Goal: Task Accomplishment & Management: Manage account settings

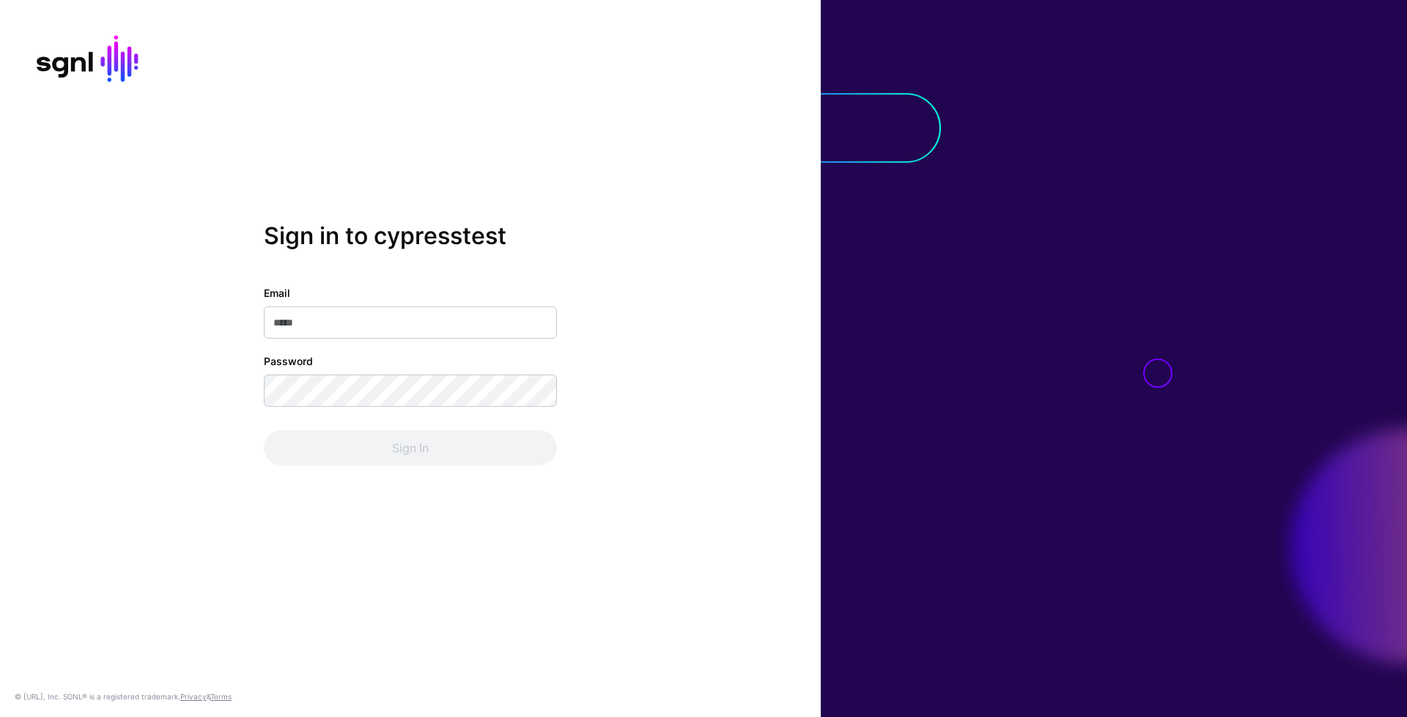
click at [443, 321] on input "Email" at bounding box center [410, 322] width 293 height 32
type input "**********"
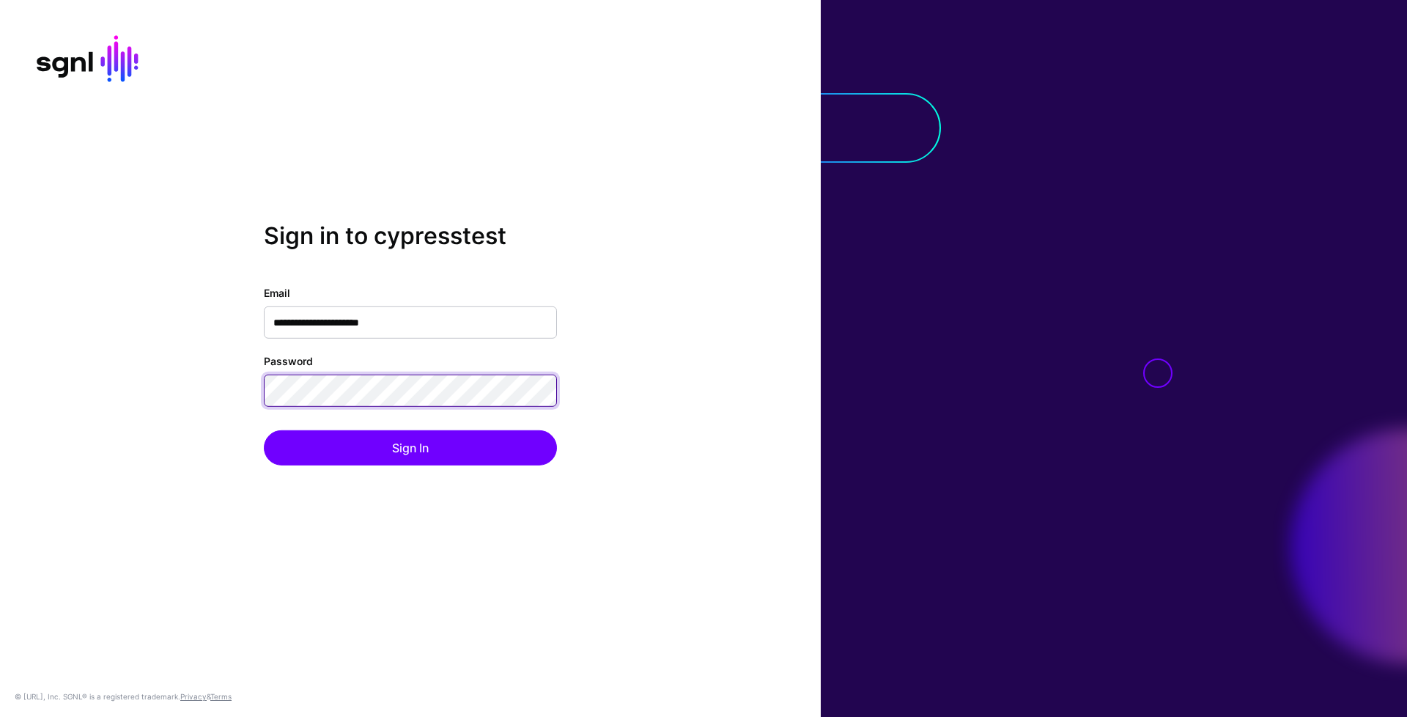
click at [264, 430] on button "Sign In" at bounding box center [410, 447] width 293 height 35
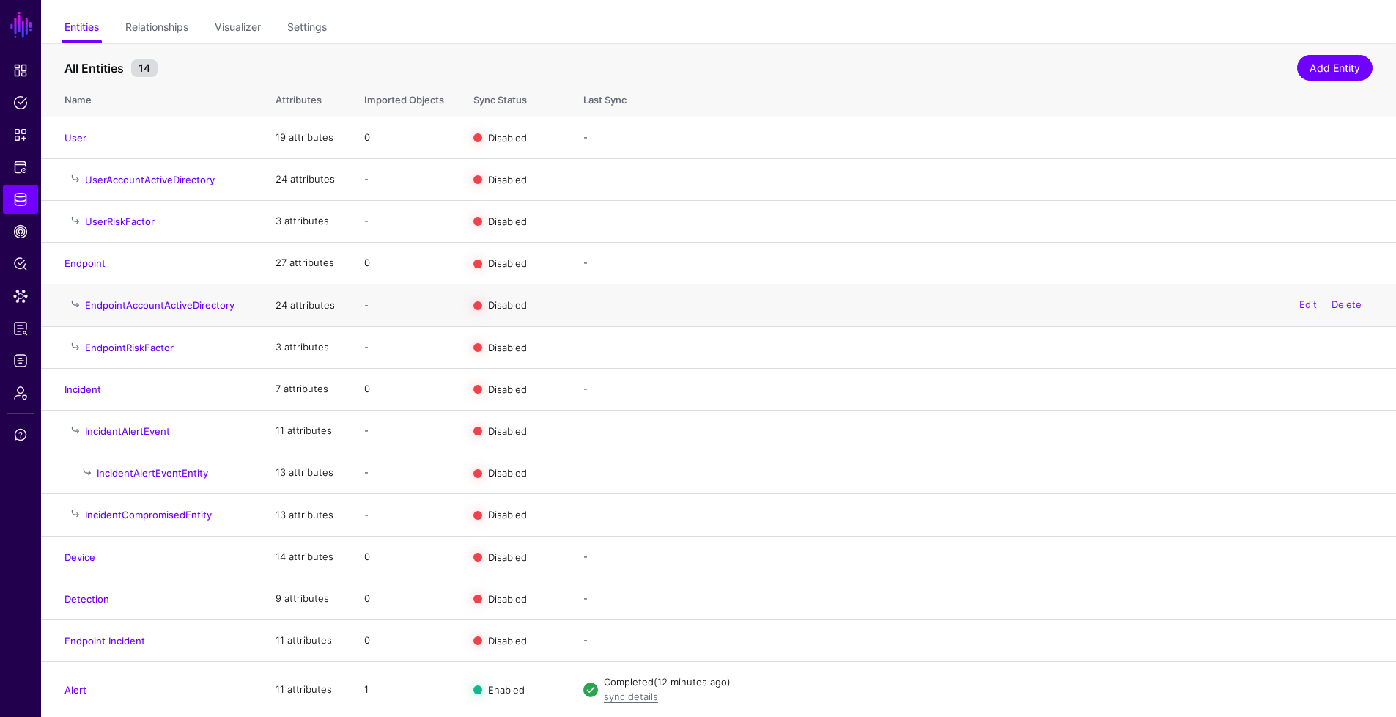
scroll to position [106, 0]
click at [1302, 690] on link "Edit" at bounding box center [1309, 688] width 18 height 12
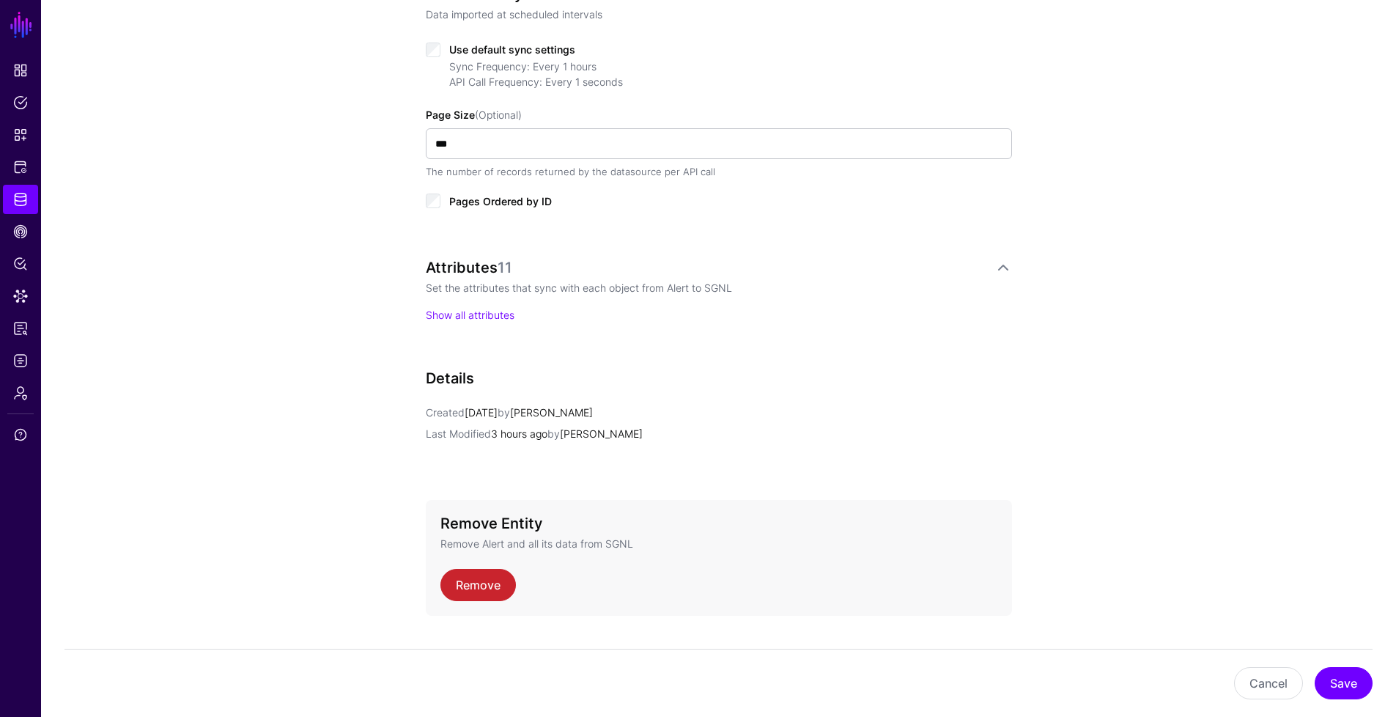
scroll to position [803, 0]
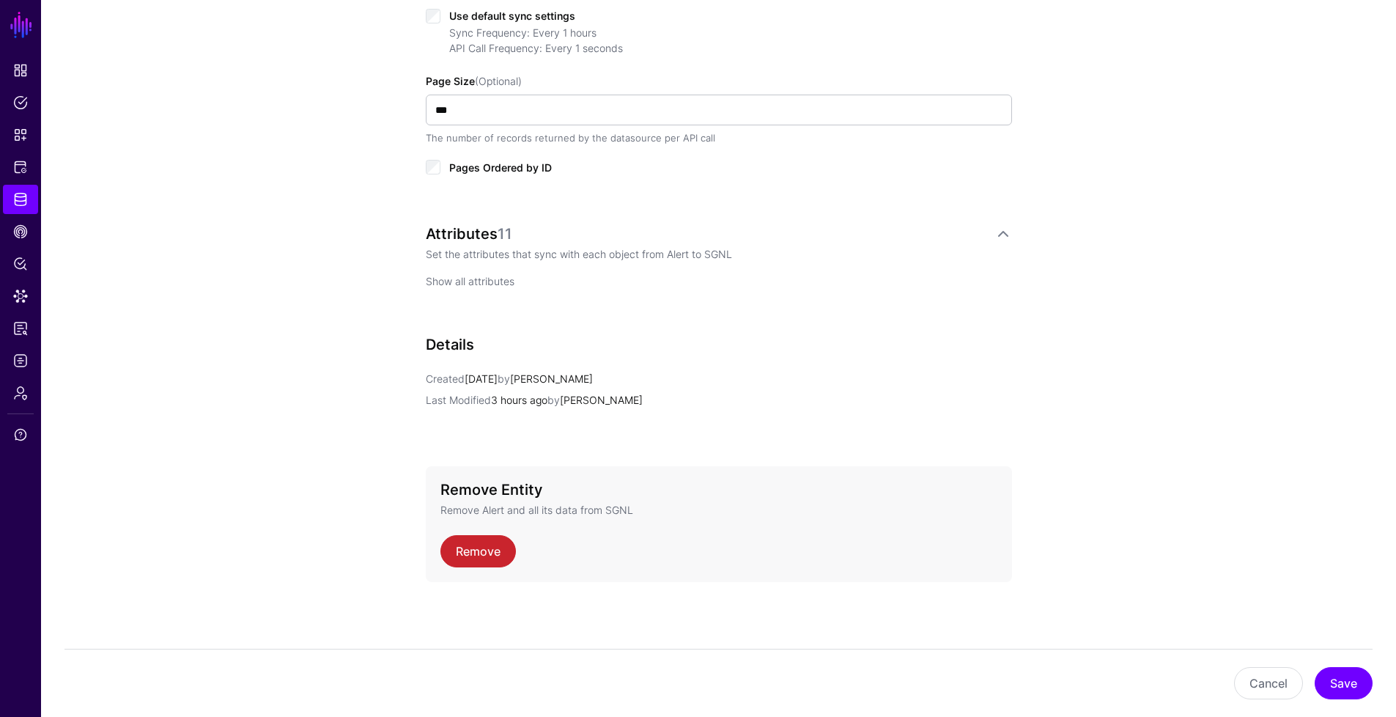
click at [513, 281] on link "Show all attributes" at bounding box center [470, 281] width 89 height 12
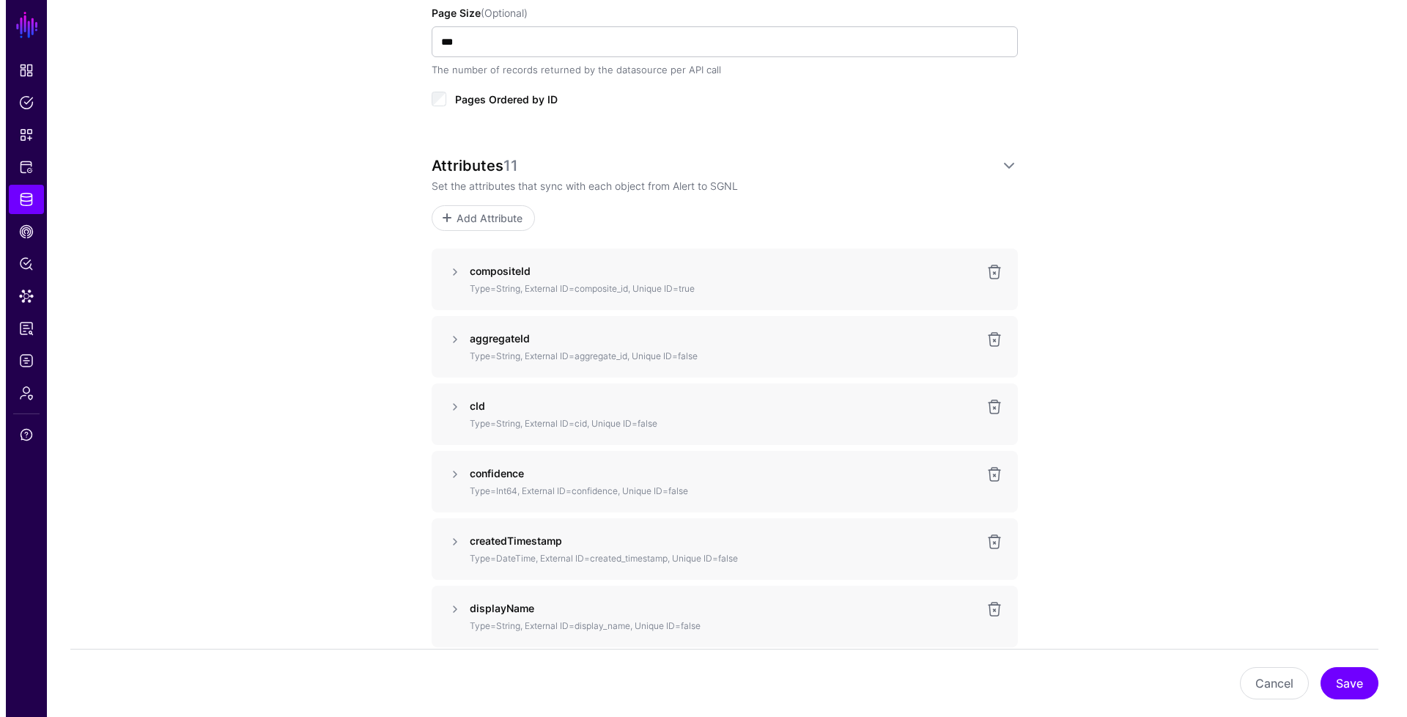
scroll to position [935, 0]
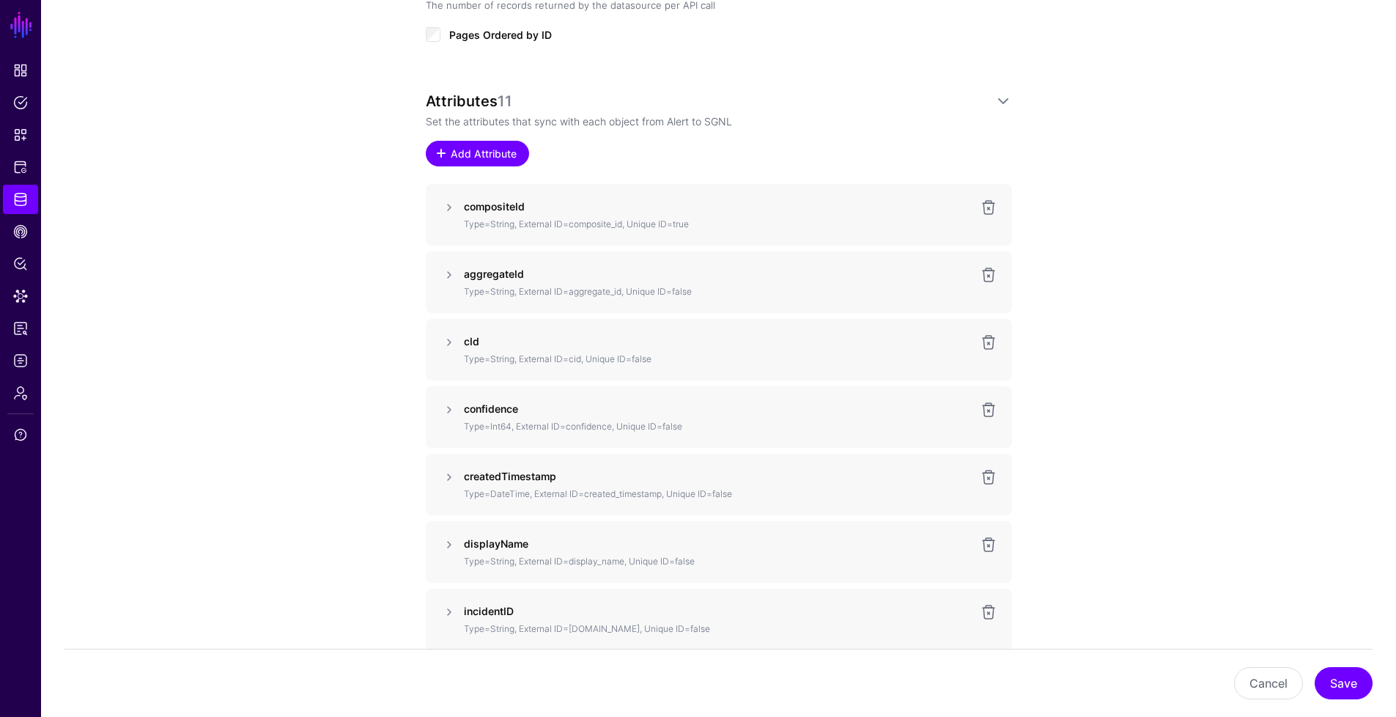
click at [512, 164] on link "Add Attribute" at bounding box center [477, 154] width 103 height 26
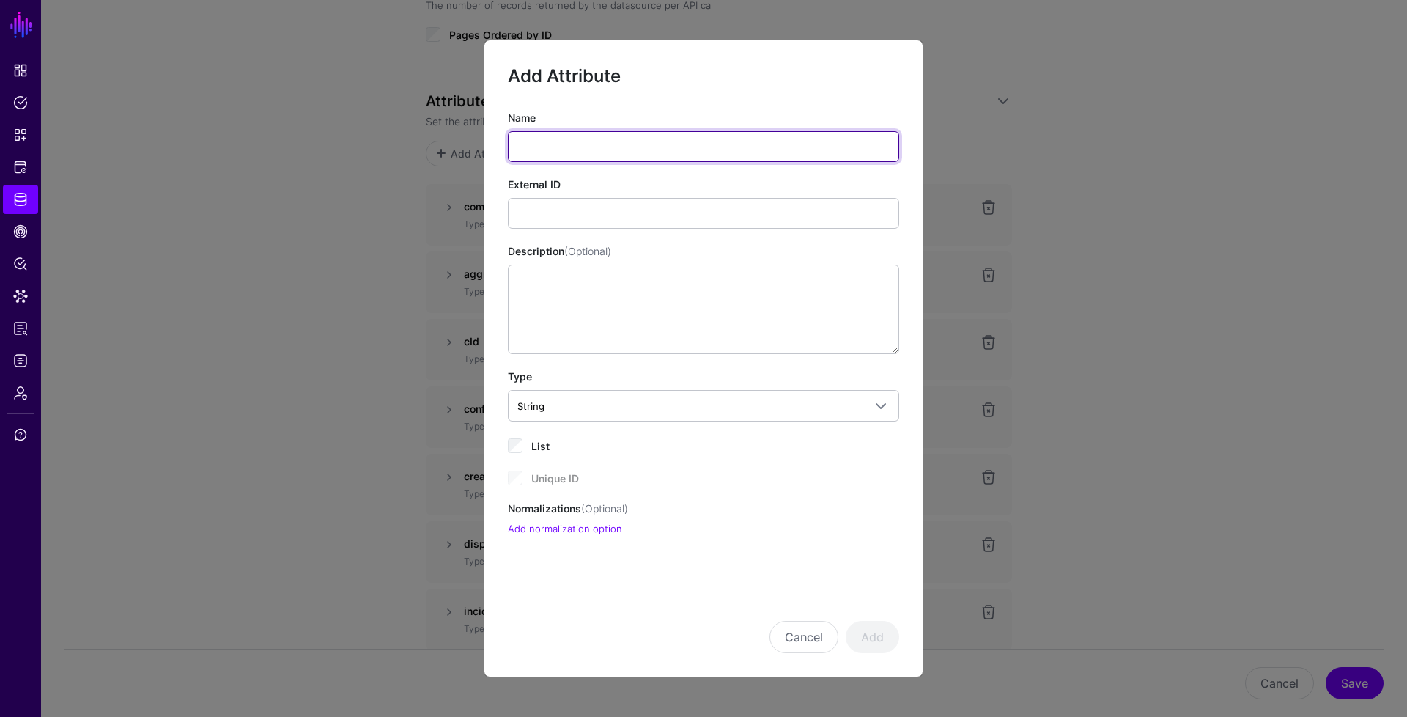
click at [567, 140] on input "Name" at bounding box center [703, 146] width 391 height 31
type input "*"
type input "**********"
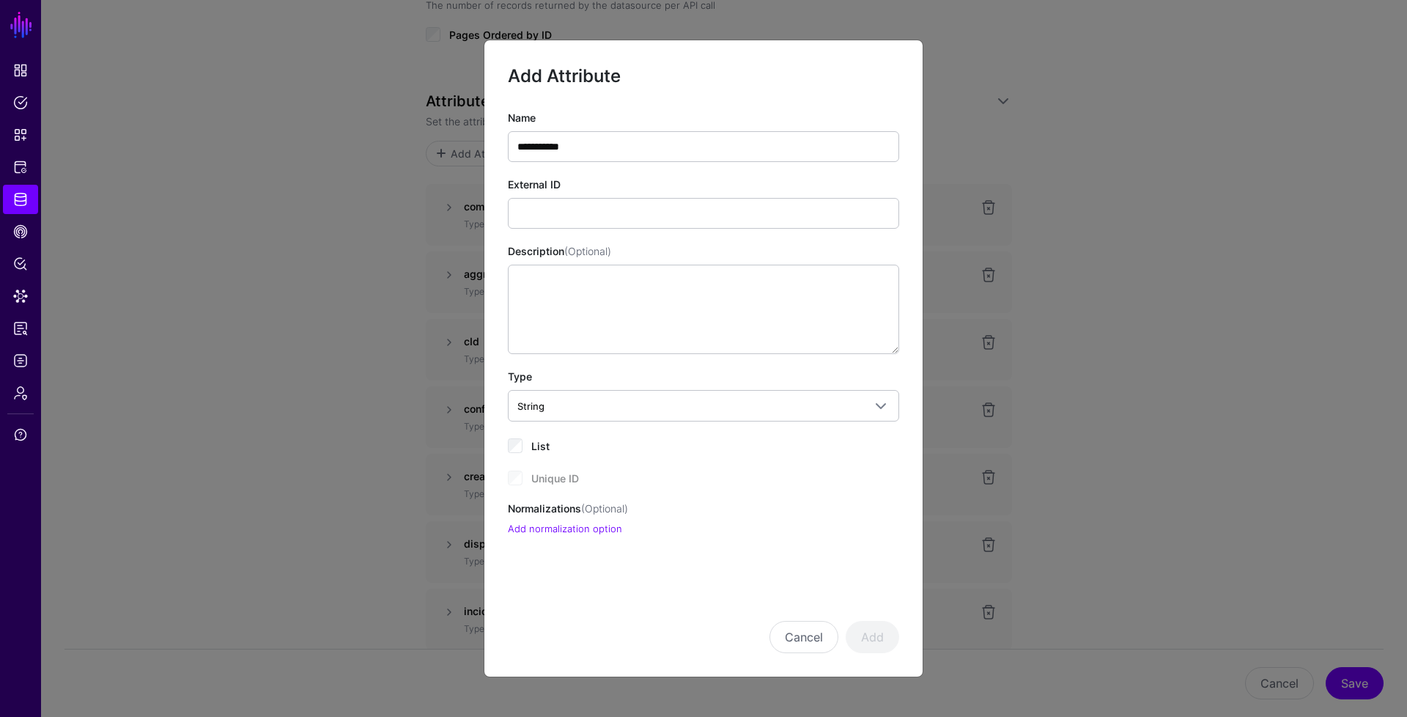
click at [561, 193] on div "External ID" at bounding box center [703, 203] width 391 height 52
click at [578, 209] on input "External ID" at bounding box center [703, 213] width 391 height 31
paste input "**********"
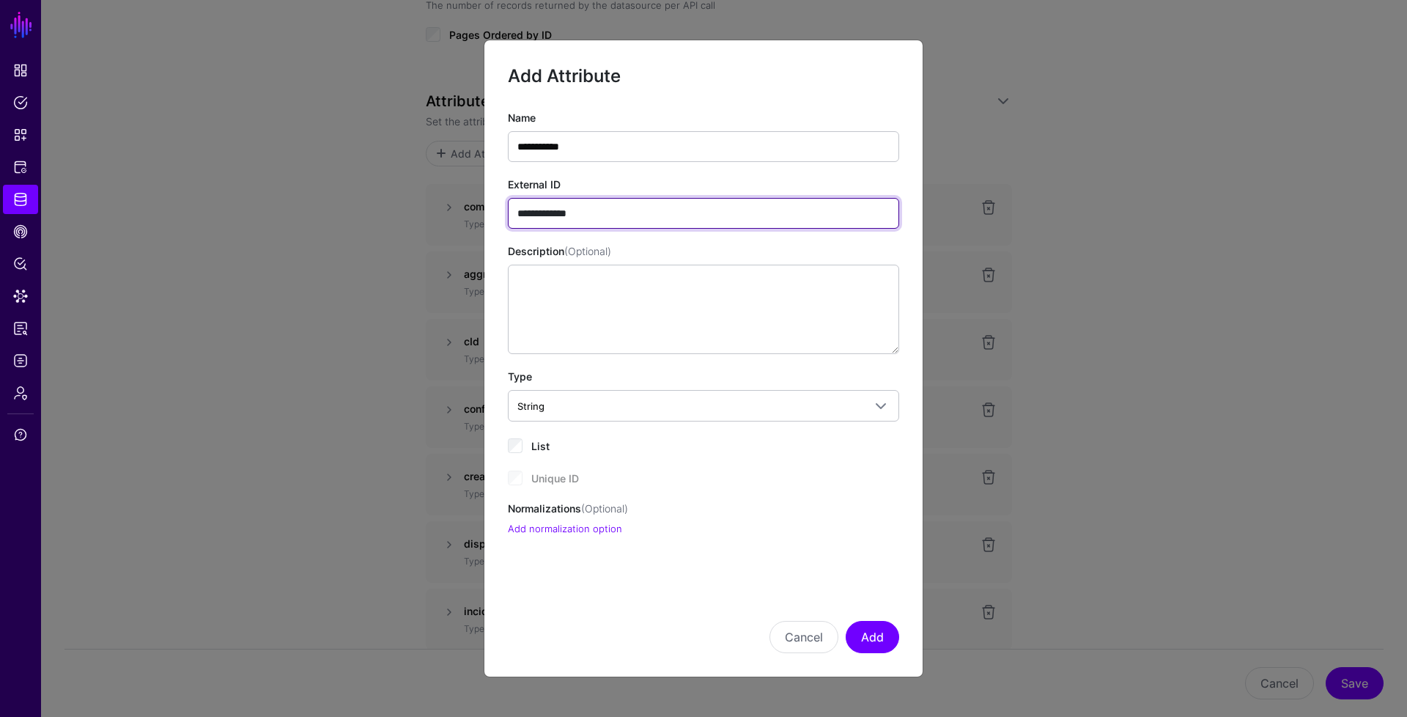
paste input "**********"
type input "**********"
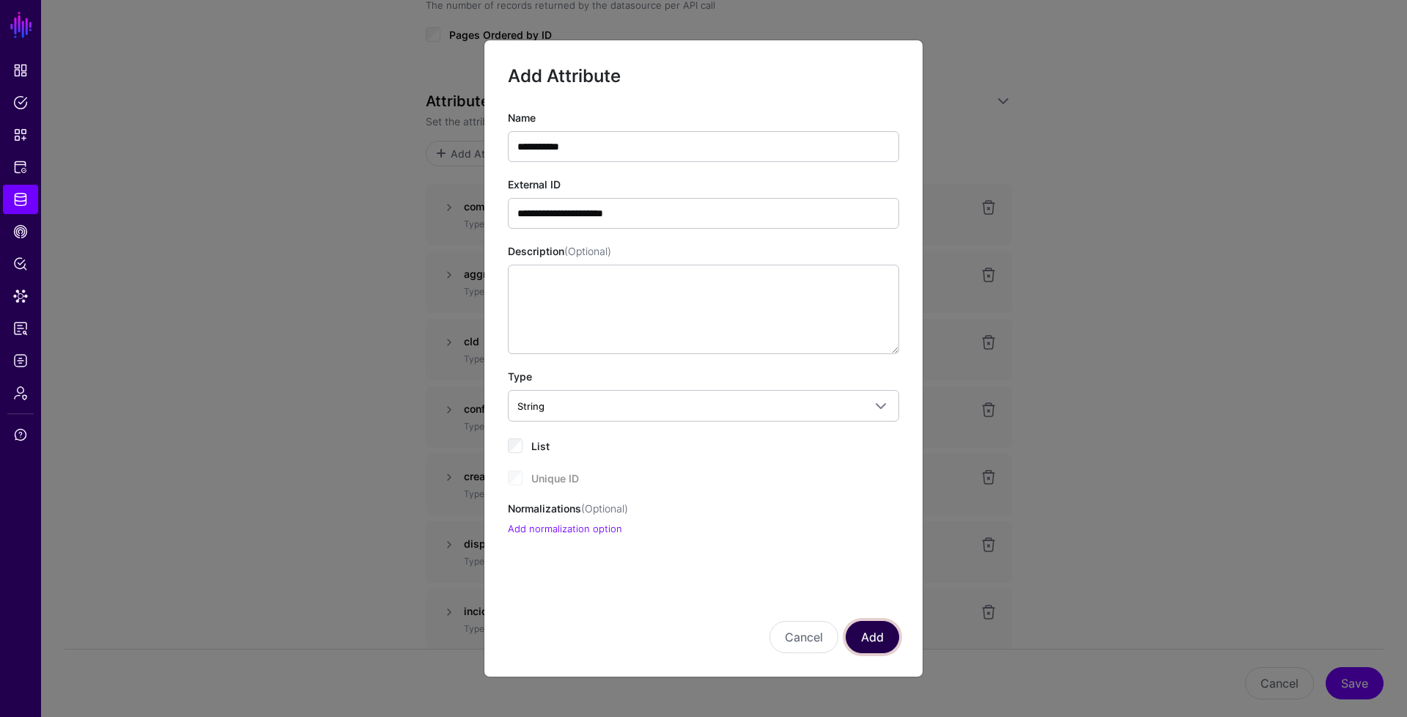
click at [888, 638] on button "Add" at bounding box center [873, 637] width 54 height 32
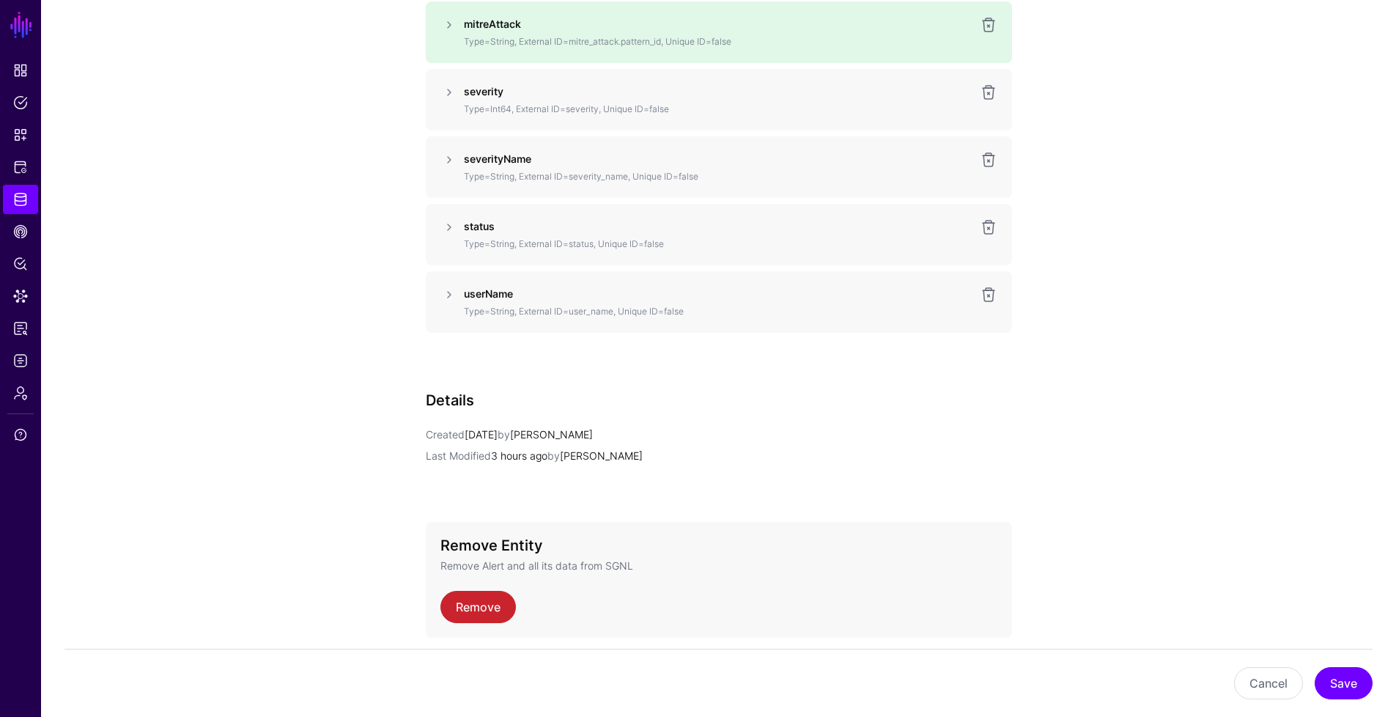
scroll to position [1591, 0]
click at [1336, 688] on button "Save" at bounding box center [1344, 683] width 58 height 32
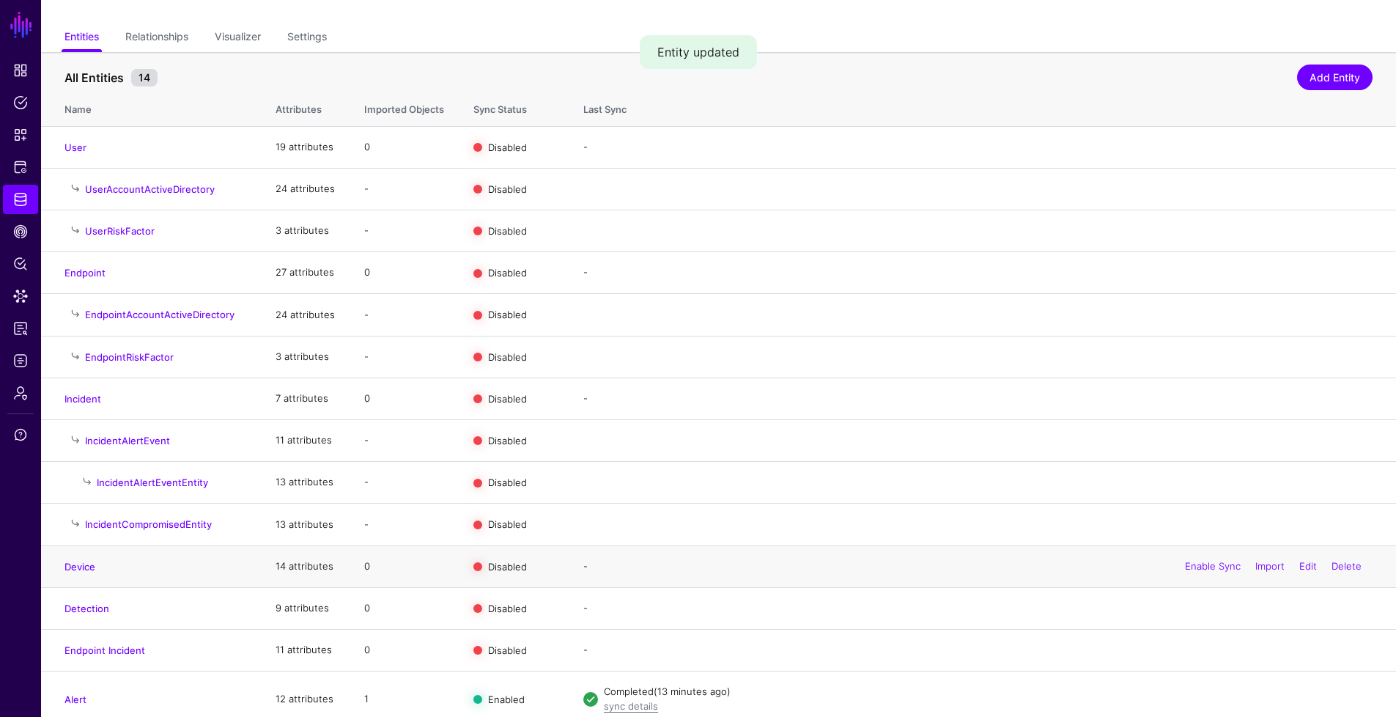
scroll to position [106, 0]
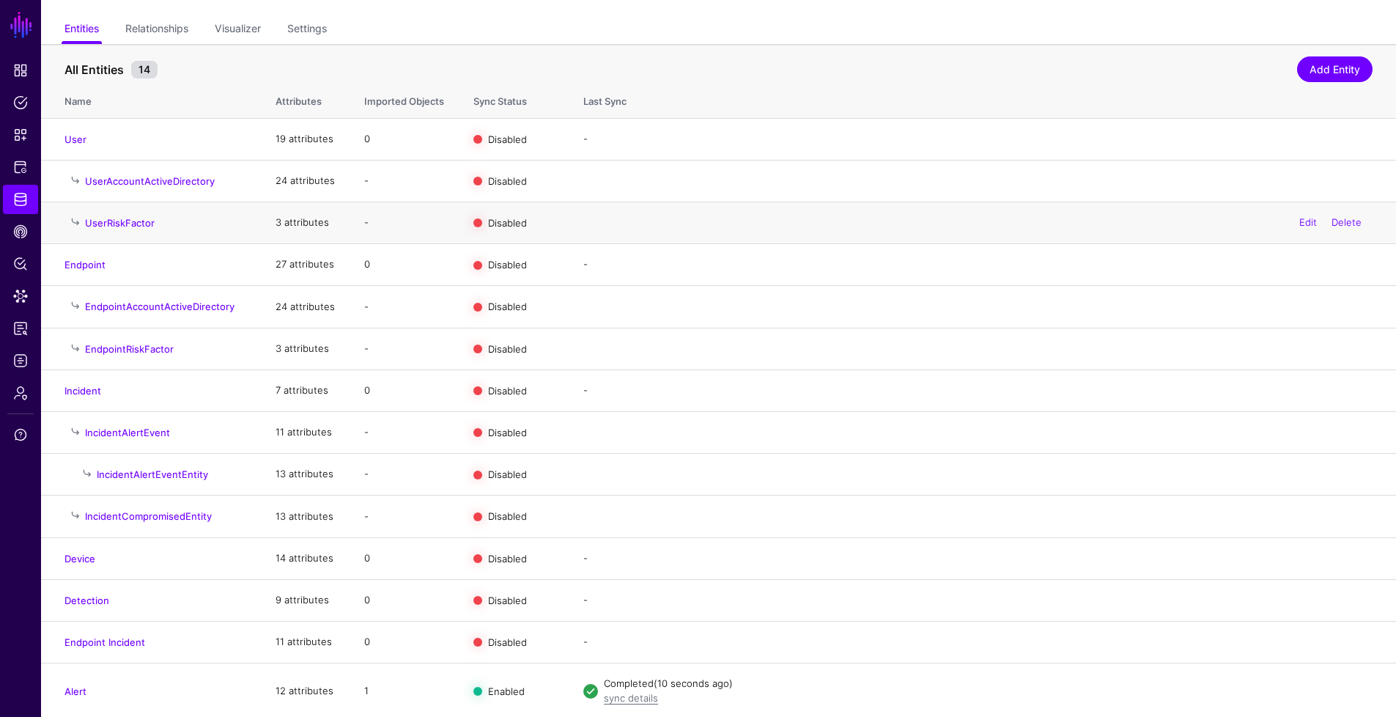
scroll to position [106, 0]
click at [22, 297] on span "Data Lens" at bounding box center [20, 296] width 15 height 15
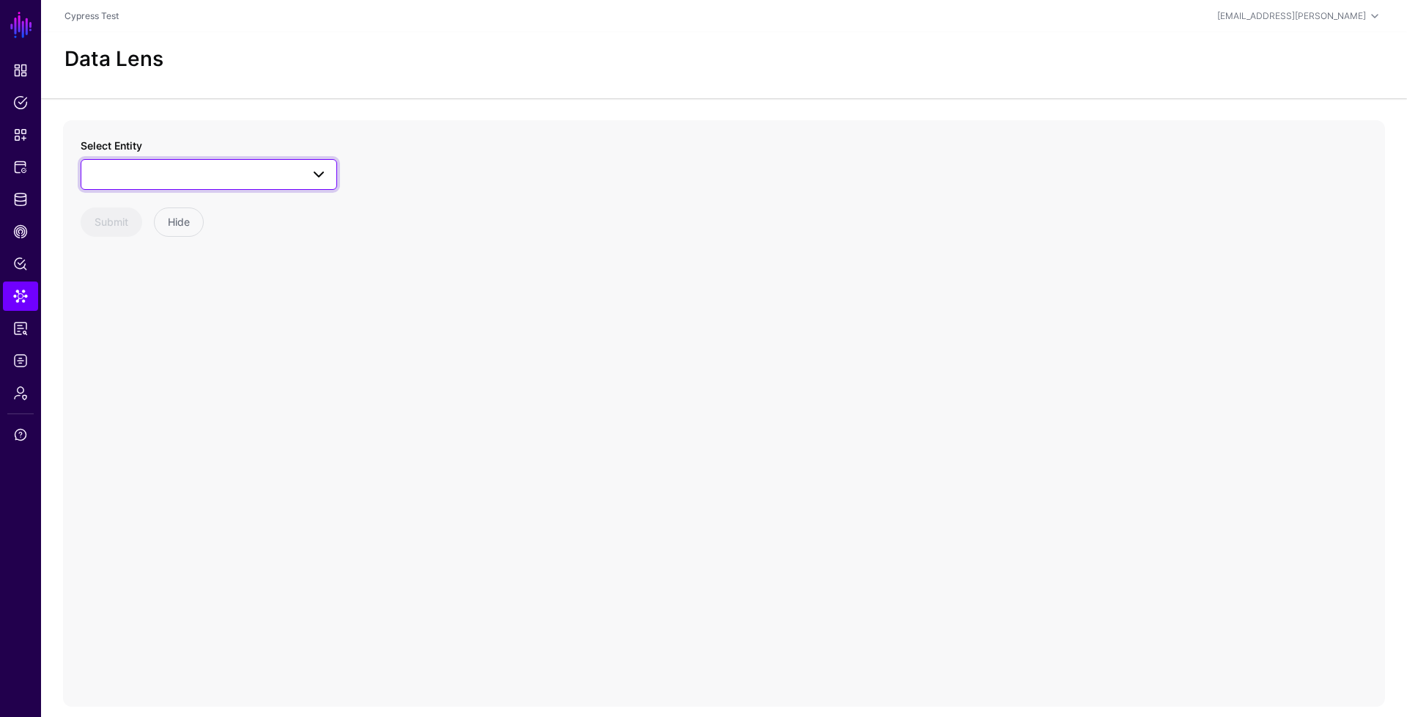
click at [292, 184] on link at bounding box center [209, 174] width 257 height 31
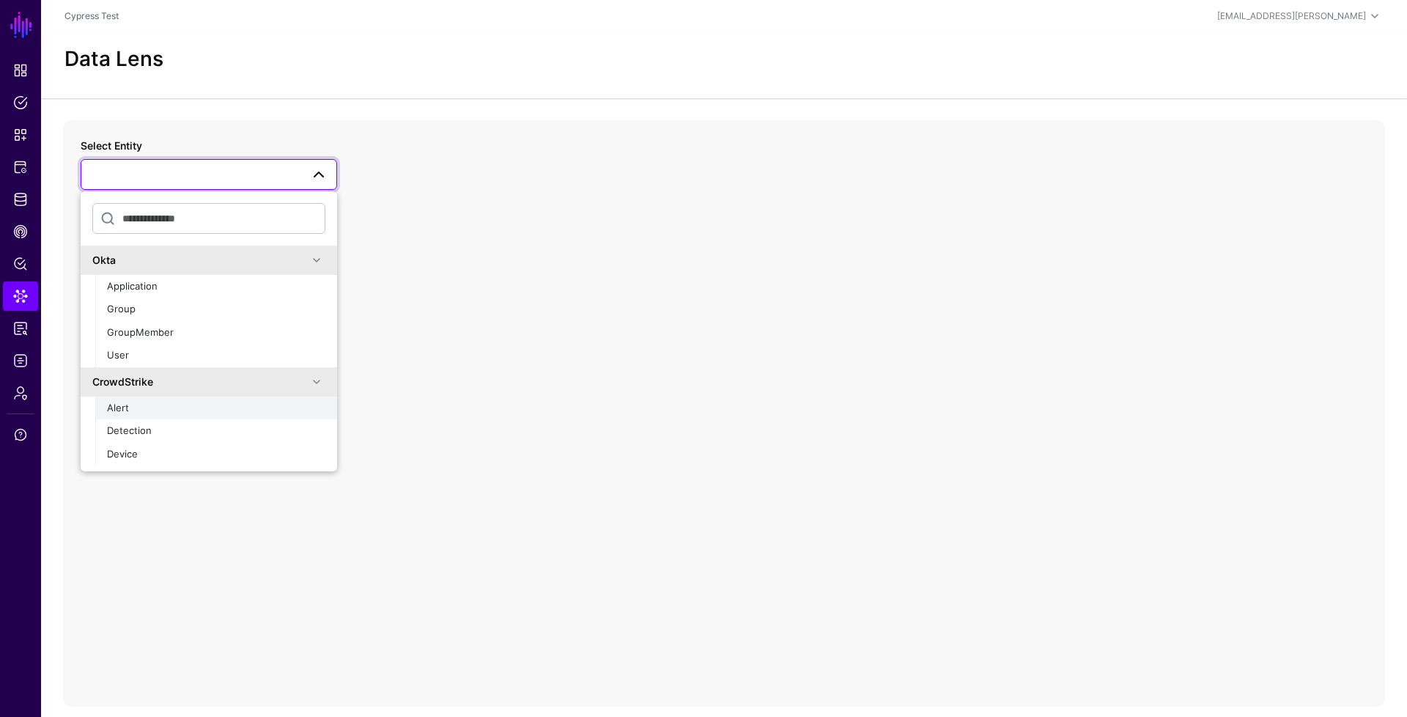
click at [165, 418] on button "Alert" at bounding box center [216, 408] width 242 height 23
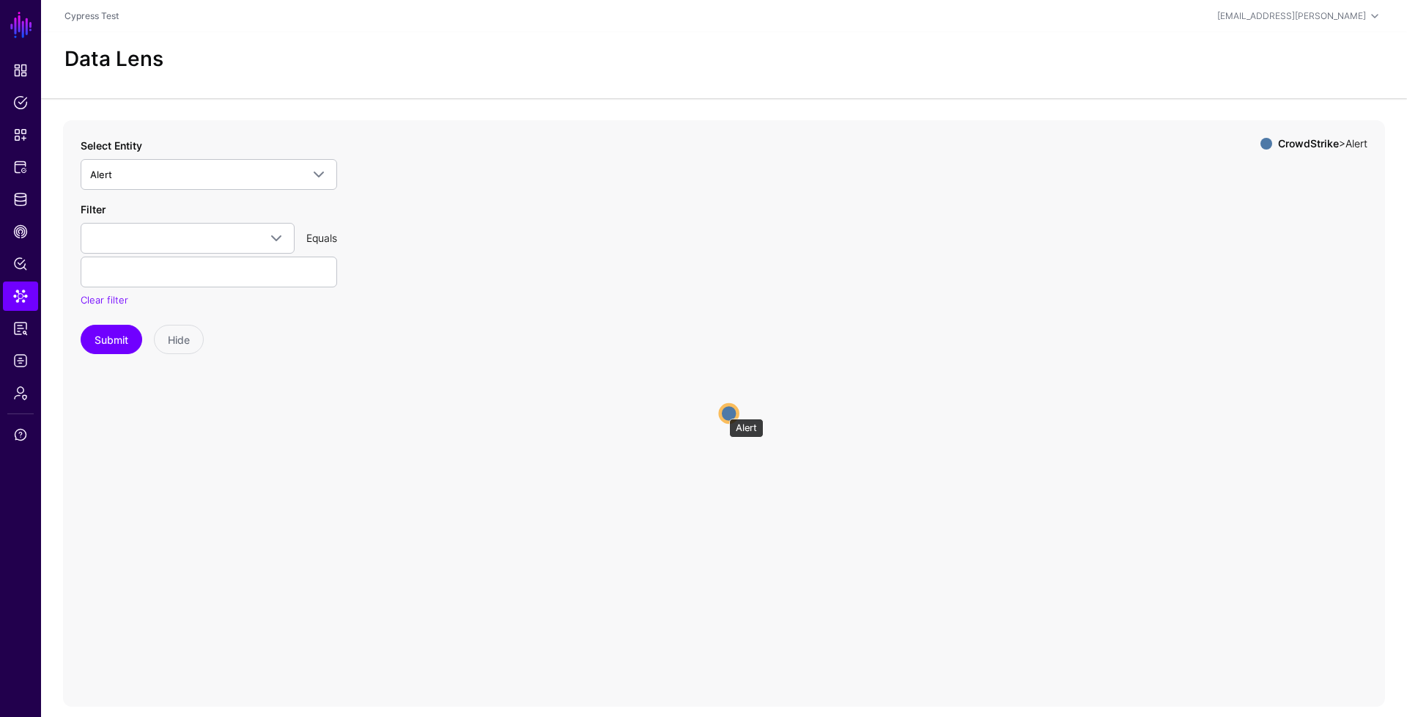
click at [722, 411] on circle at bounding box center [729, 414] width 18 height 18
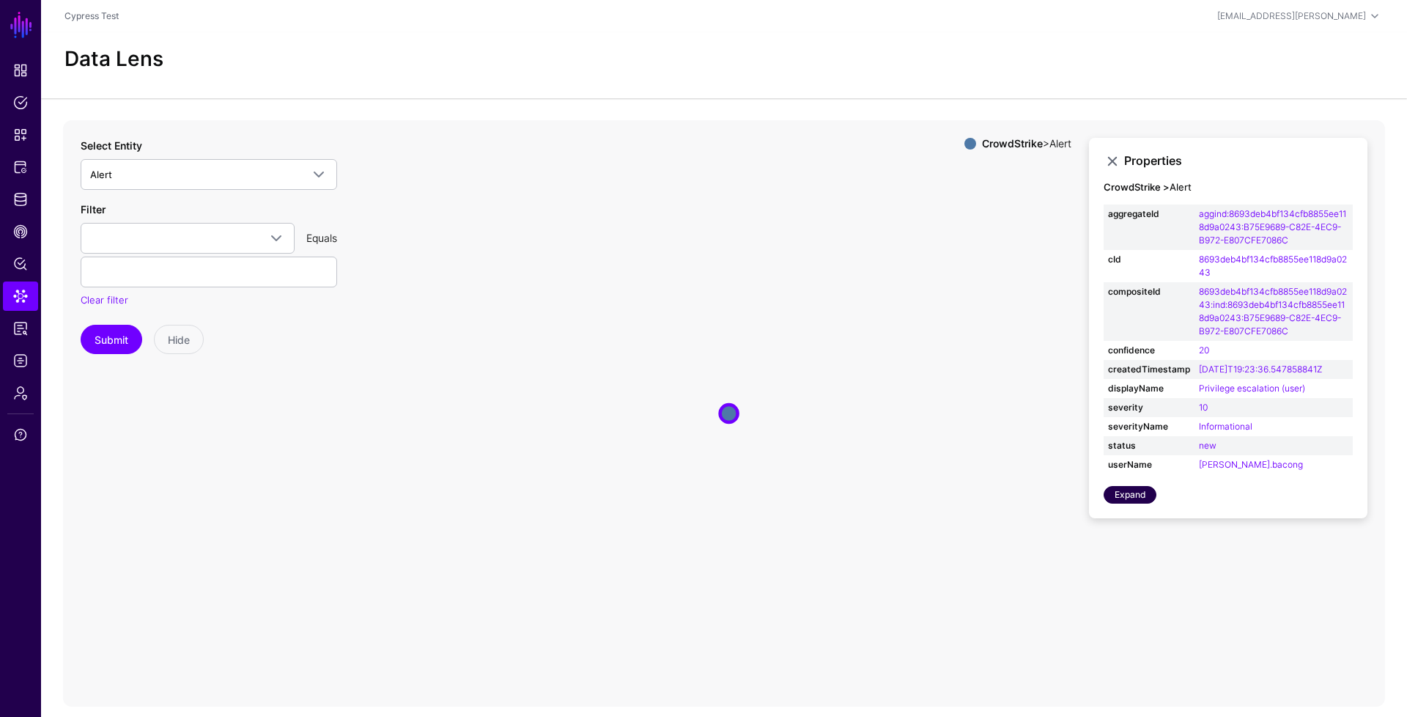
click at [1140, 501] on link "Expand" at bounding box center [1130, 495] width 53 height 18
click at [1144, 490] on link "Expand" at bounding box center [1130, 495] width 53 height 18
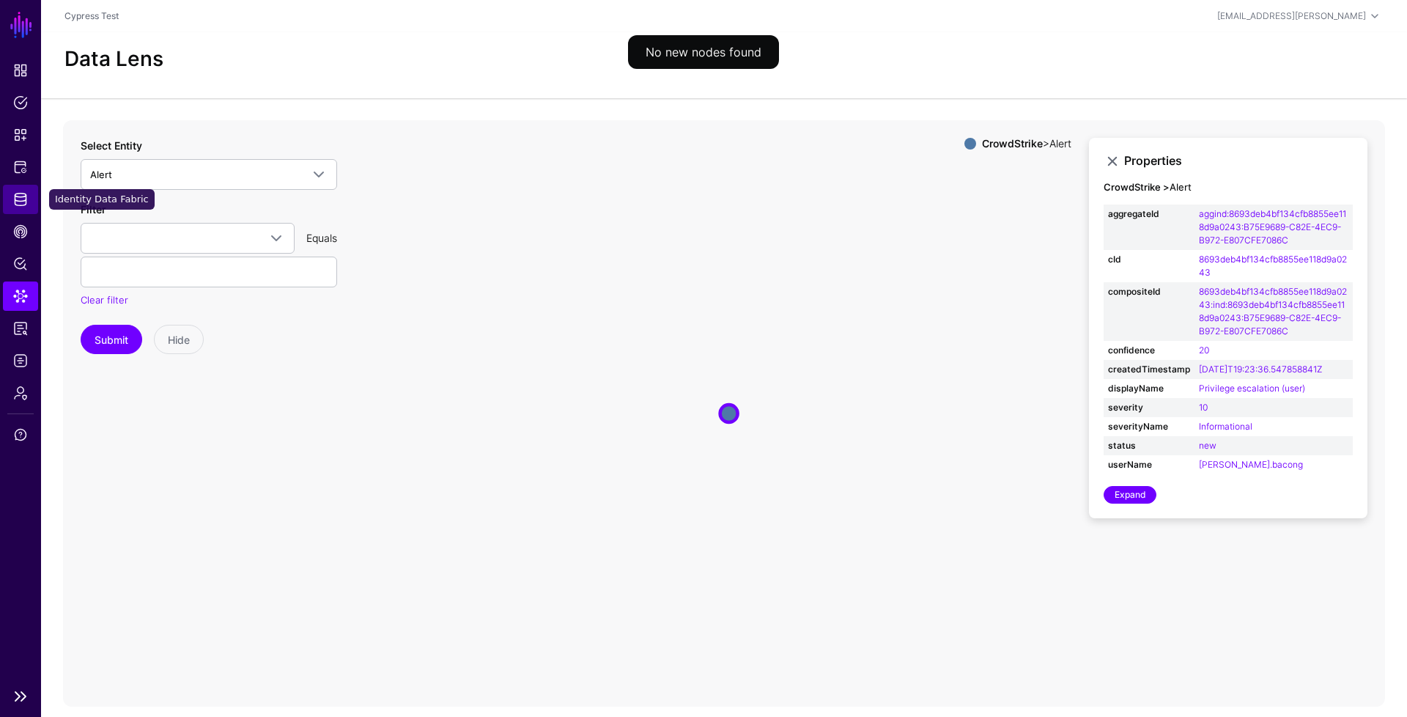
click at [26, 201] on span "Identity Data Fabric" at bounding box center [20, 199] width 15 height 15
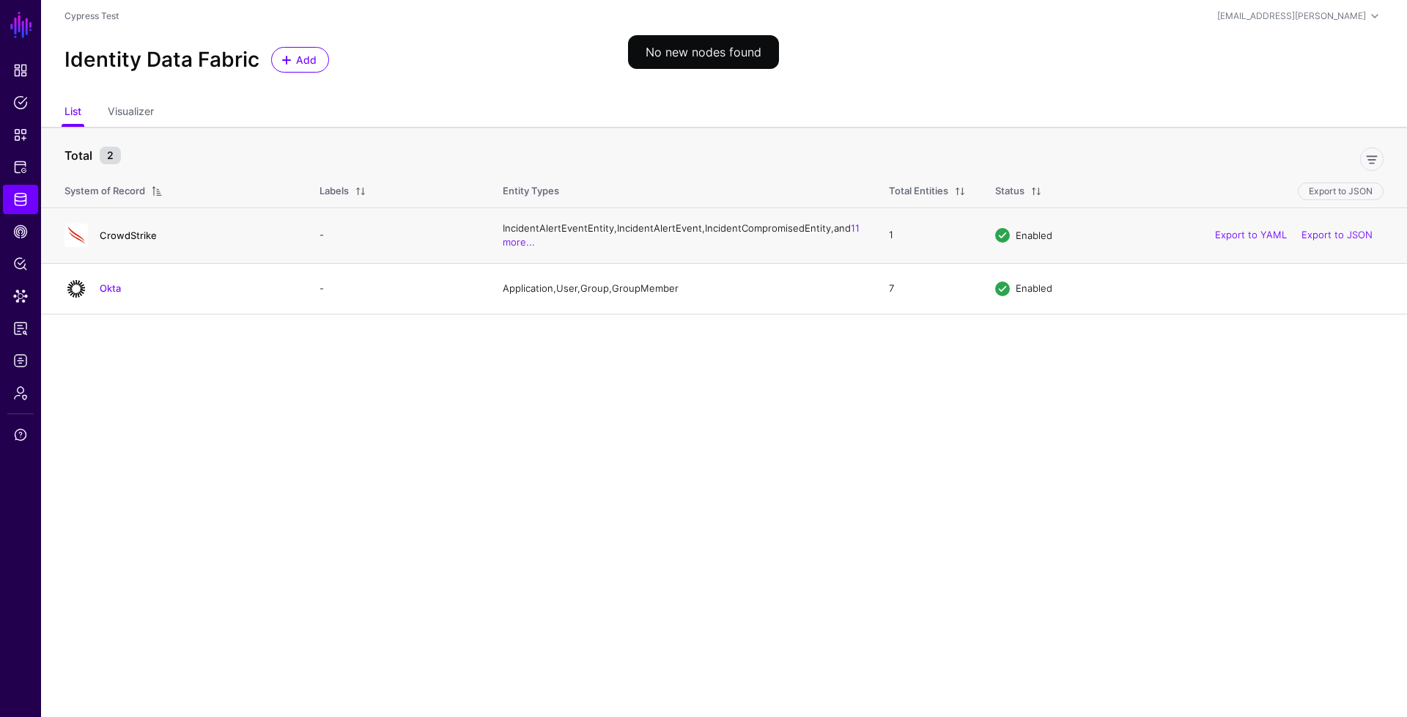
click at [134, 241] on link "CrowdStrike" at bounding box center [128, 235] width 57 height 12
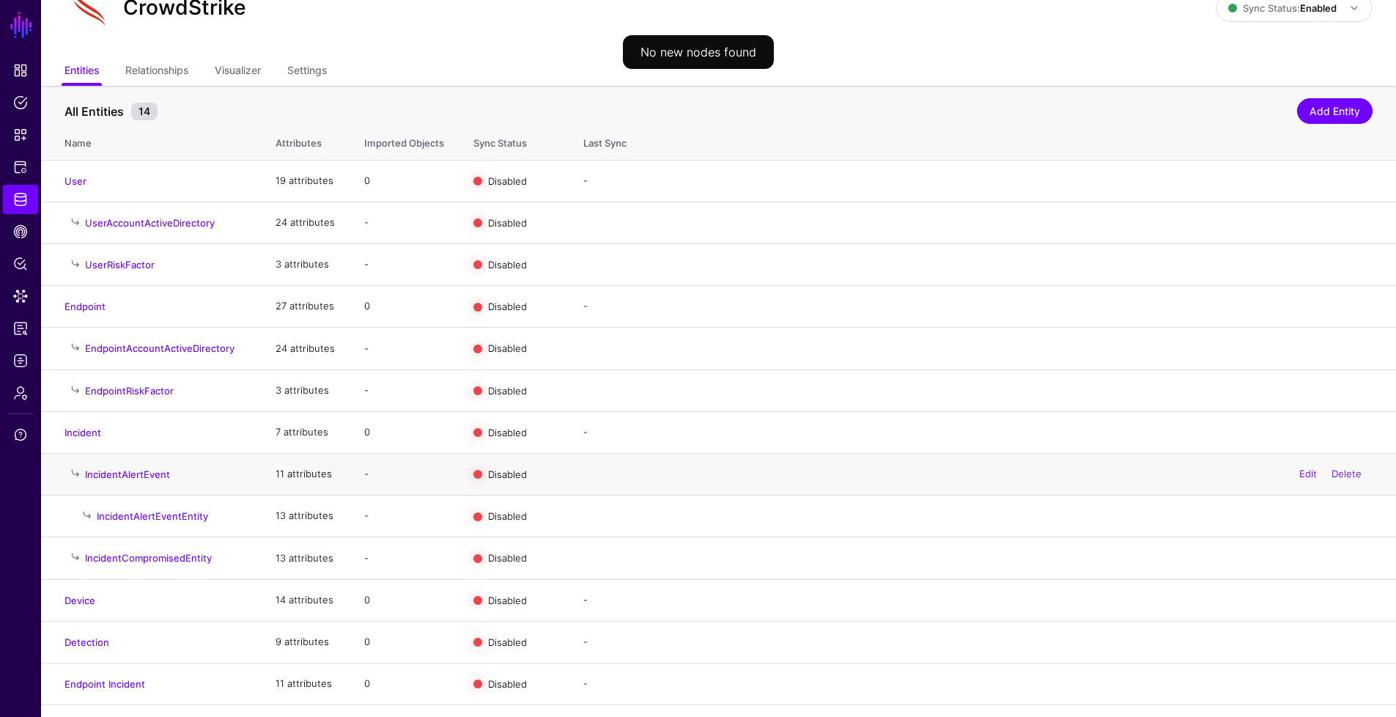
scroll to position [106, 0]
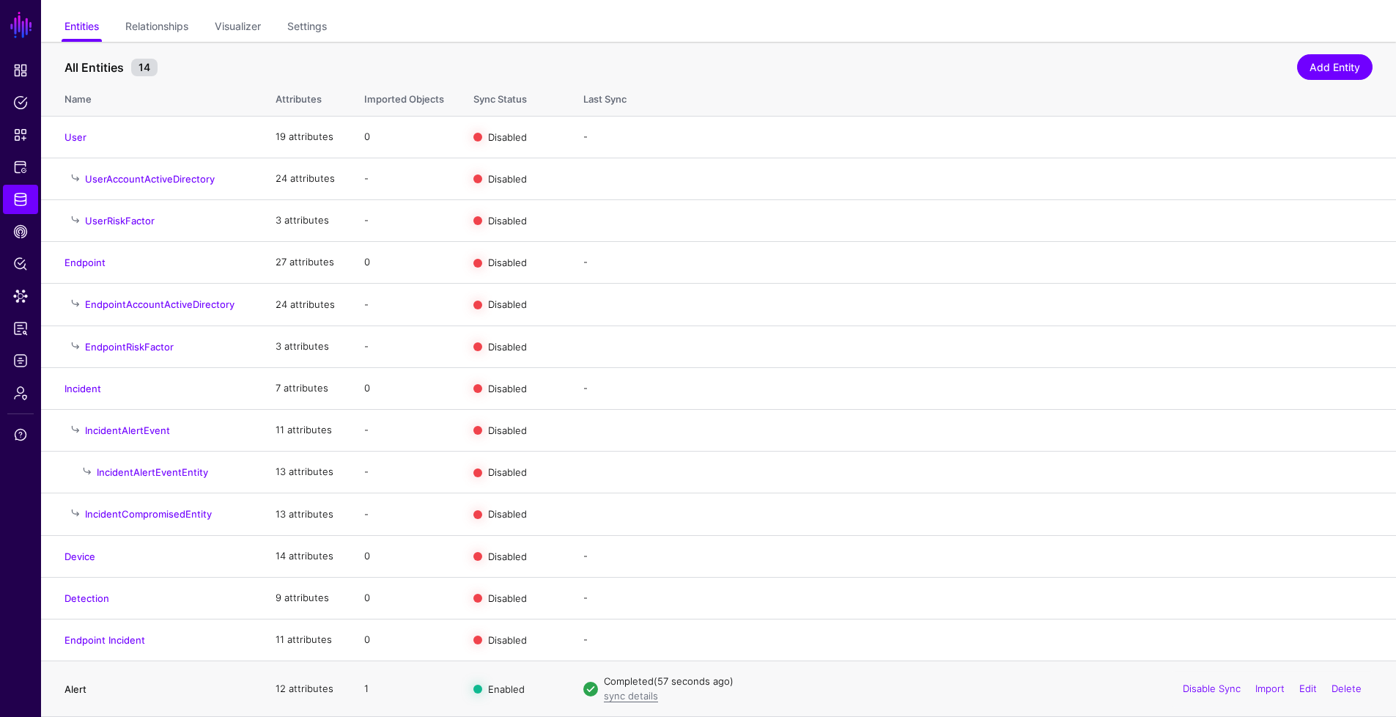
click at [86, 688] on link "Alert" at bounding box center [75, 689] width 22 height 12
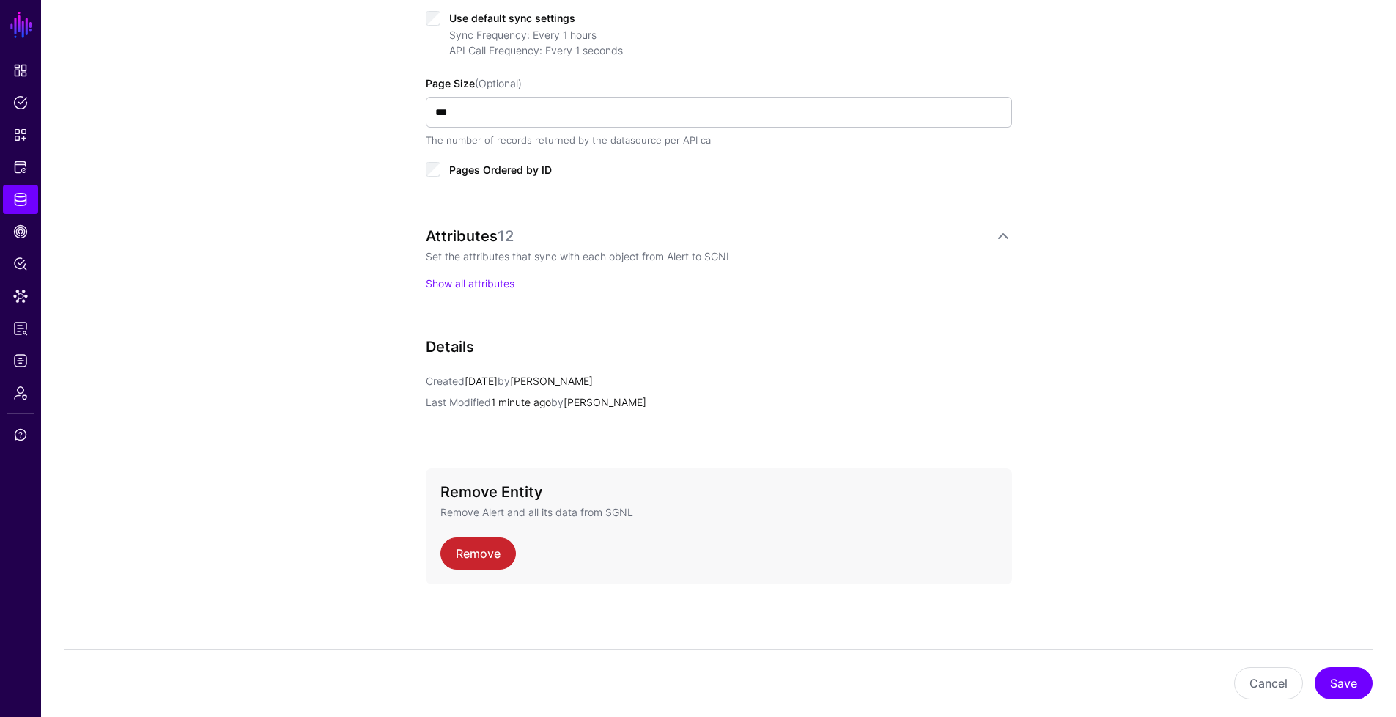
scroll to position [803, 0]
click at [20, 265] on span "Policy Lens" at bounding box center [20, 264] width 15 height 15
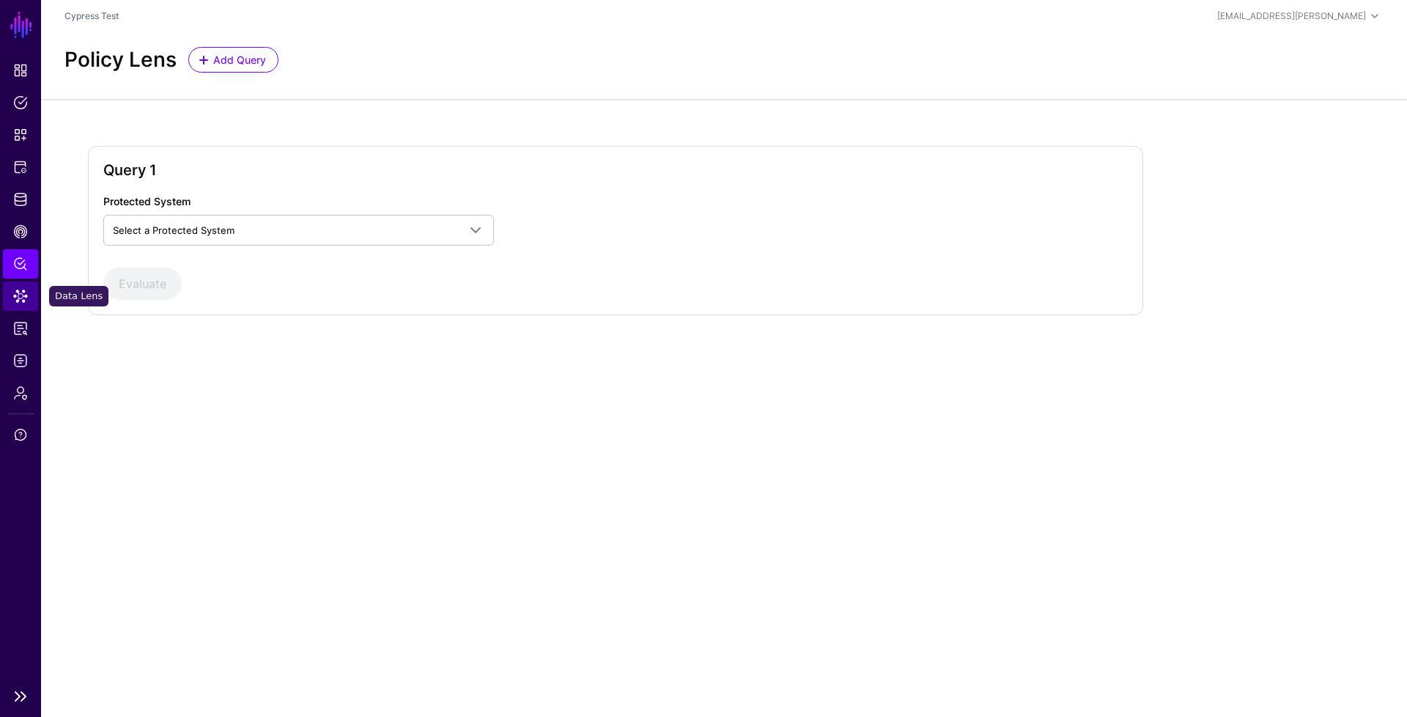
click at [19, 297] on span "Data Lens" at bounding box center [20, 296] width 15 height 15
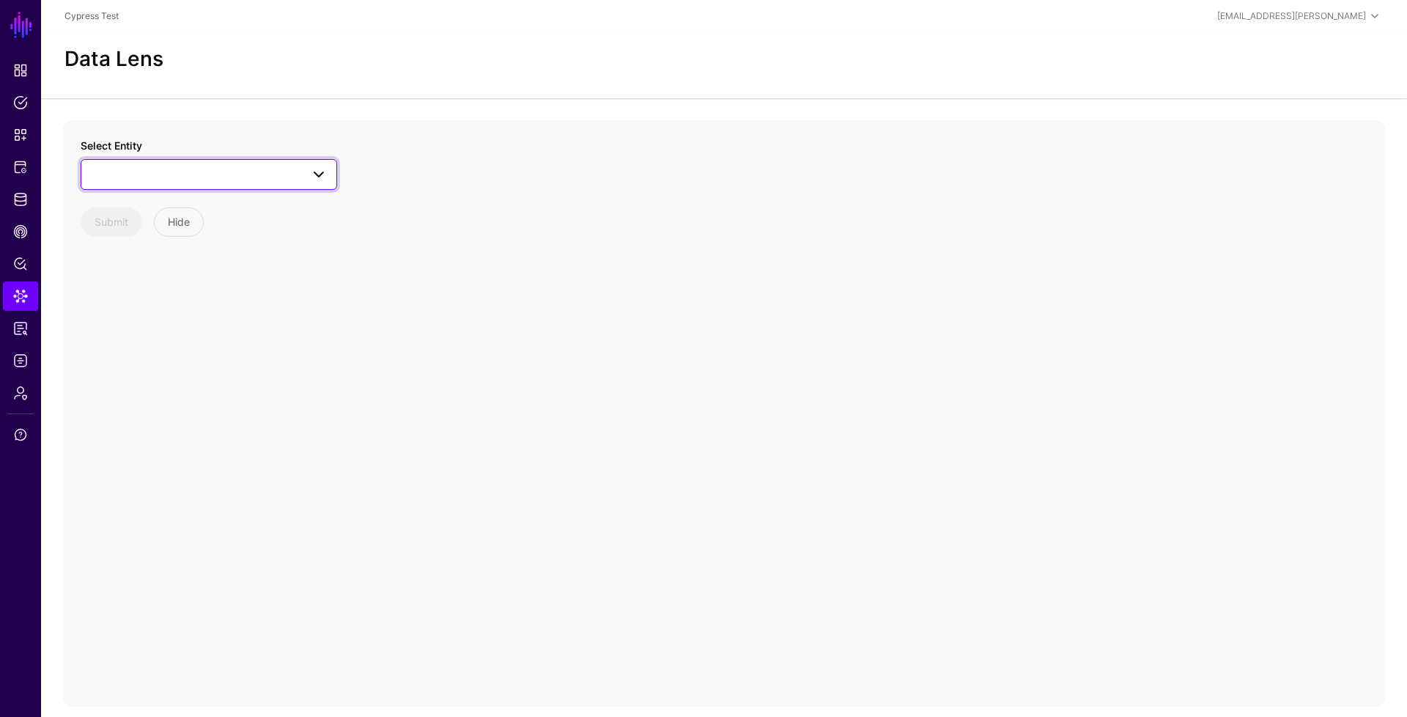
click at [295, 173] on span at bounding box center [208, 175] width 237 height 18
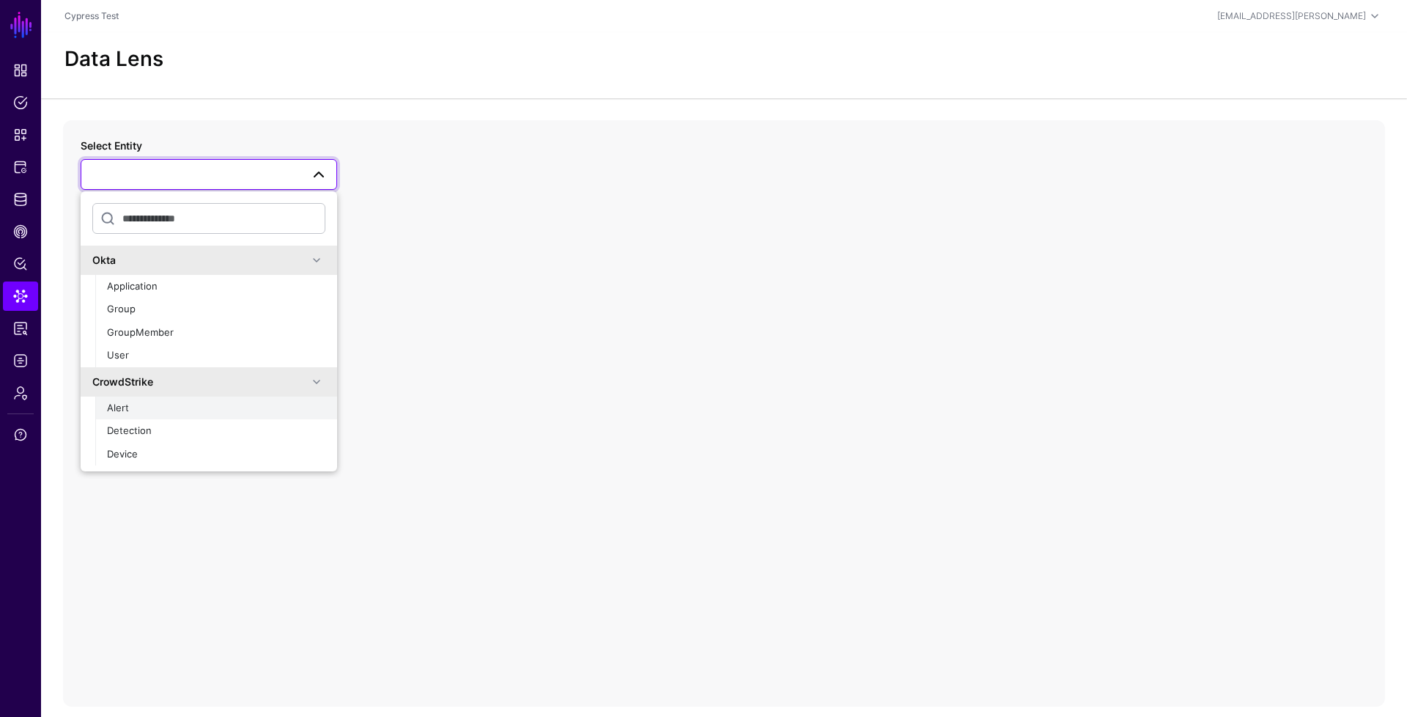
click at [155, 413] on div "Alert" at bounding box center [216, 408] width 218 height 15
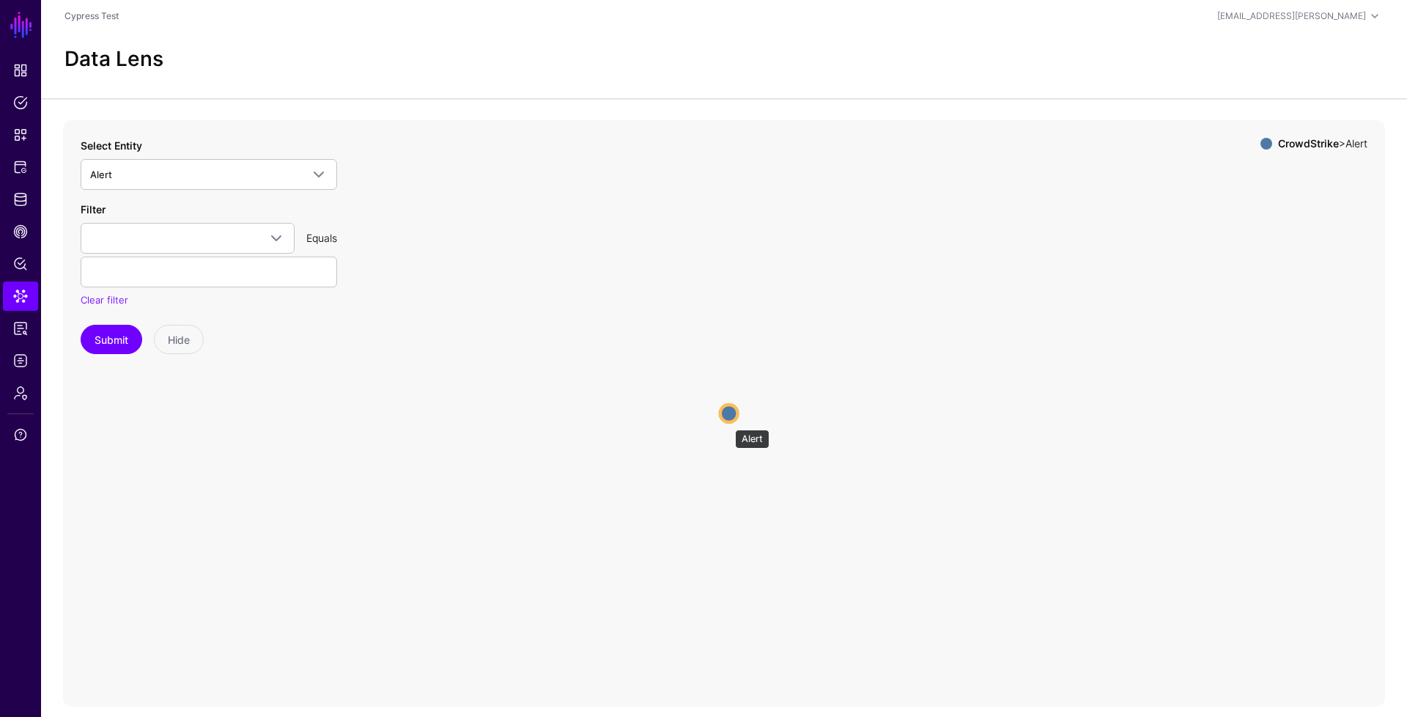
click at [729, 422] on circle at bounding box center [729, 414] width 18 height 18
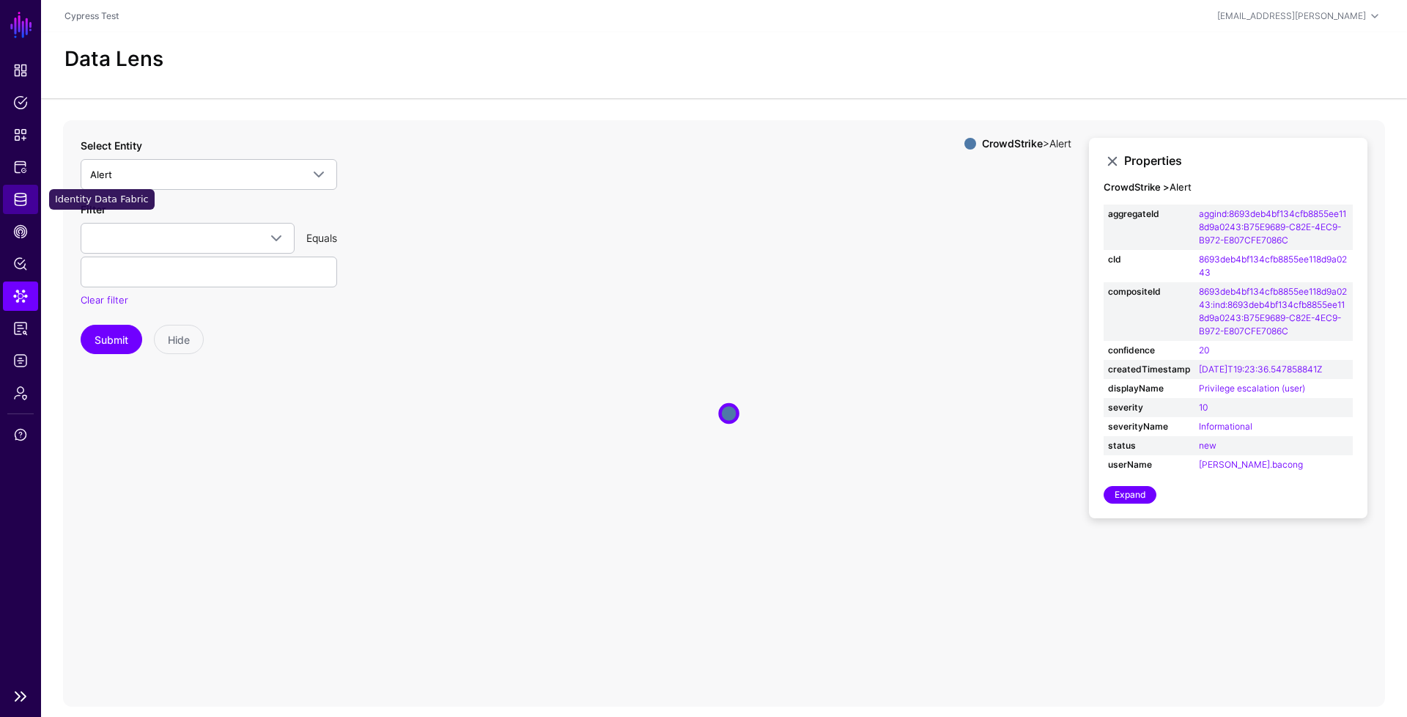
click at [16, 202] on span "Identity Data Fabric" at bounding box center [20, 199] width 15 height 15
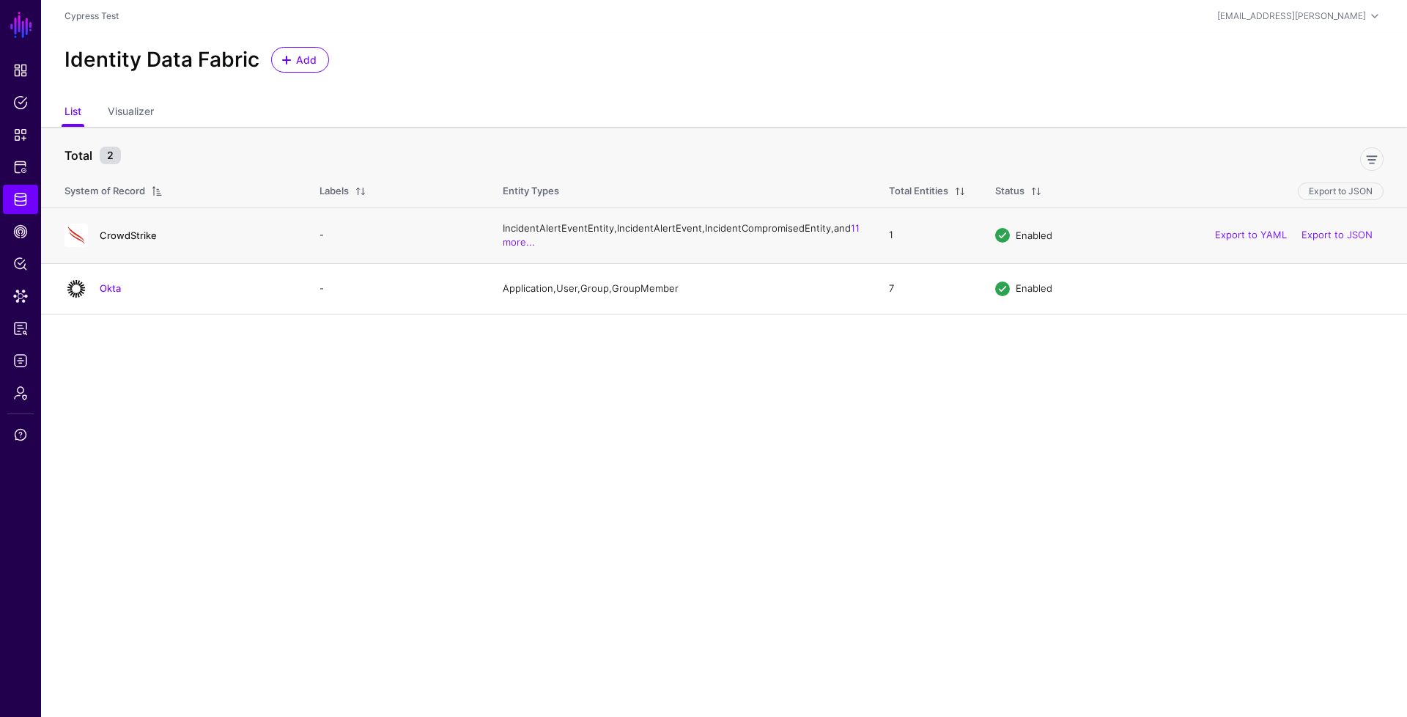
click at [141, 236] on link "CrowdStrike" at bounding box center [128, 235] width 57 height 12
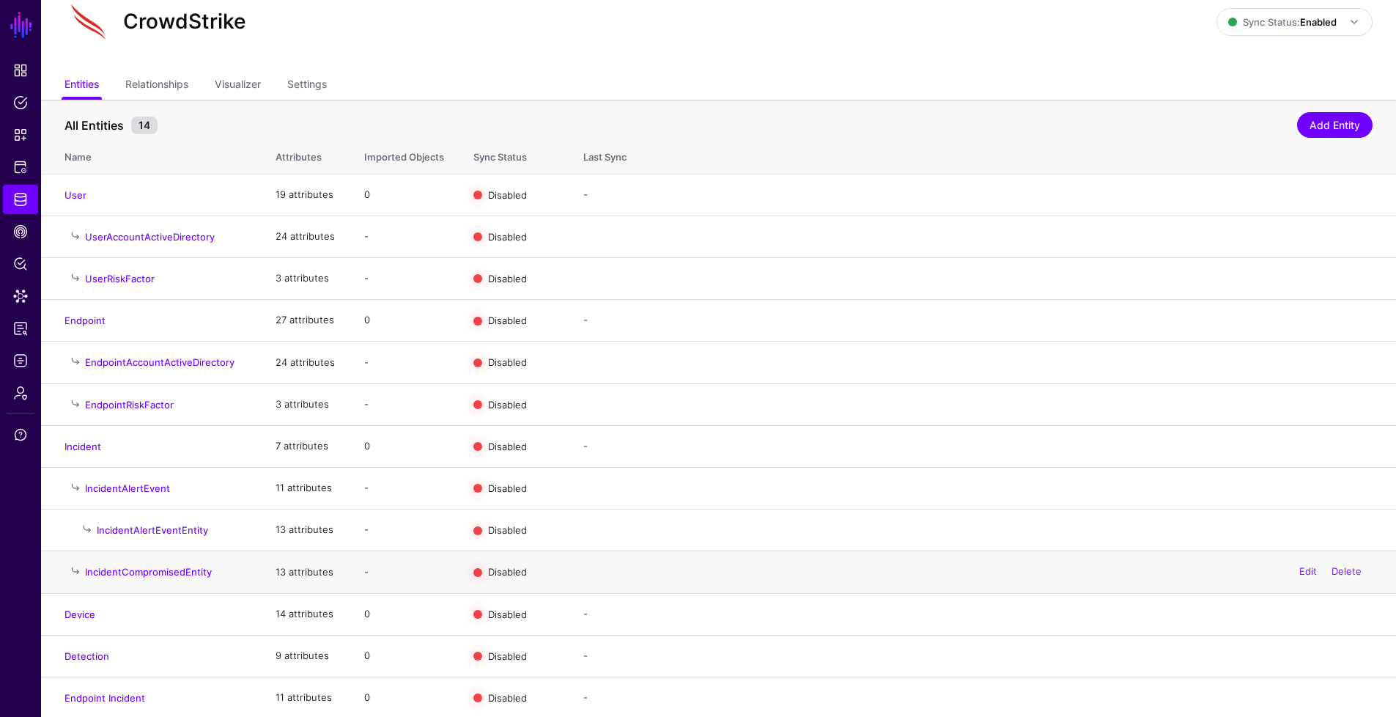
scroll to position [106, 0]
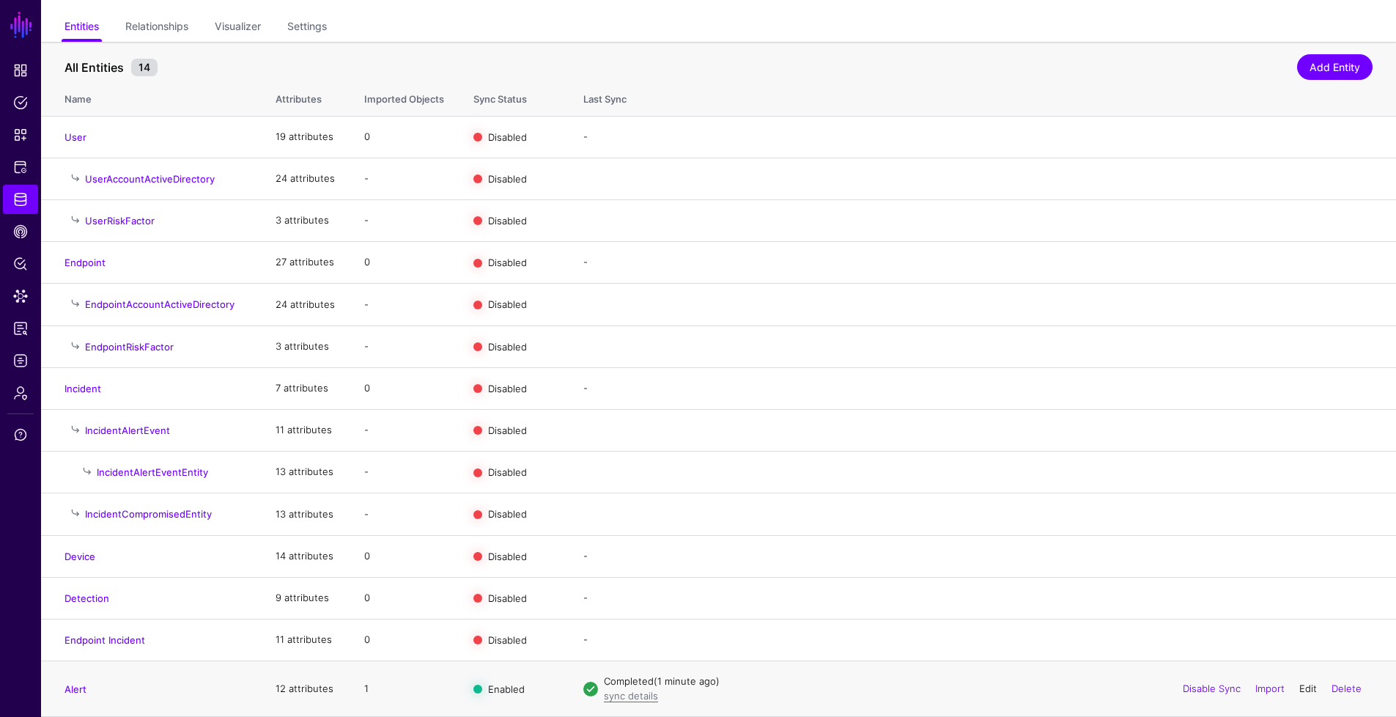
click at [1306, 689] on link "Edit" at bounding box center [1309, 688] width 18 height 12
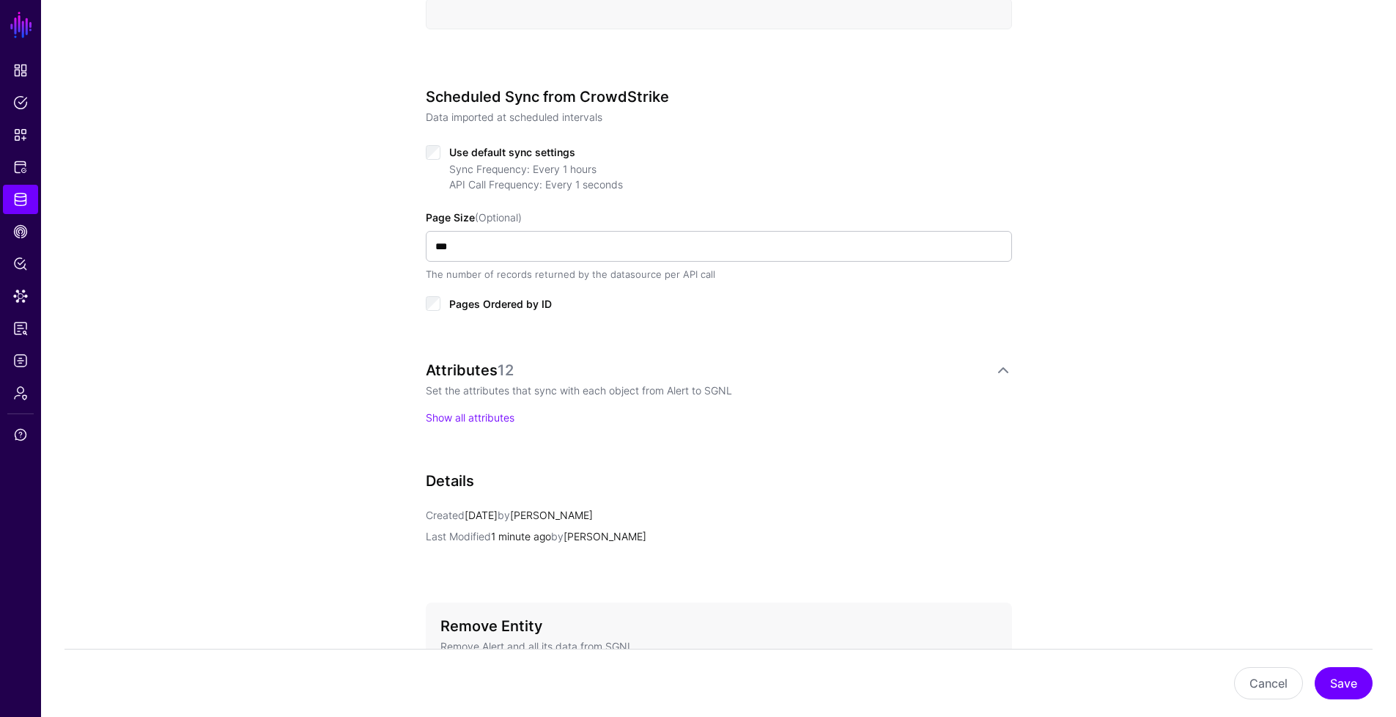
scroll to position [803, 0]
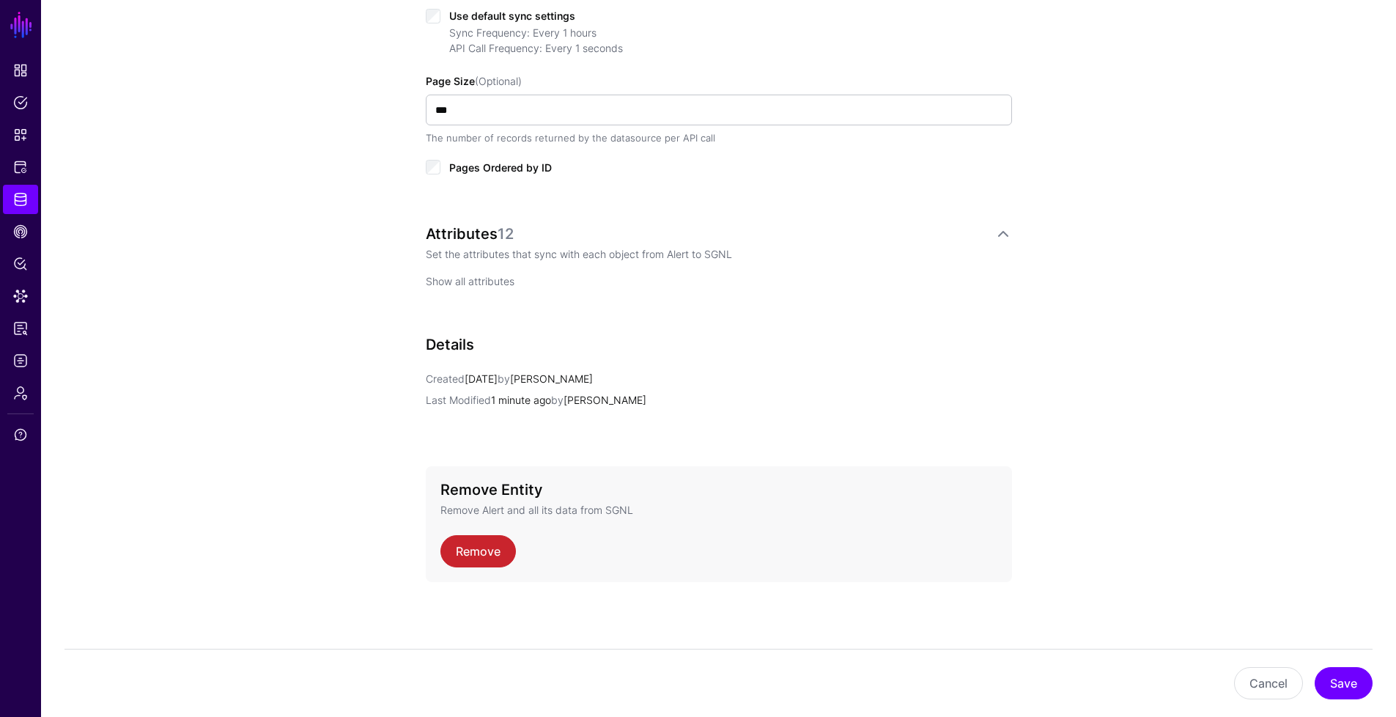
click at [492, 279] on link "Show all attributes" at bounding box center [470, 281] width 89 height 12
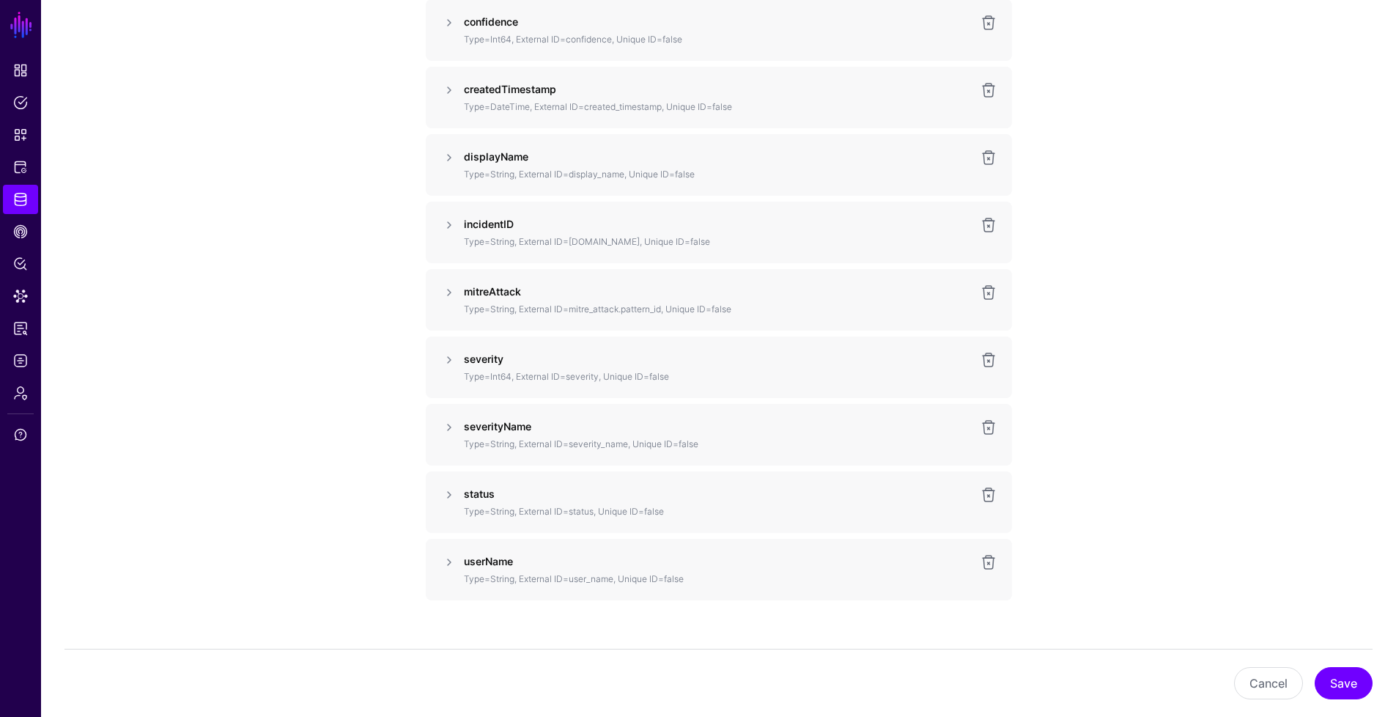
scroll to position [1340, 0]
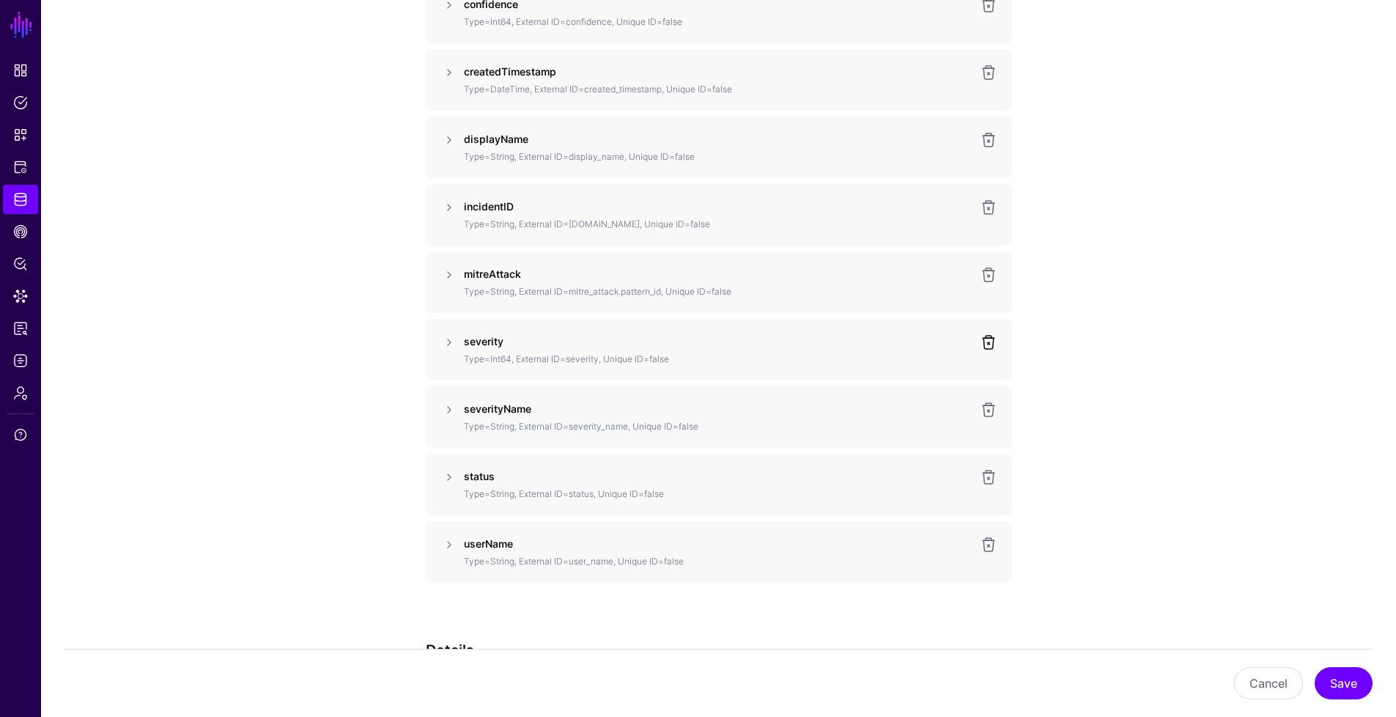
click at [991, 346] on link at bounding box center [989, 342] width 18 height 18
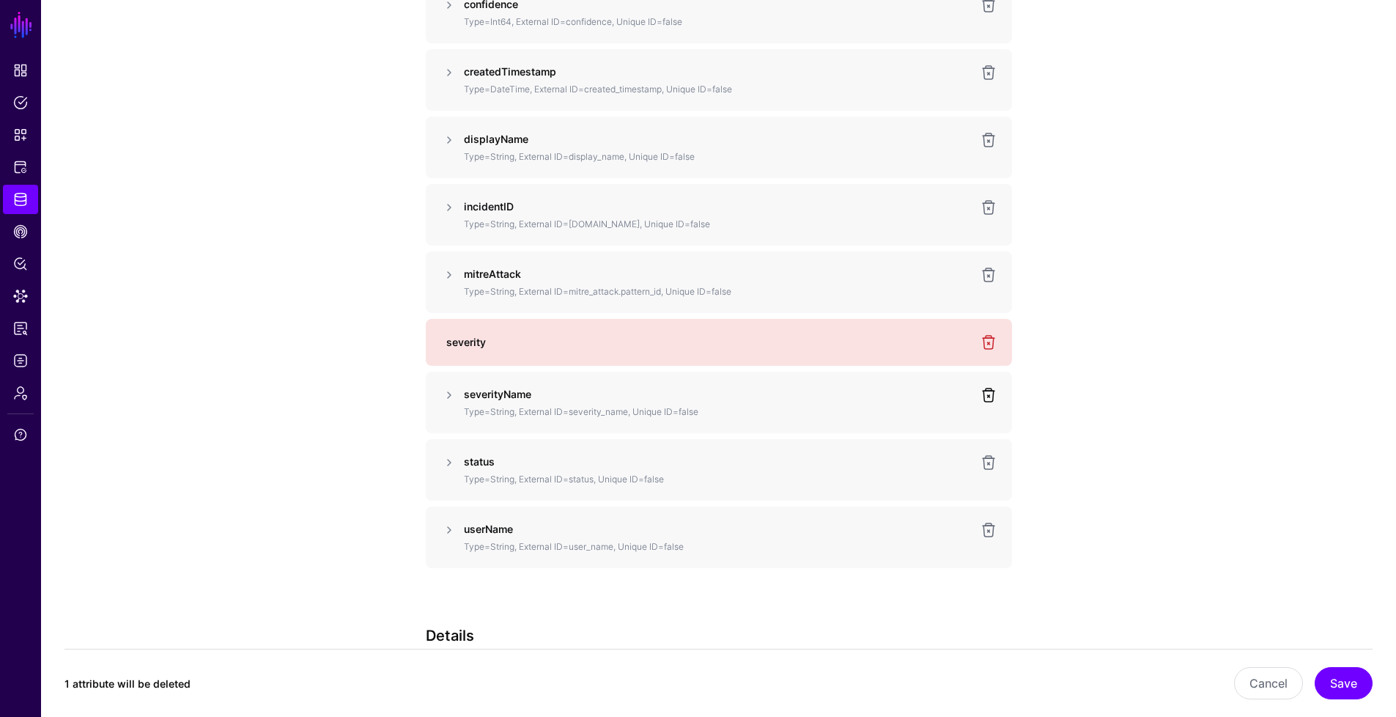
click at [992, 394] on link at bounding box center [989, 395] width 18 height 18
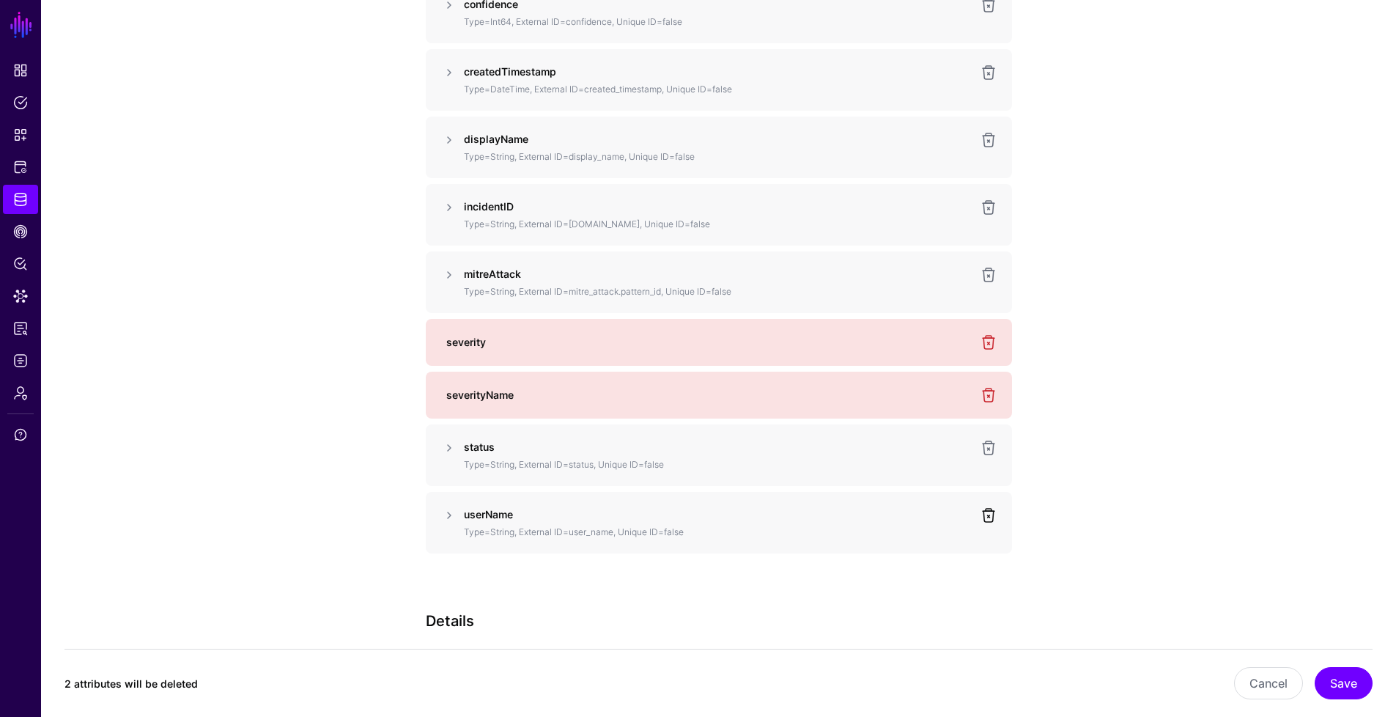
click at [987, 522] on link at bounding box center [989, 515] width 18 height 18
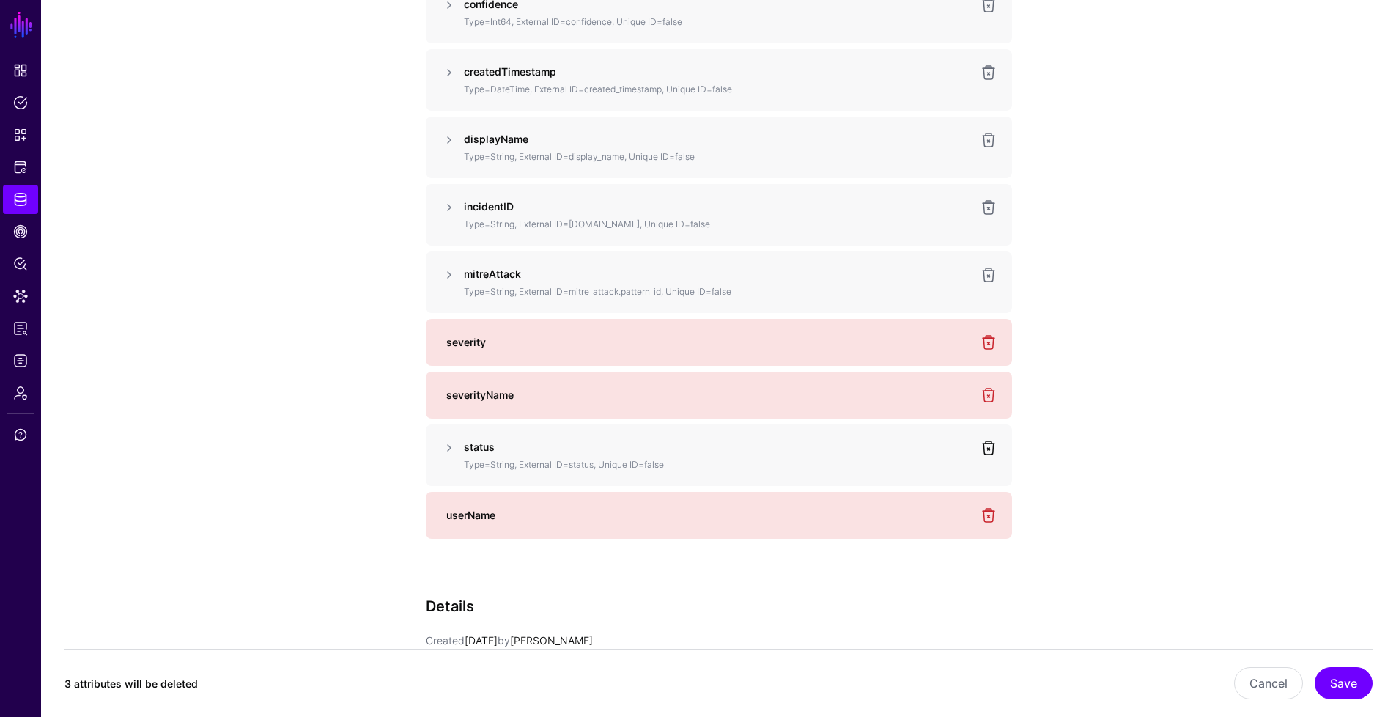
click at [996, 454] on link at bounding box center [989, 448] width 18 height 18
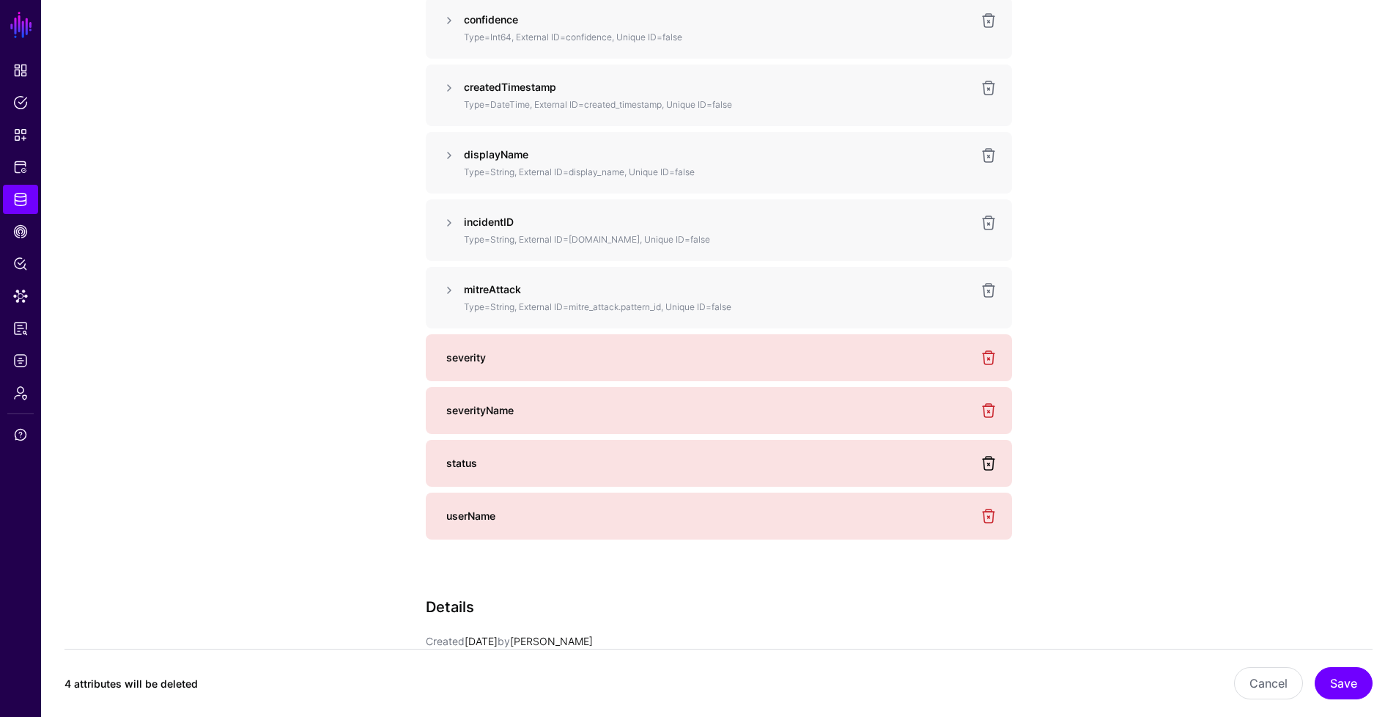
scroll to position [1297, 0]
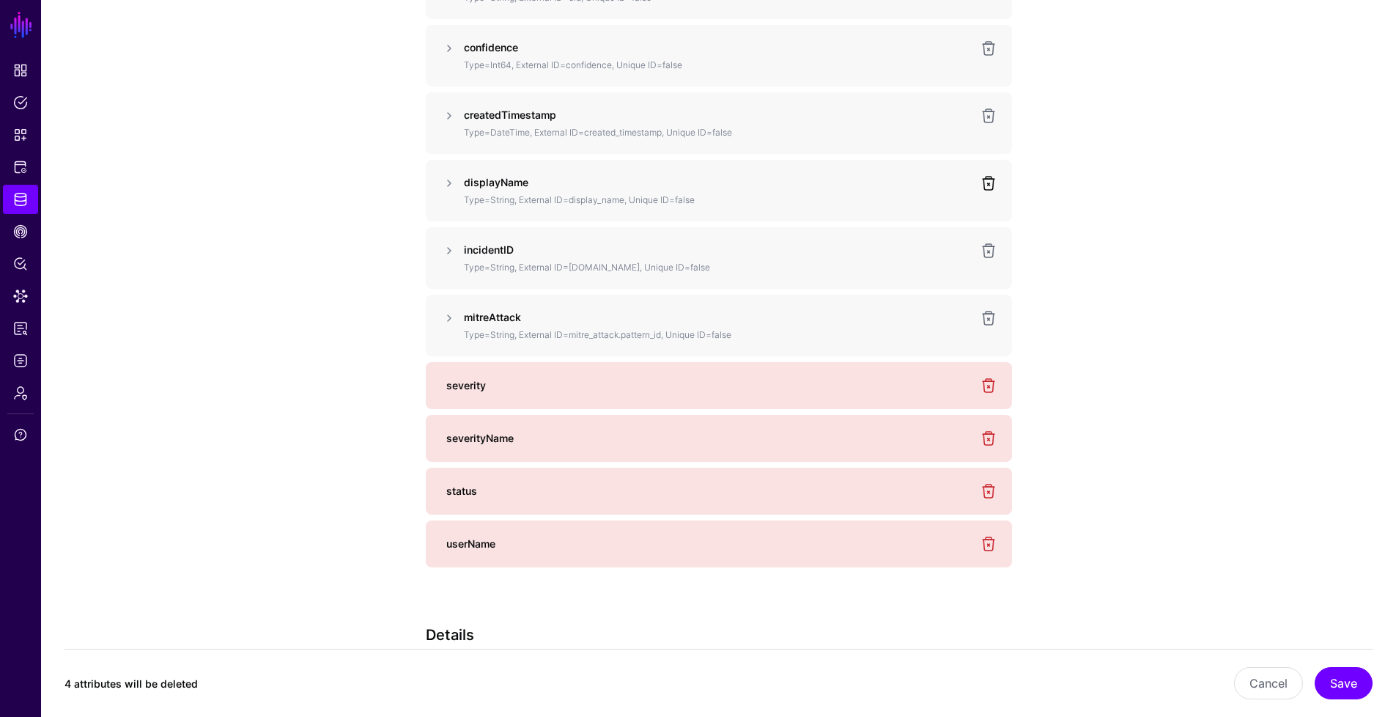
click at [990, 189] on link at bounding box center [989, 183] width 18 height 18
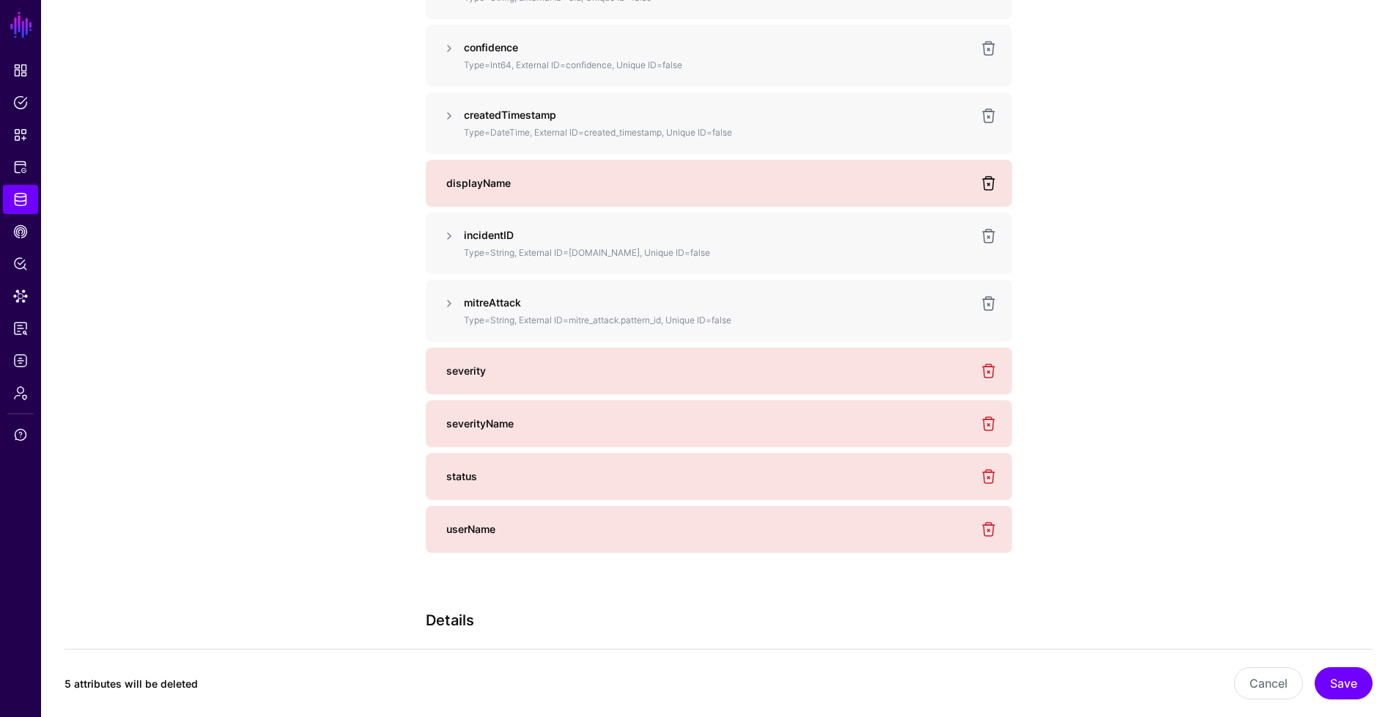
click at [990, 189] on link at bounding box center [989, 183] width 18 height 18
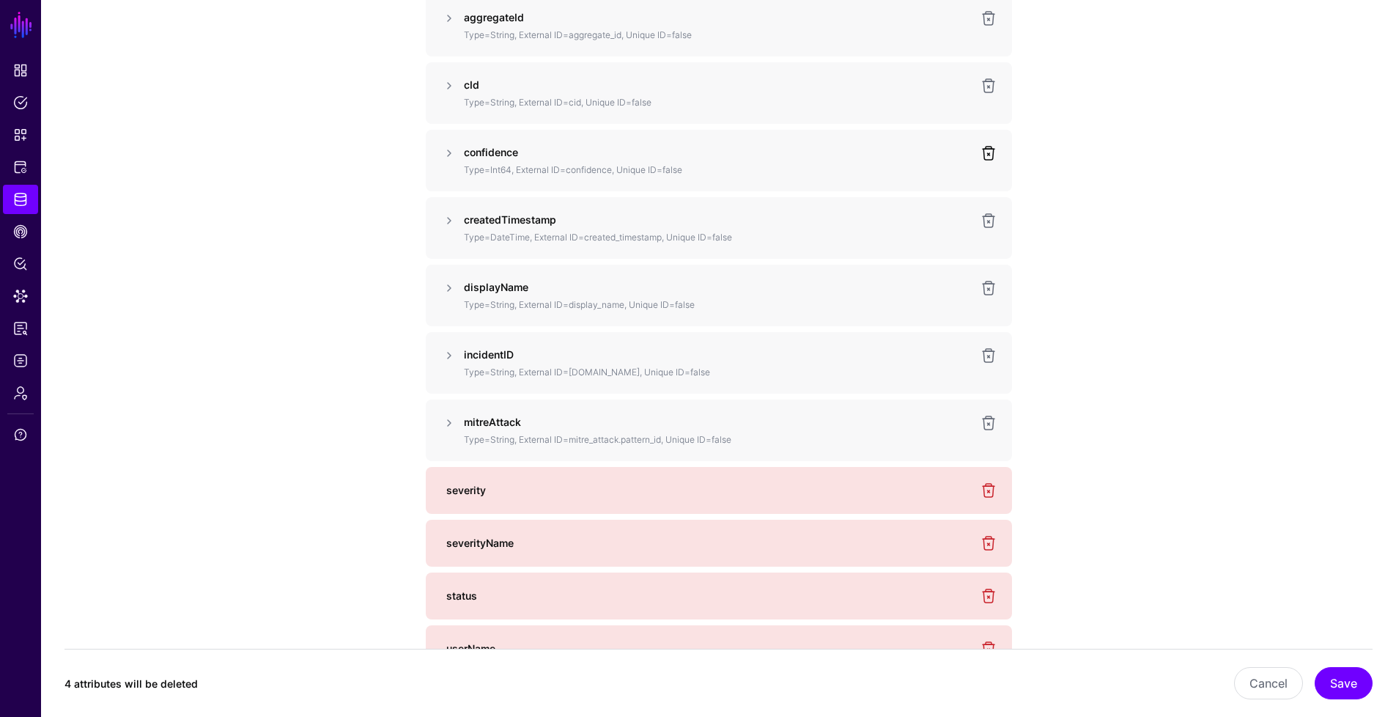
scroll to position [1175, 0]
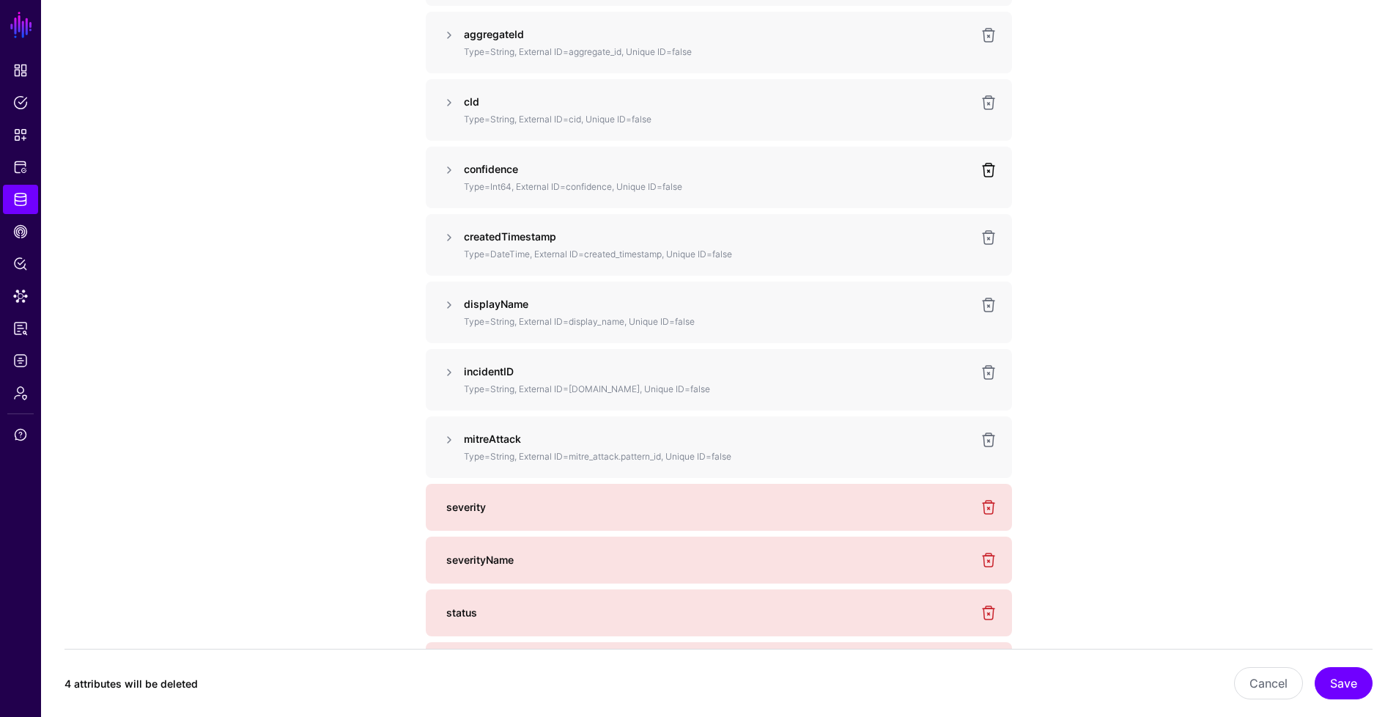
click at [985, 172] on link at bounding box center [989, 170] width 18 height 18
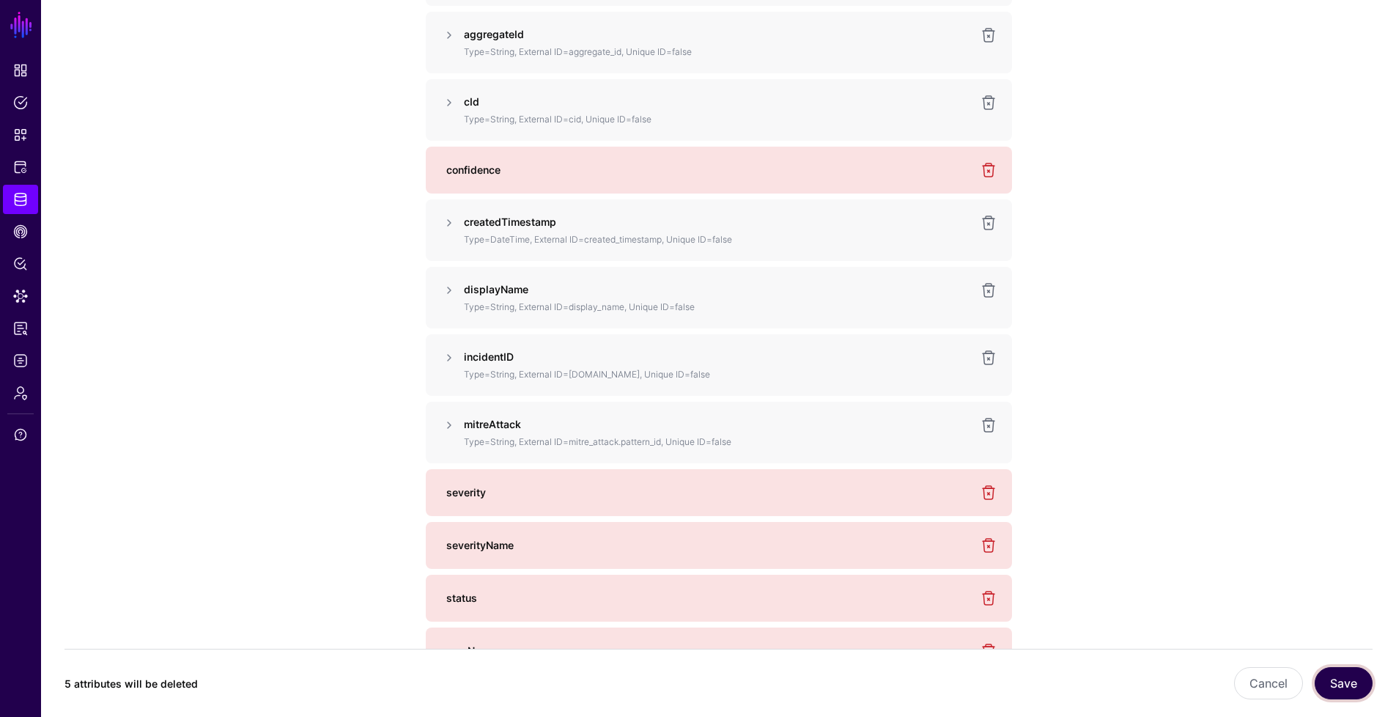
click at [1346, 685] on button "Save" at bounding box center [1344, 683] width 58 height 32
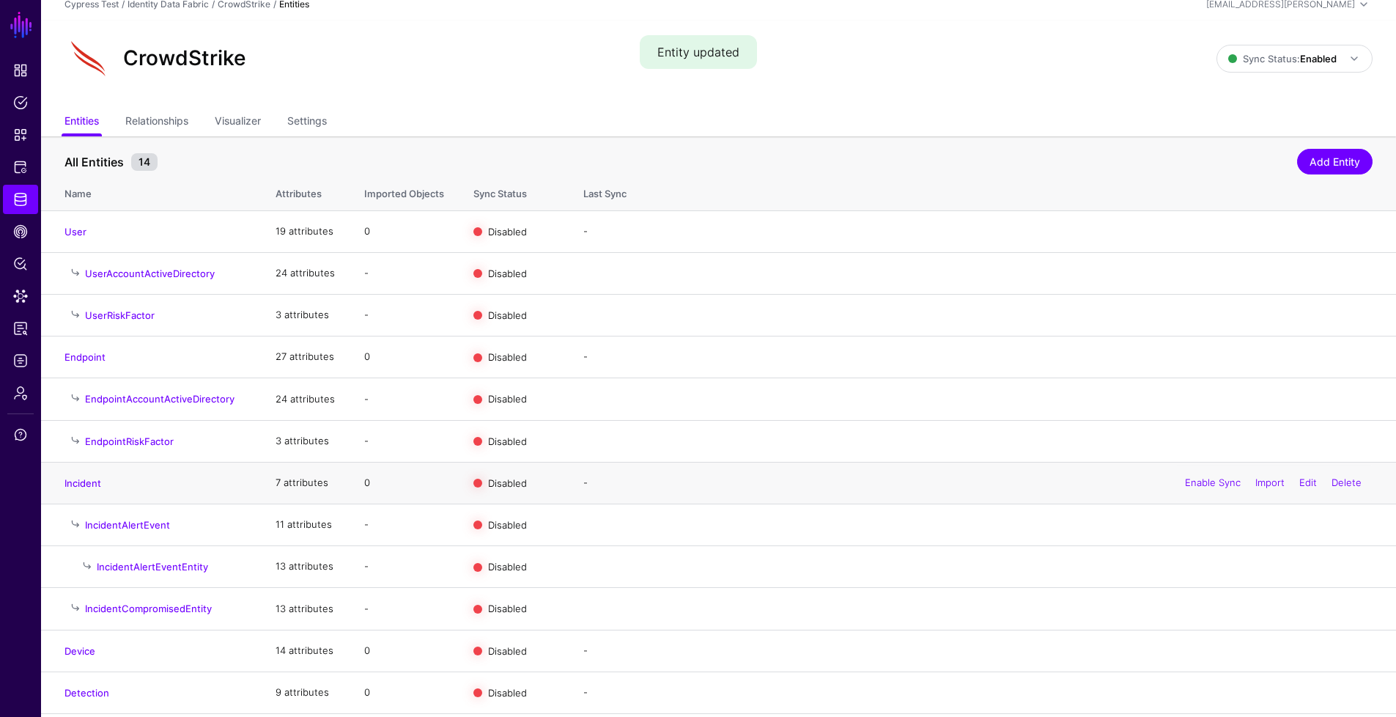
scroll to position [106, 0]
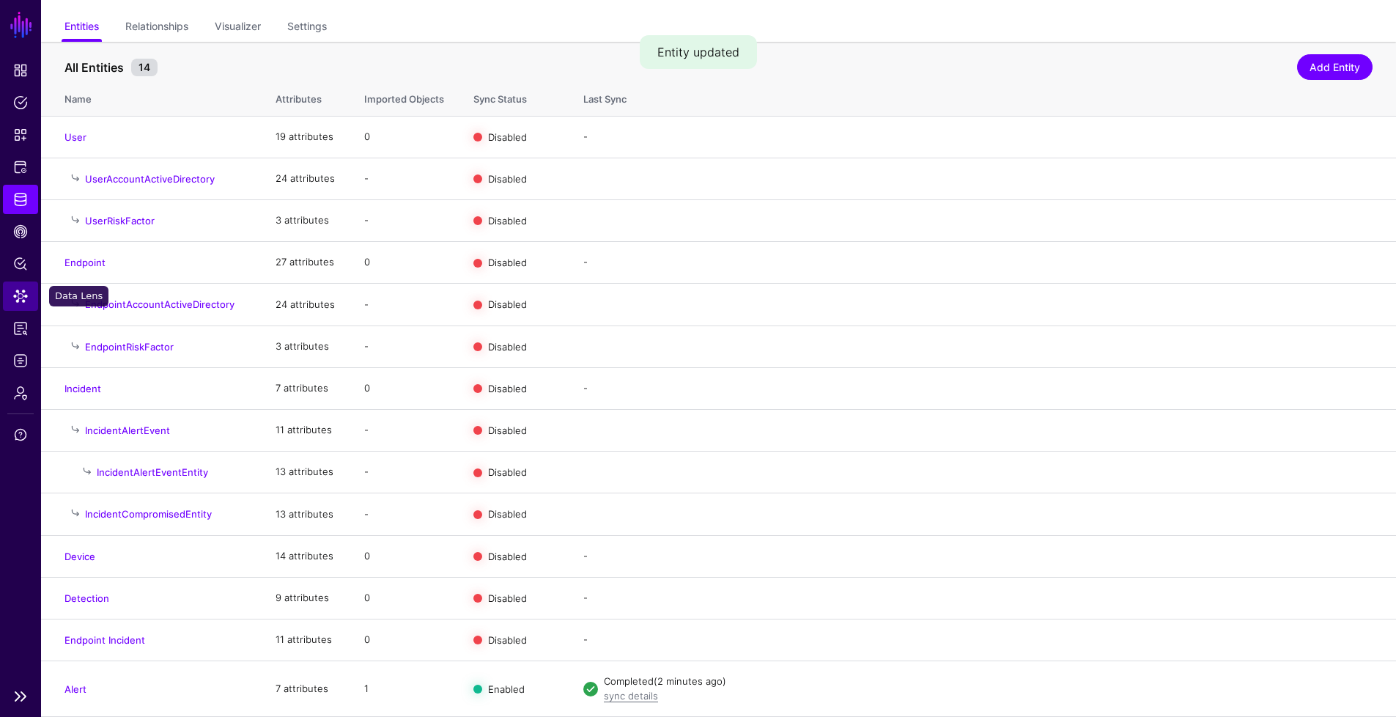
click at [20, 294] on span "Data Lens" at bounding box center [20, 296] width 15 height 15
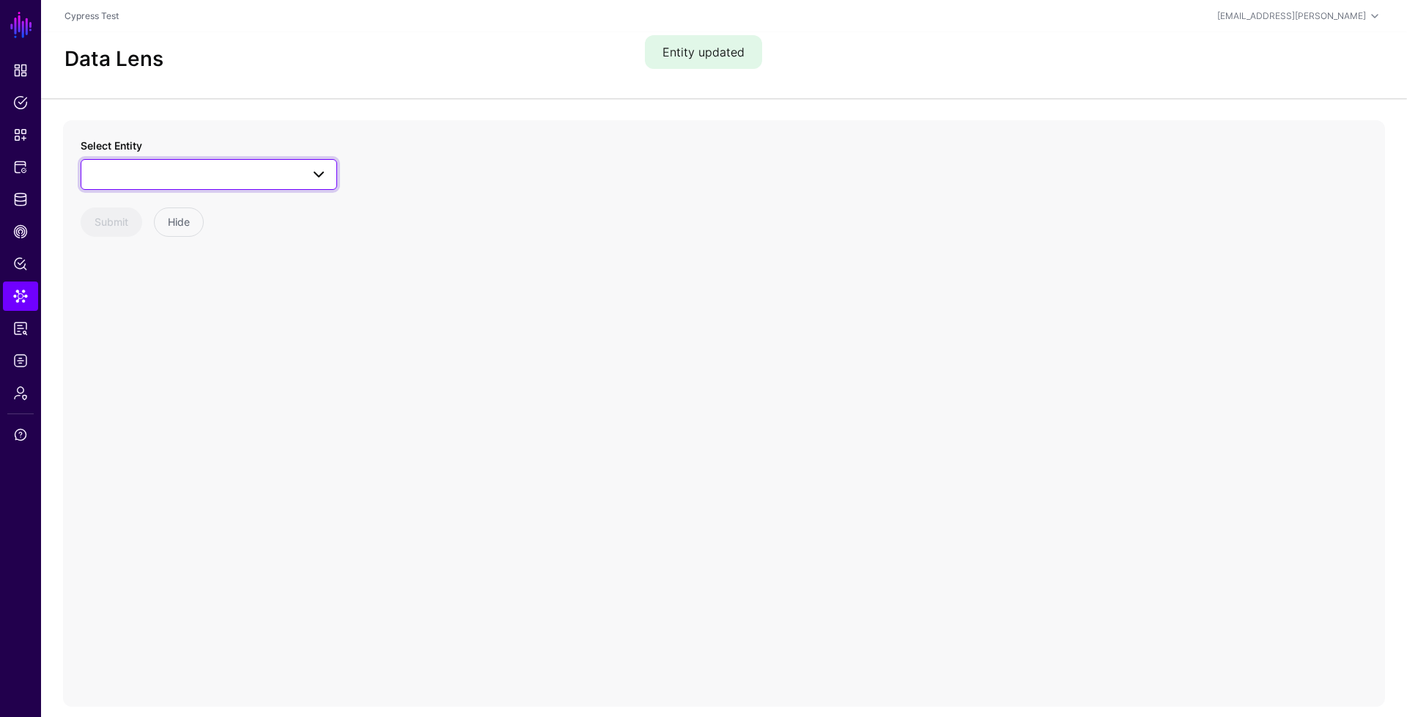
click at [275, 176] on span at bounding box center [208, 175] width 237 height 18
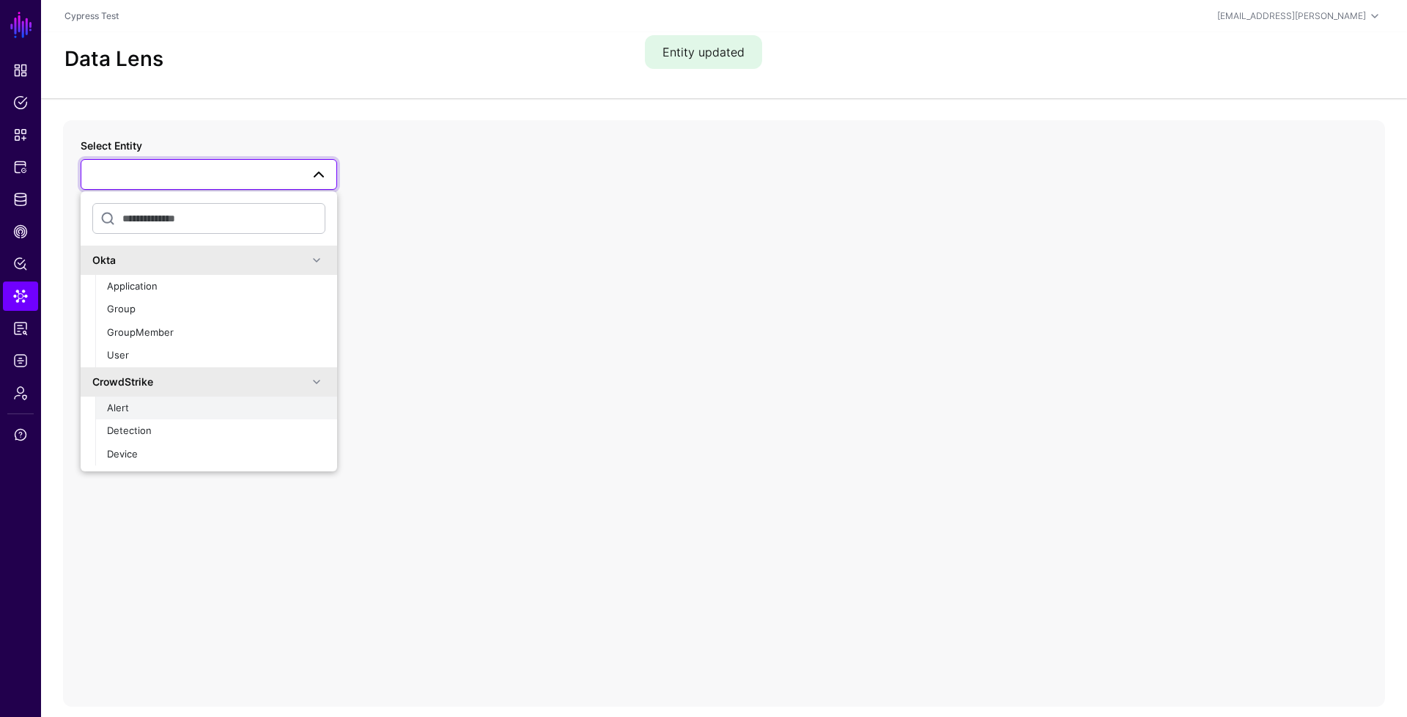
click at [161, 410] on div "Alert" at bounding box center [216, 408] width 218 height 15
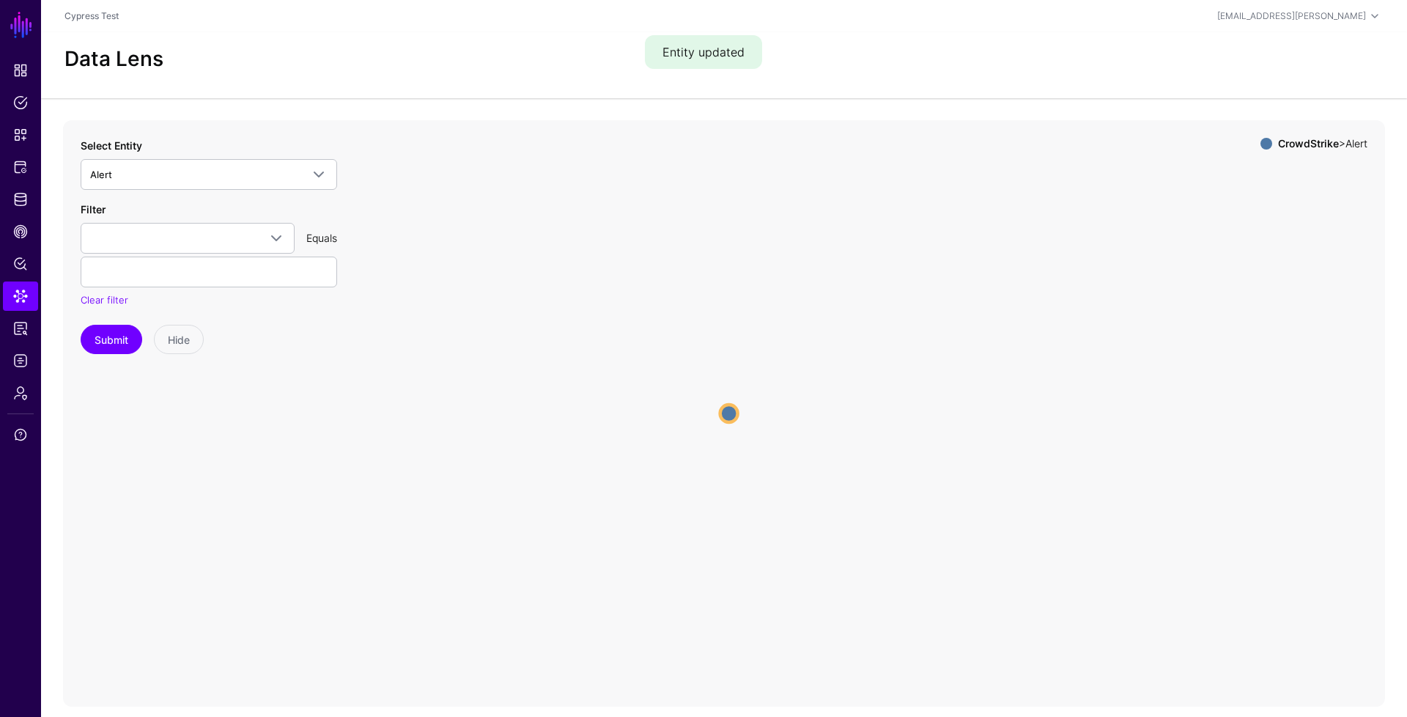
click at [740, 416] on icon "Alert Alert" at bounding box center [724, 413] width 1322 height 586
click at [737, 413] on circle at bounding box center [729, 414] width 18 height 18
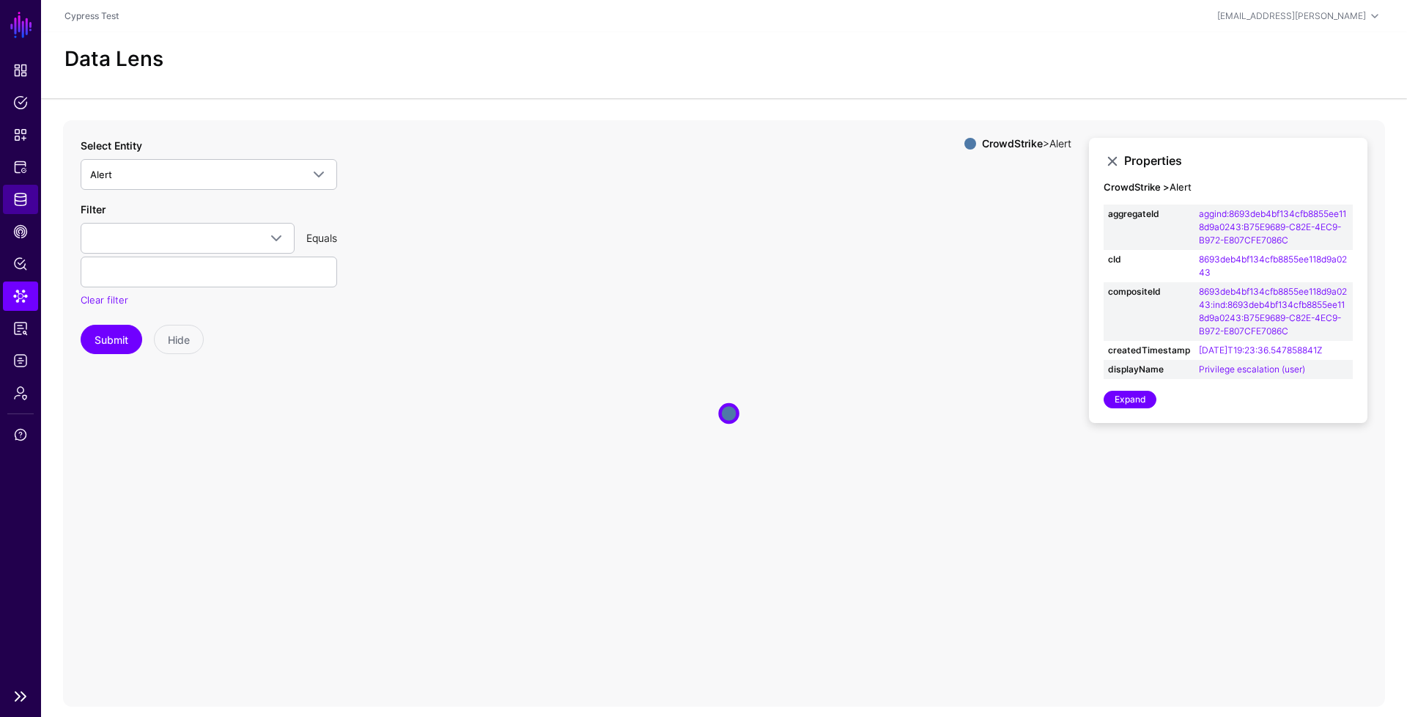
click at [18, 202] on span "Identity Data Fabric" at bounding box center [20, 199] width 15 height 15
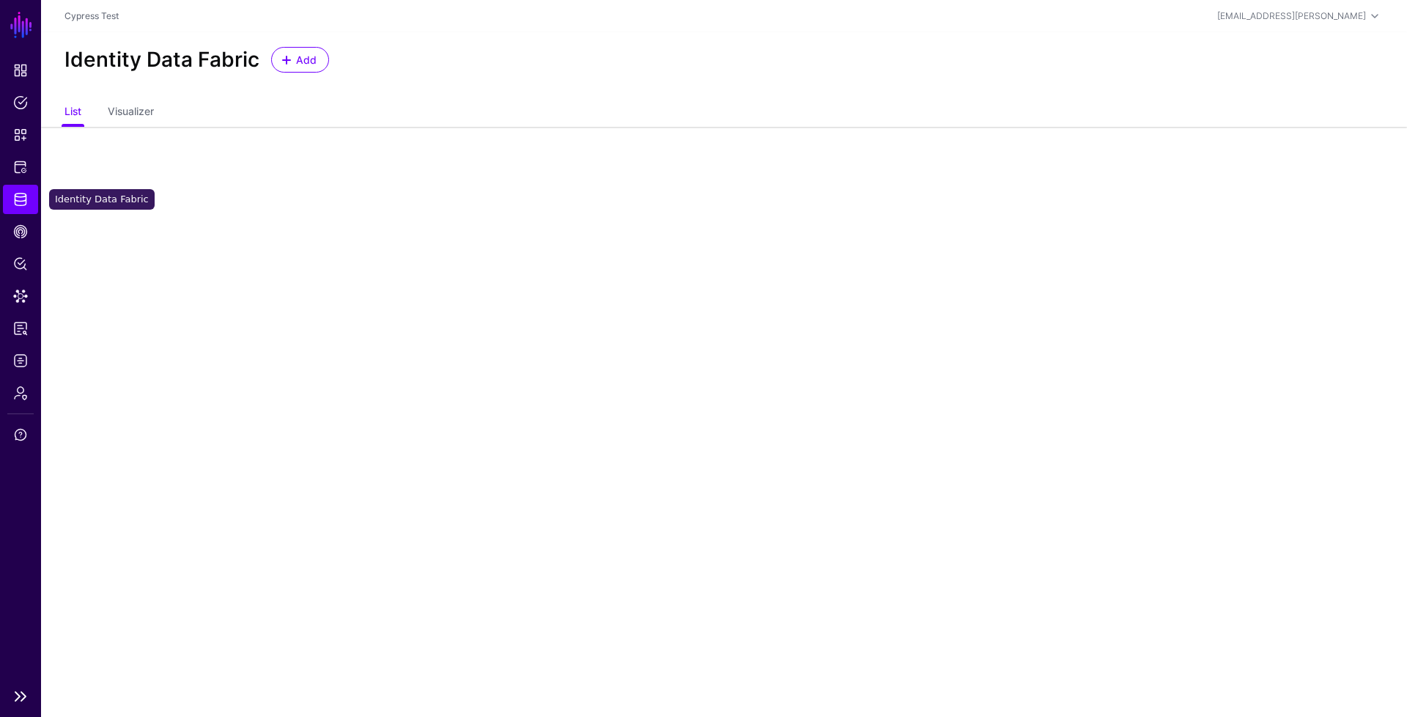
click at [18, 202] on span "Identity Data Fabric" at bounding box center [20, 199] width 15 height 15
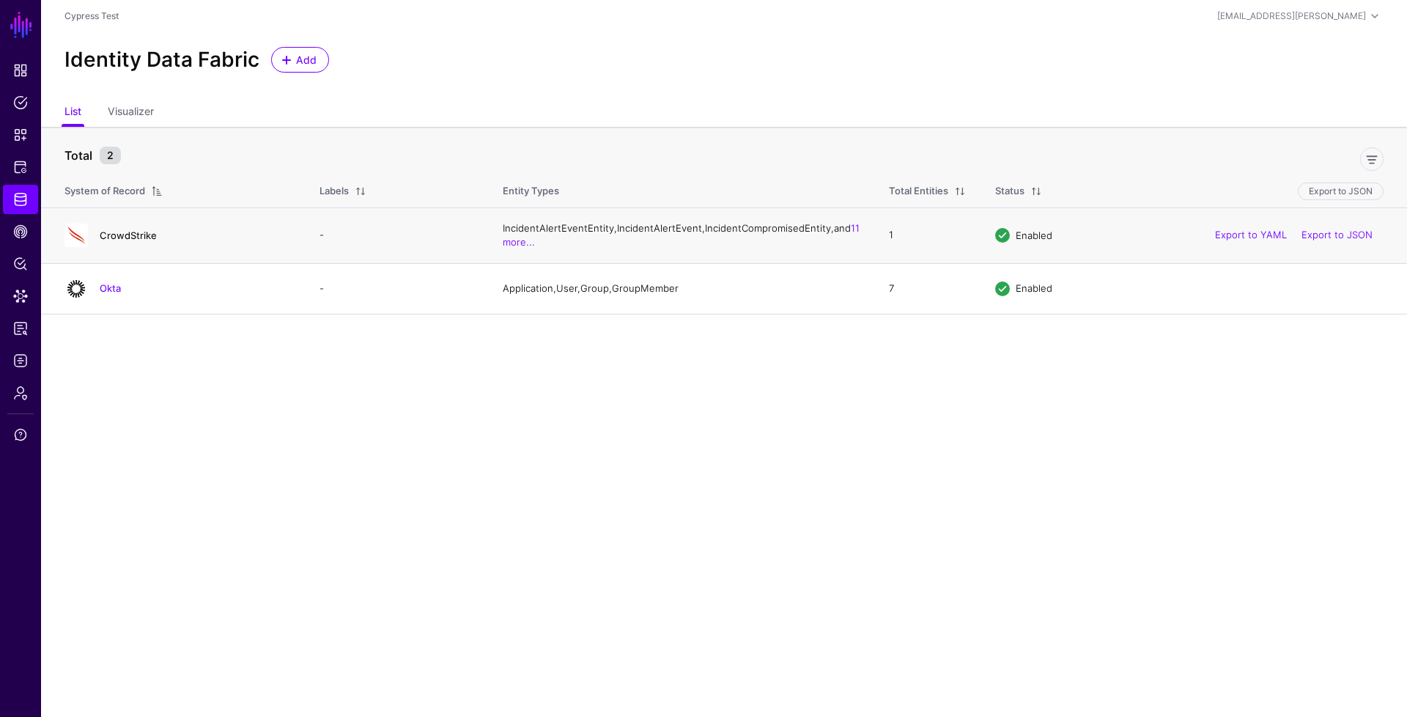
click at [138, 237] on link "CrowdStrike" at bounding box center [128, 235] width 57 height 12
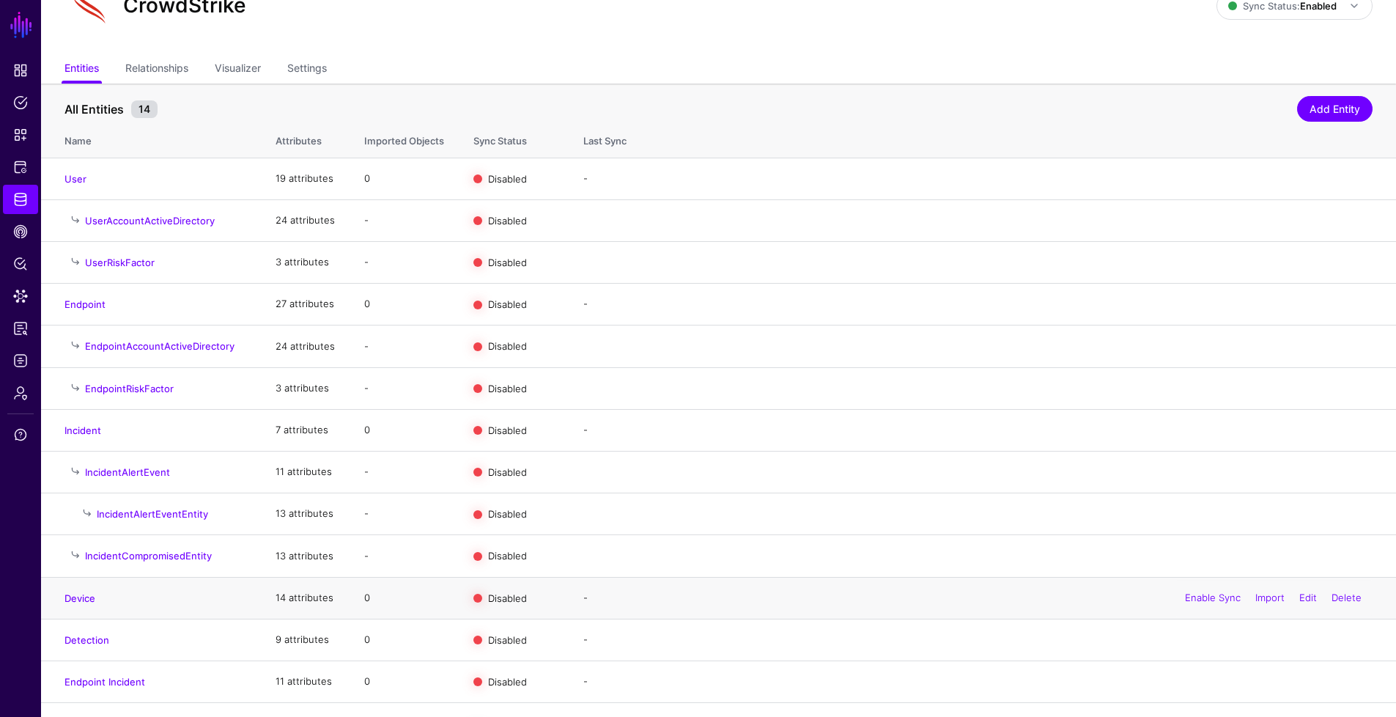
scroll to position [106, 0]
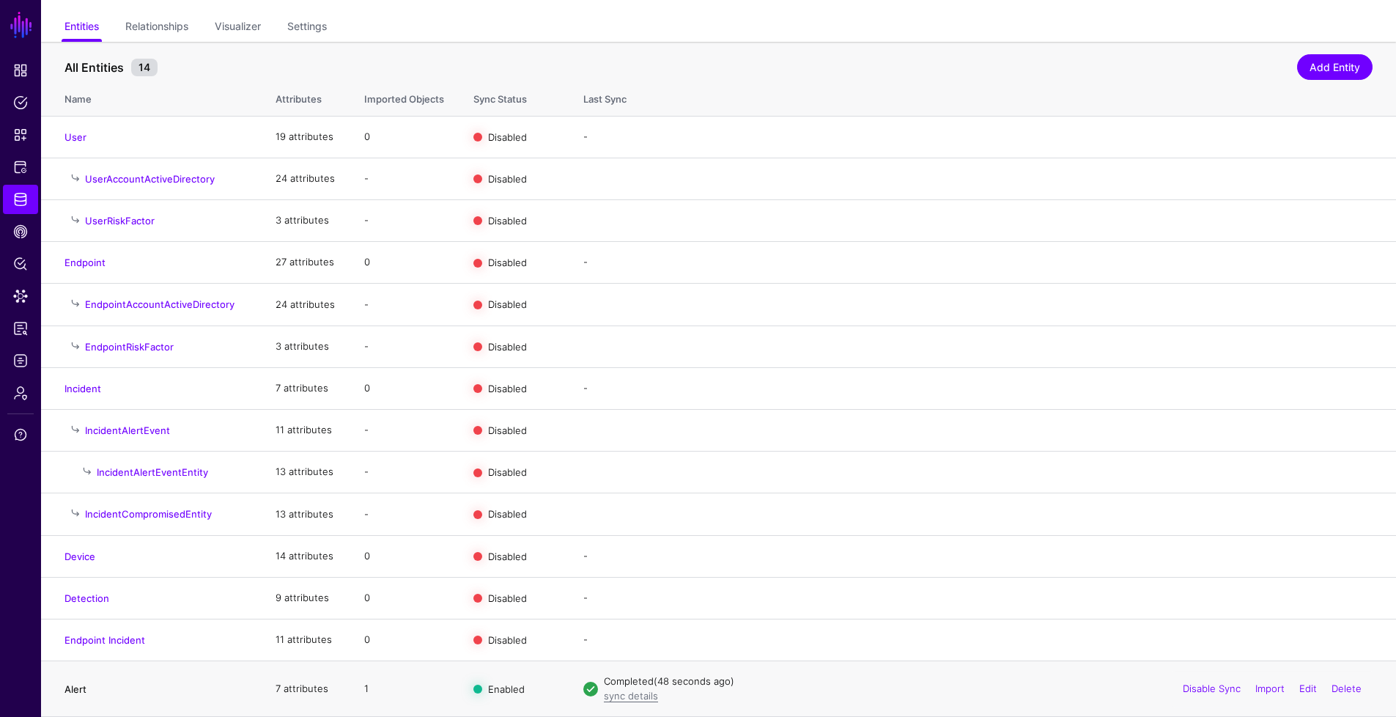
click at [79, 688] on link "Alert" at bounding box center [75, 689] width 22 height 12
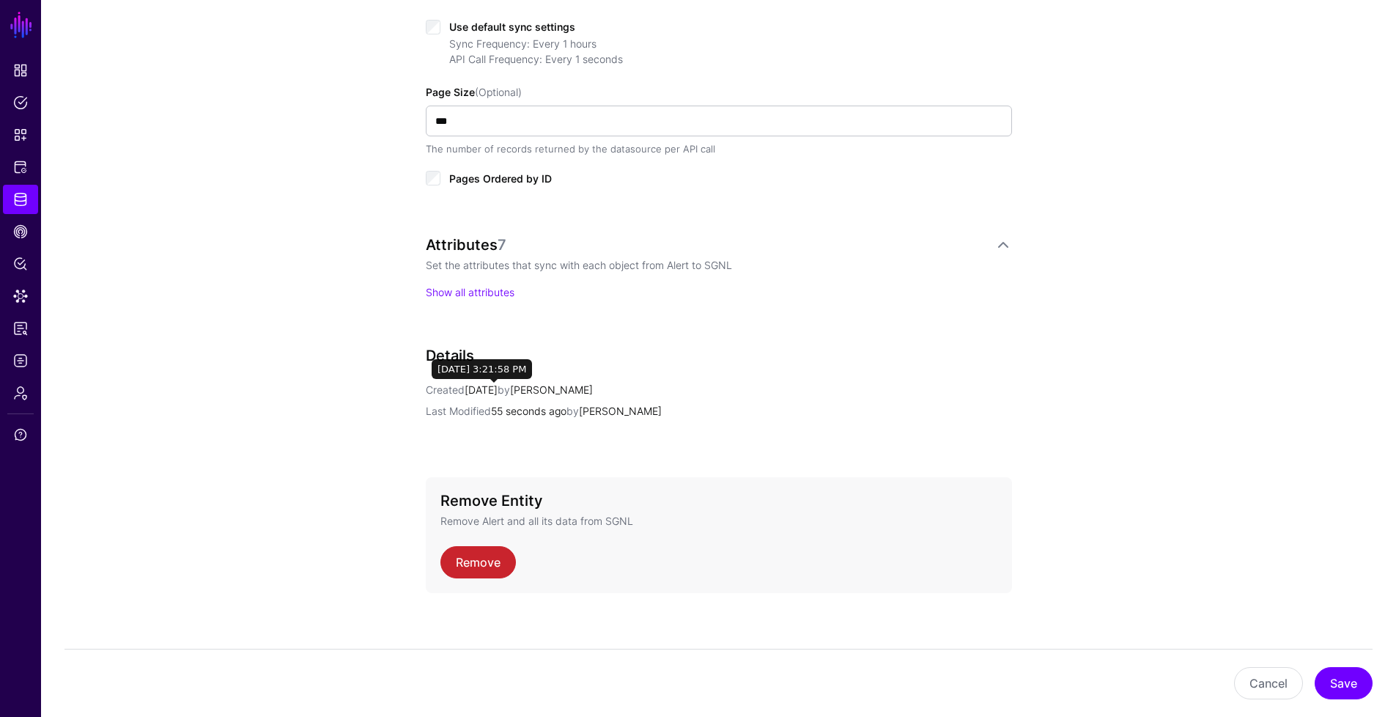
scroll to position [777, 0]
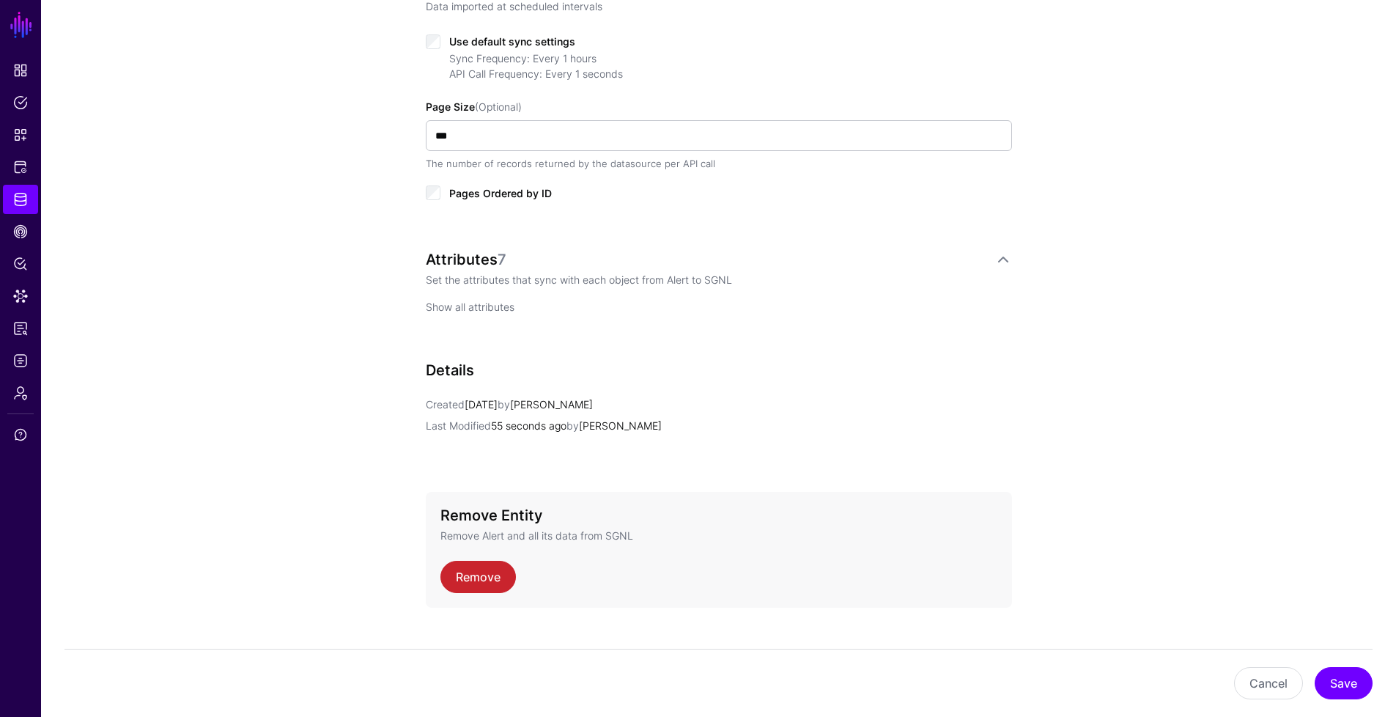
click at [490, 309] on link "Show all attributes" at bounding box center [470, 307] width 89 height 12
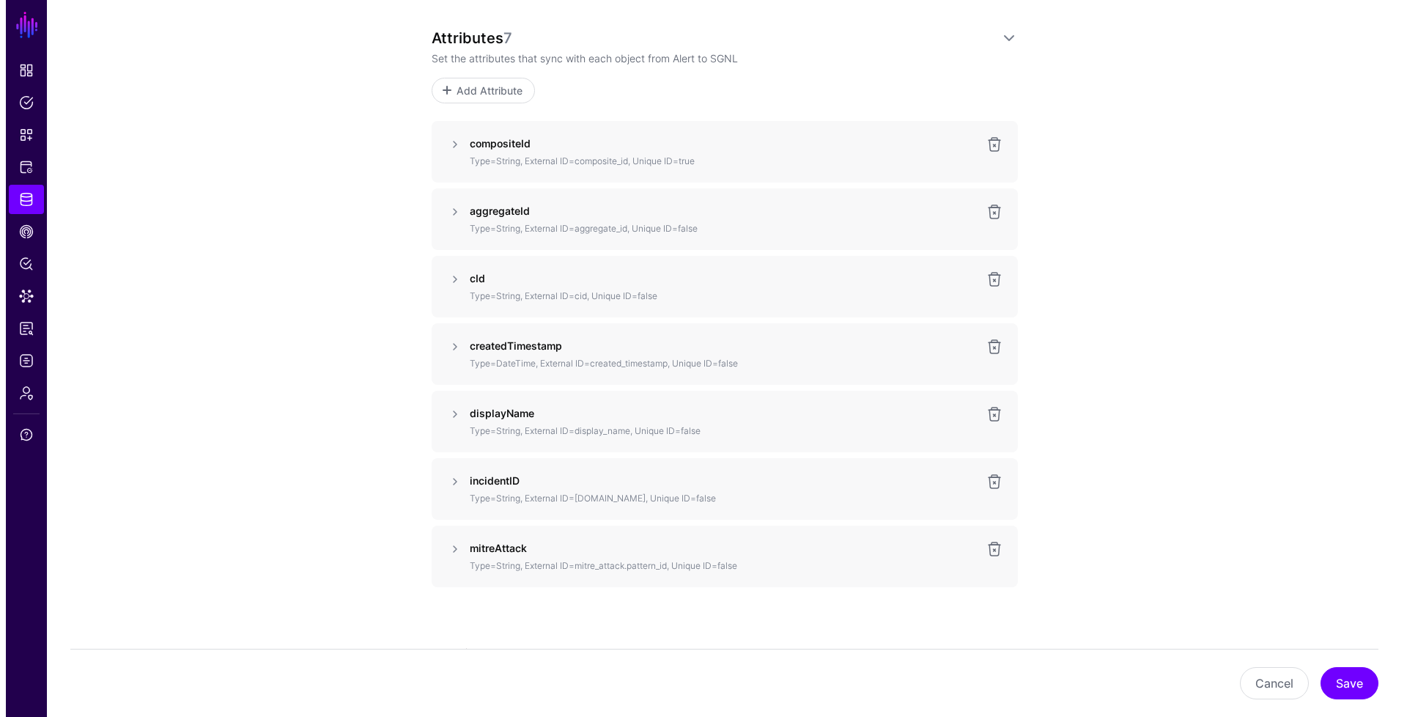
scroll to position [945, 0]
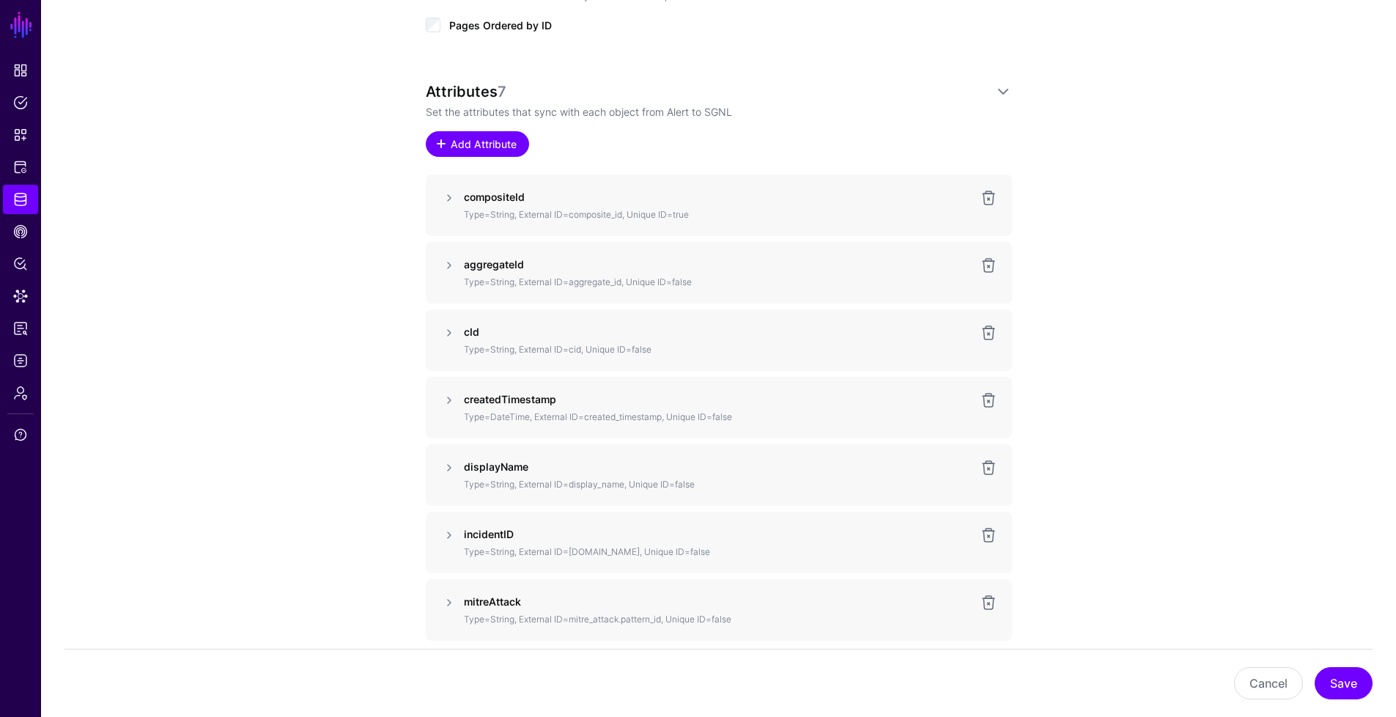
click at [481, 149] on span "Add Attribute" at bounding box center [484, 143] width 70 height 15
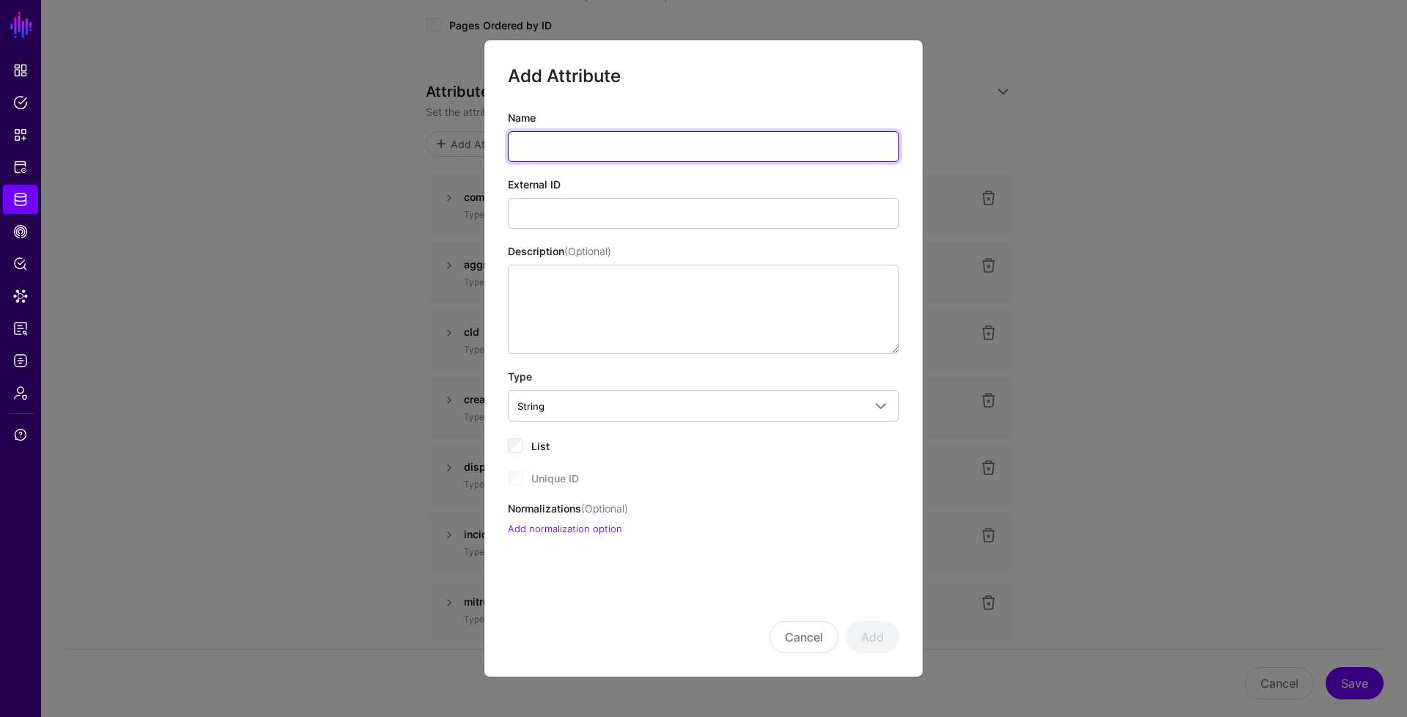
click at [561, 140] on input "Name" at bounding box center [703, 146] width 391 height 31
paste input "****"
type input "****"
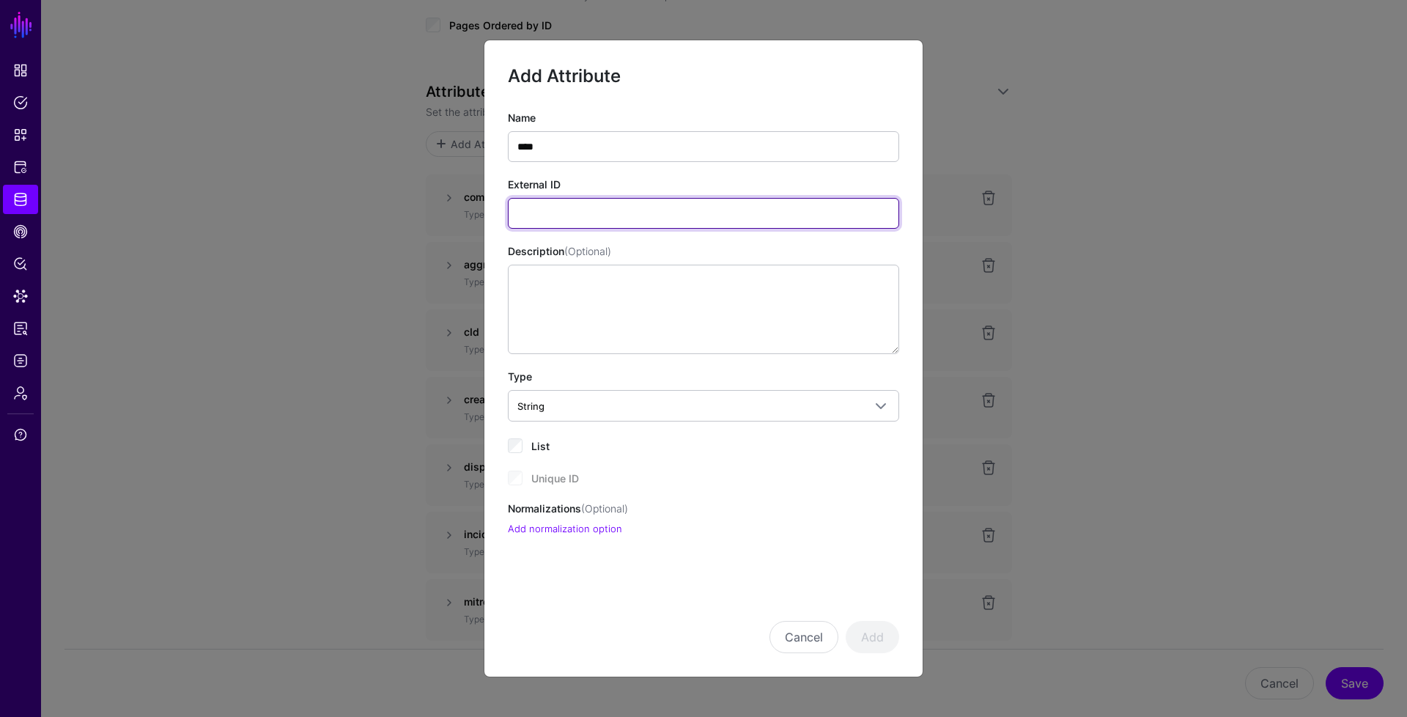
click at [556, 205] on input "External ID" at bounding box center [703, 213] width 391 height 31
paste input "****"
type input "****"
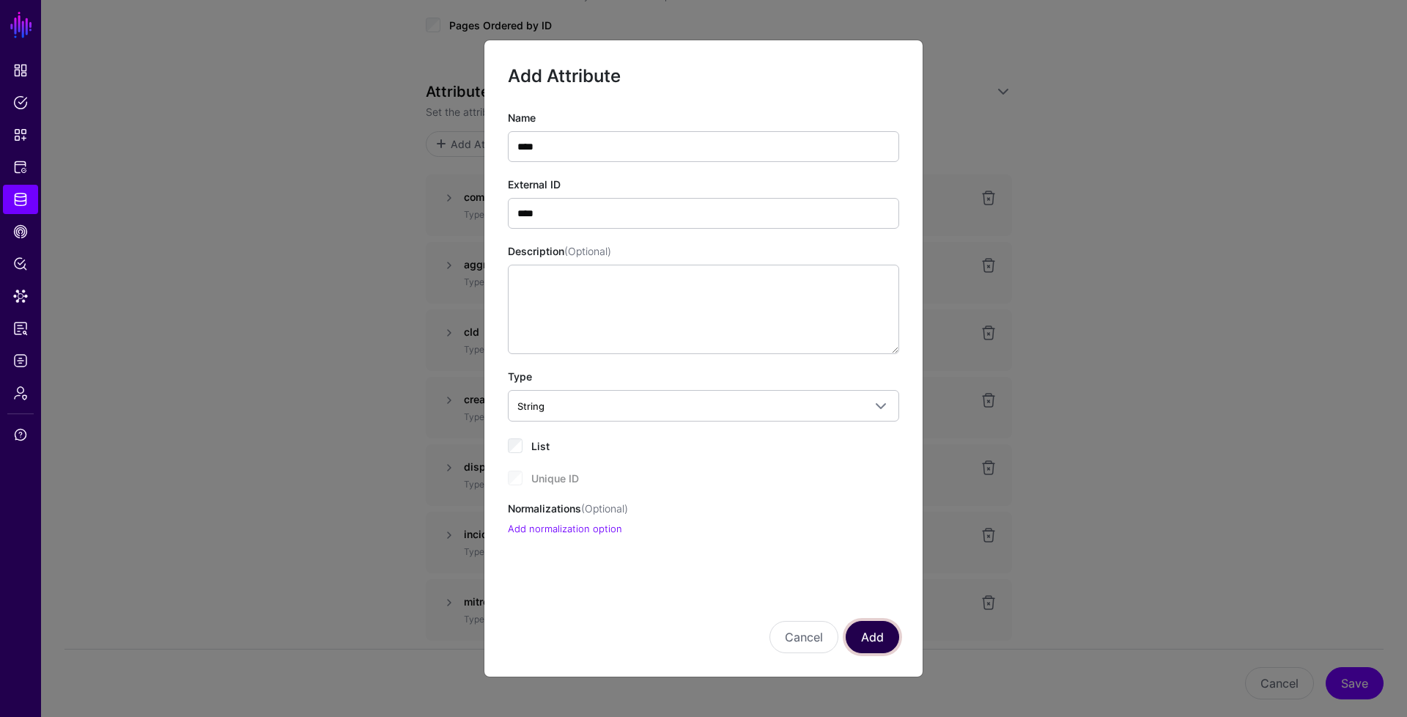
click at [893, 638] on button "Add" at bounding box center [873, 637] width 54 height 32
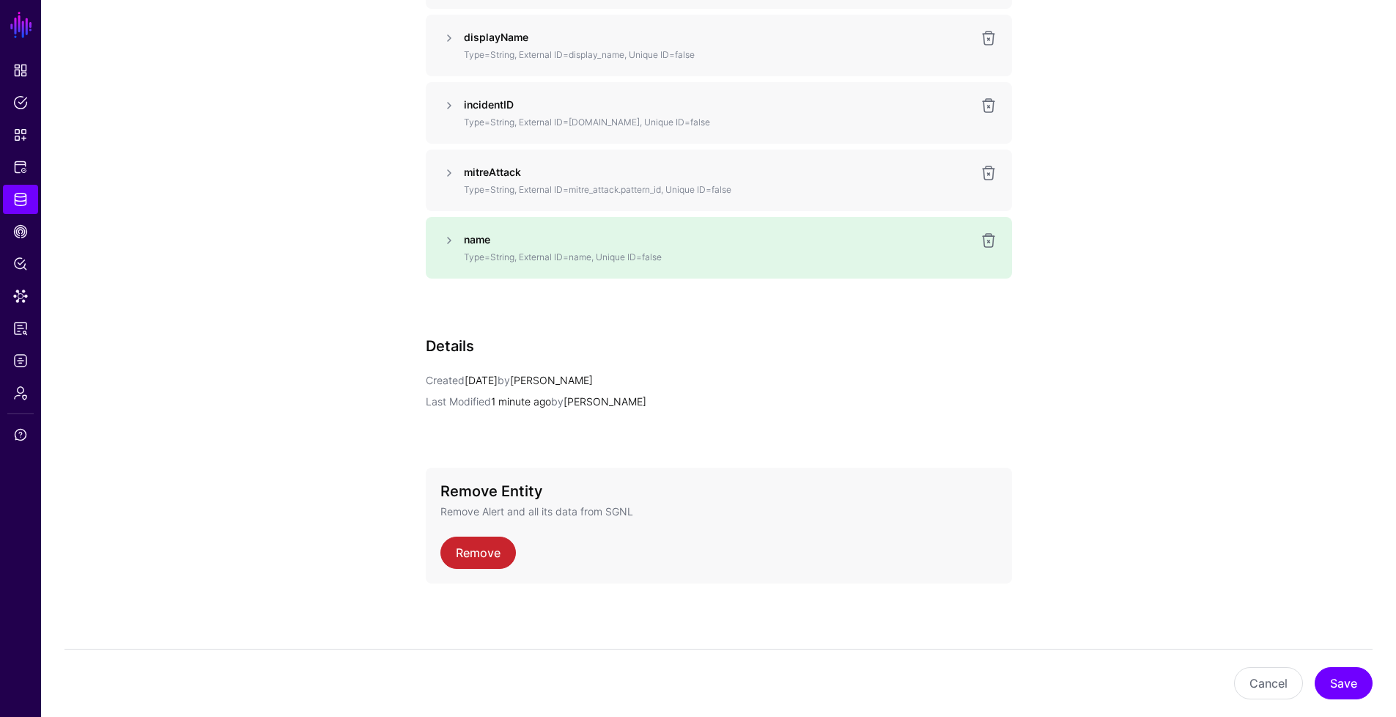
scroll to position [1376, 0]
click at [1341, 677] on button "Save" at bounding box center [1344, 683] width 58 height 32
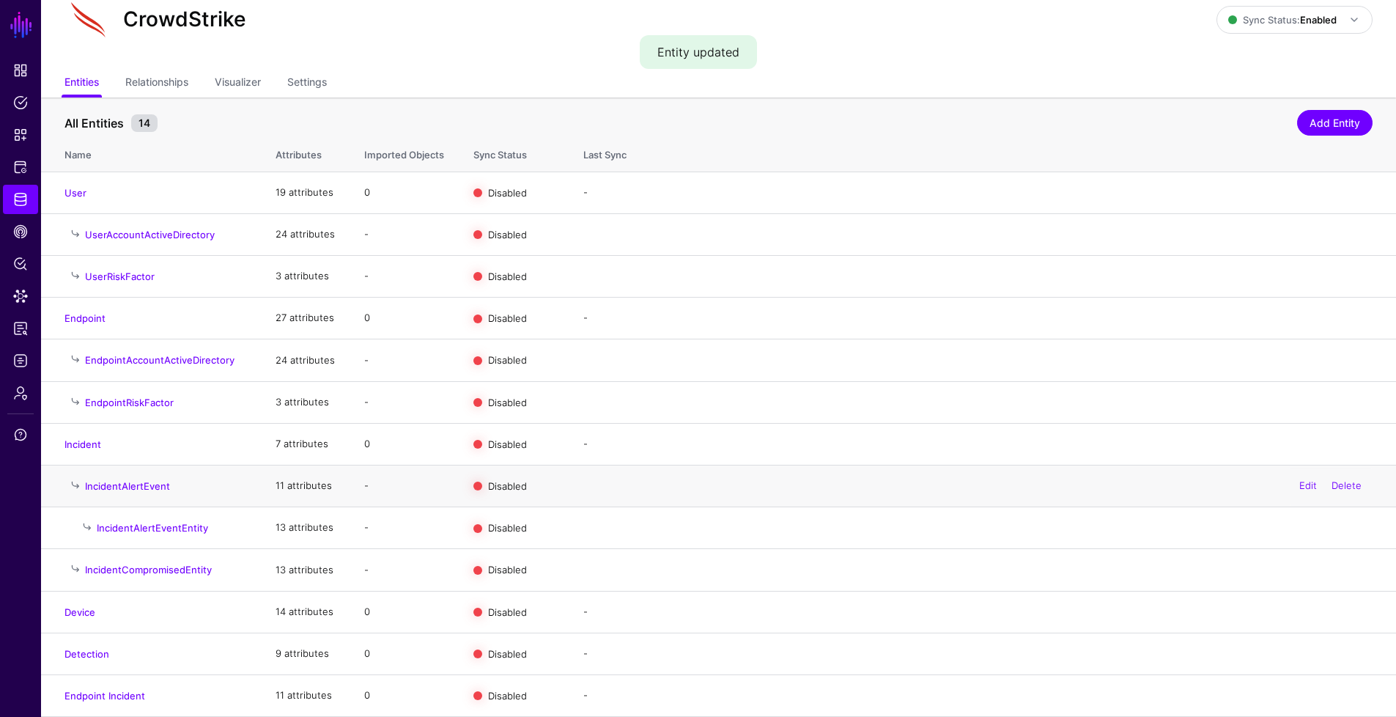
scroll to position [106, 0]
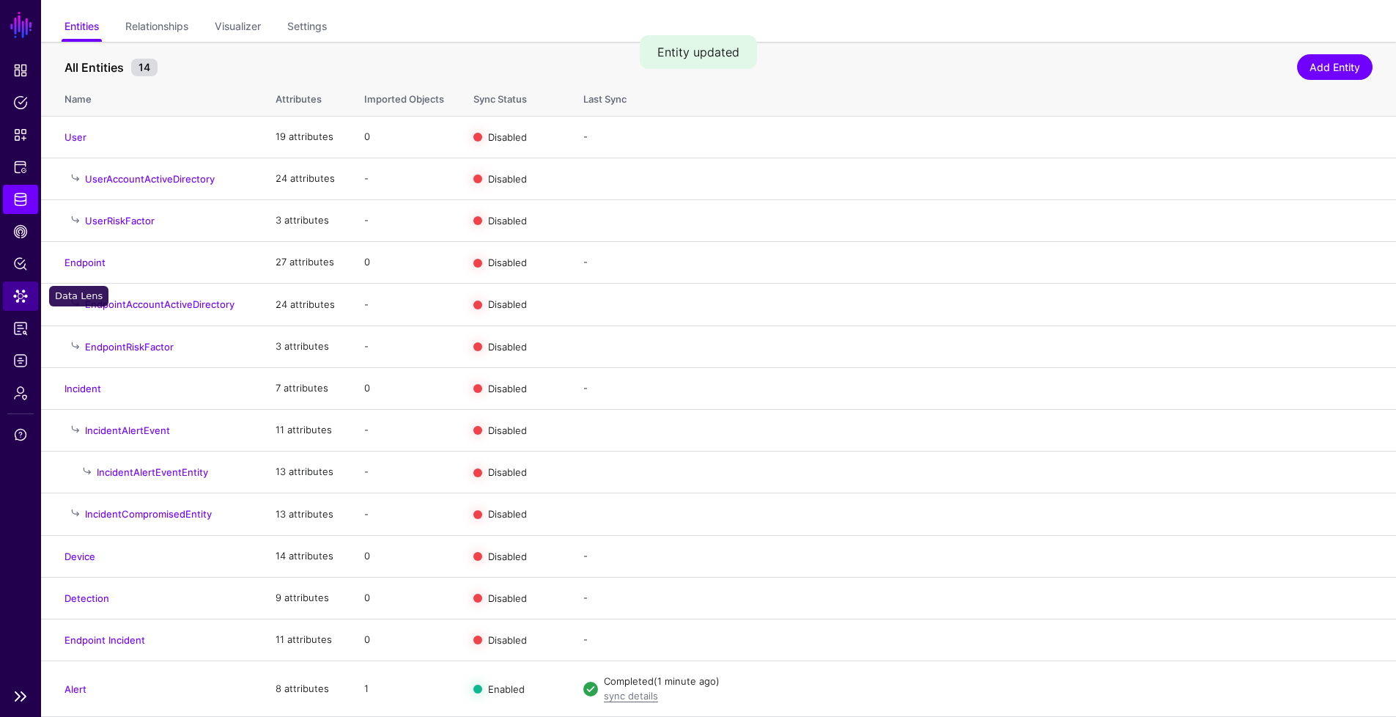
click at [30, 306] on link "Data Lens" at bounding box center [20, 295] width 35 height 29
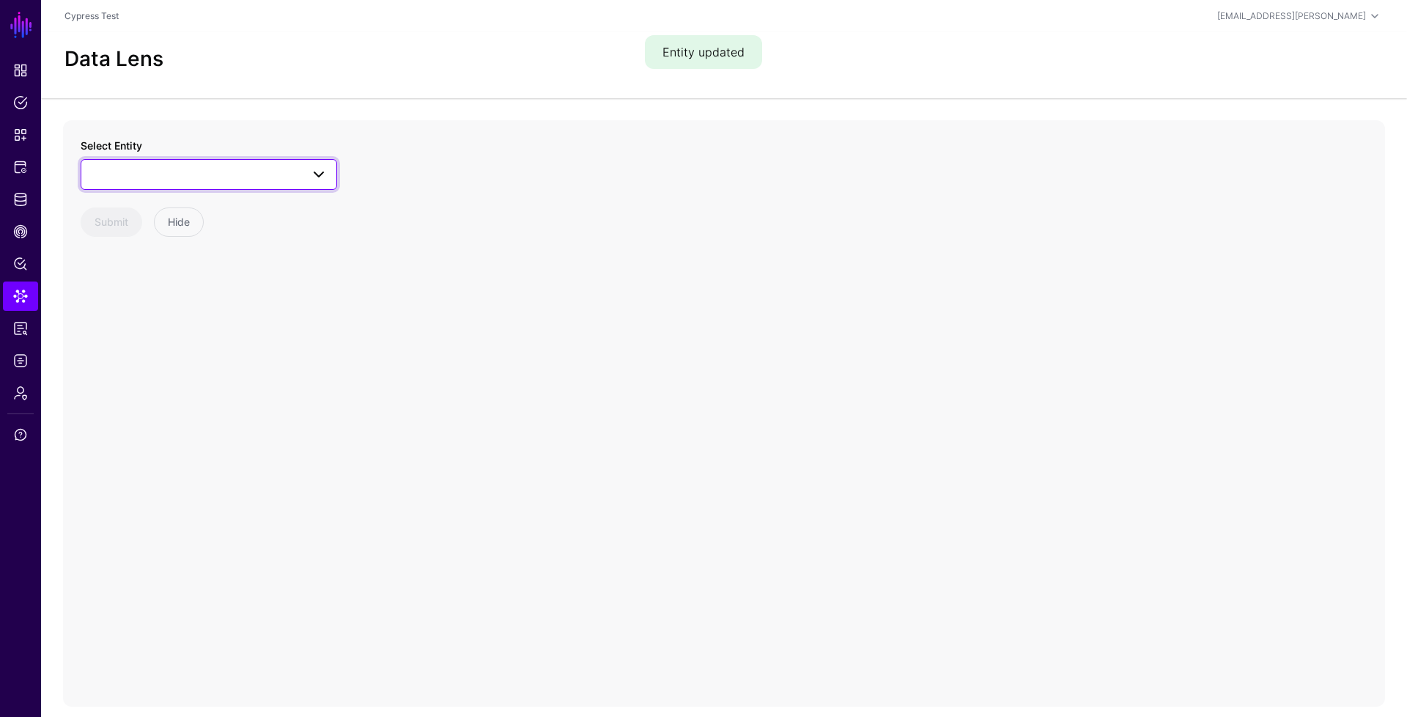
click at [161, 176] on span at bounding box center [208, 175] width 237 height 18
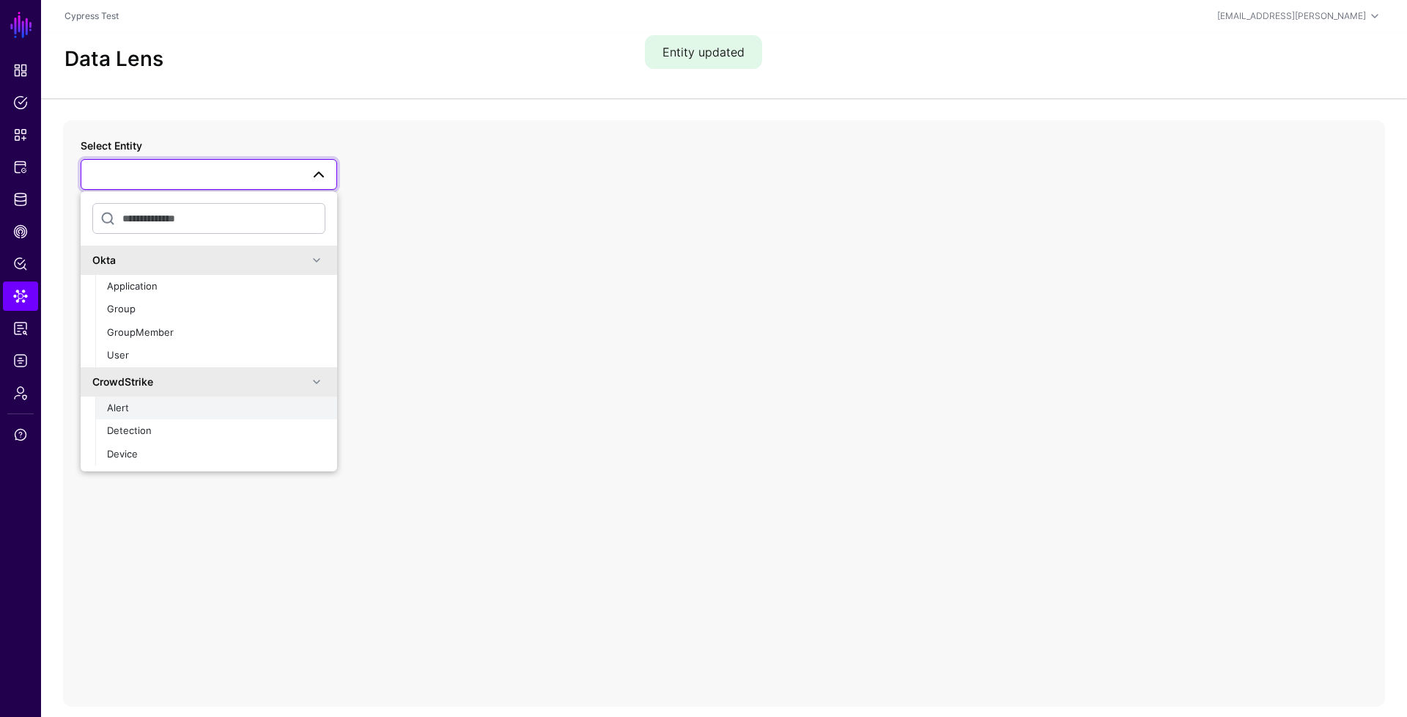
click at [137, 417] on button "Alert" at bounding box center [216, 408] width 242 height 23
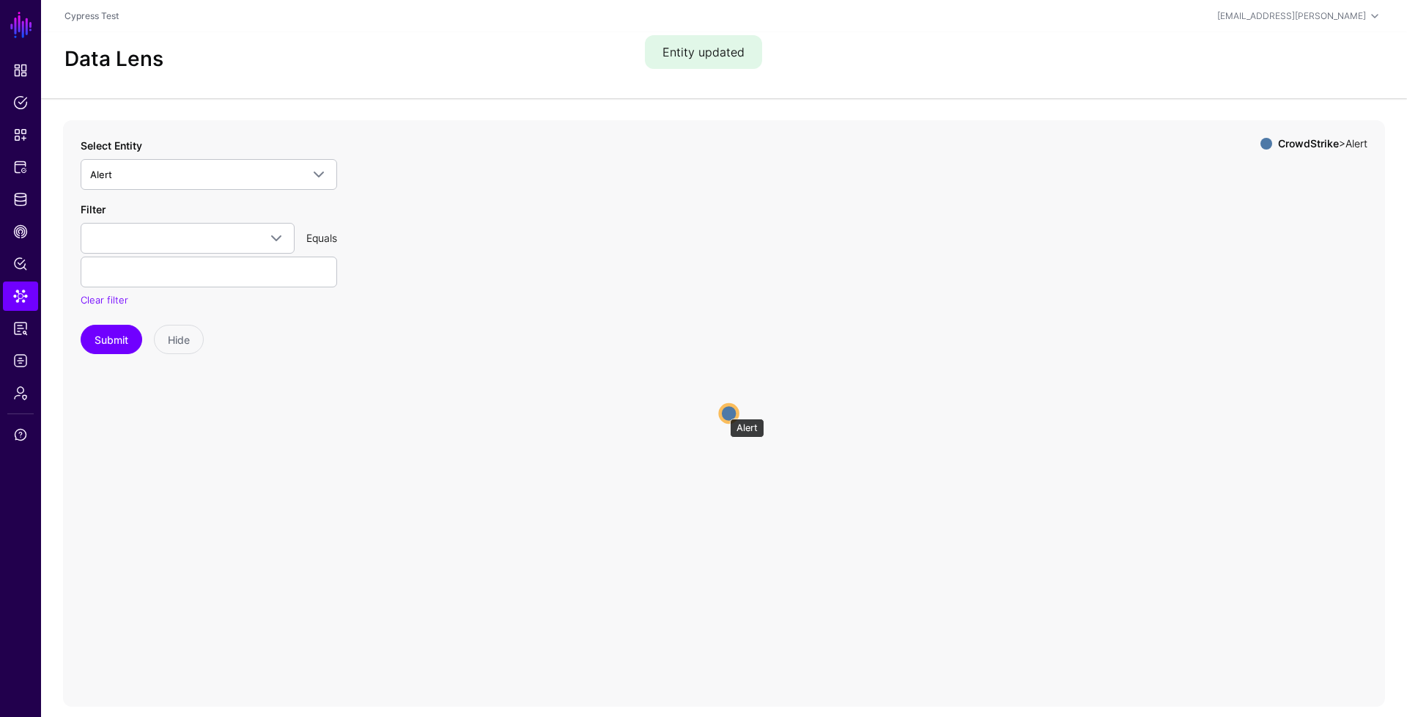
click at [723, 411] on circle at bounding box center [729, 414] width 18 height 18
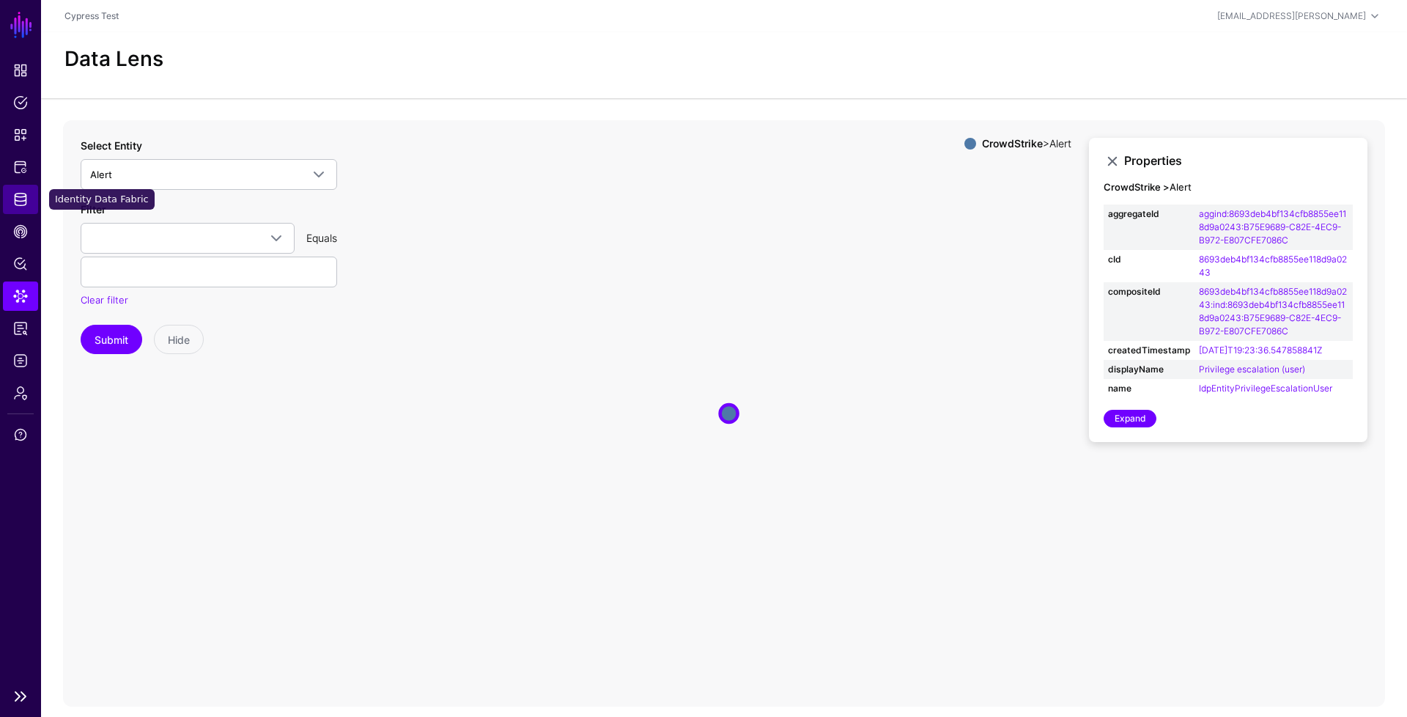
click at [23, 213] on link "Identity Data Fabric" at bounding box center [20, 199] width 35 height 29
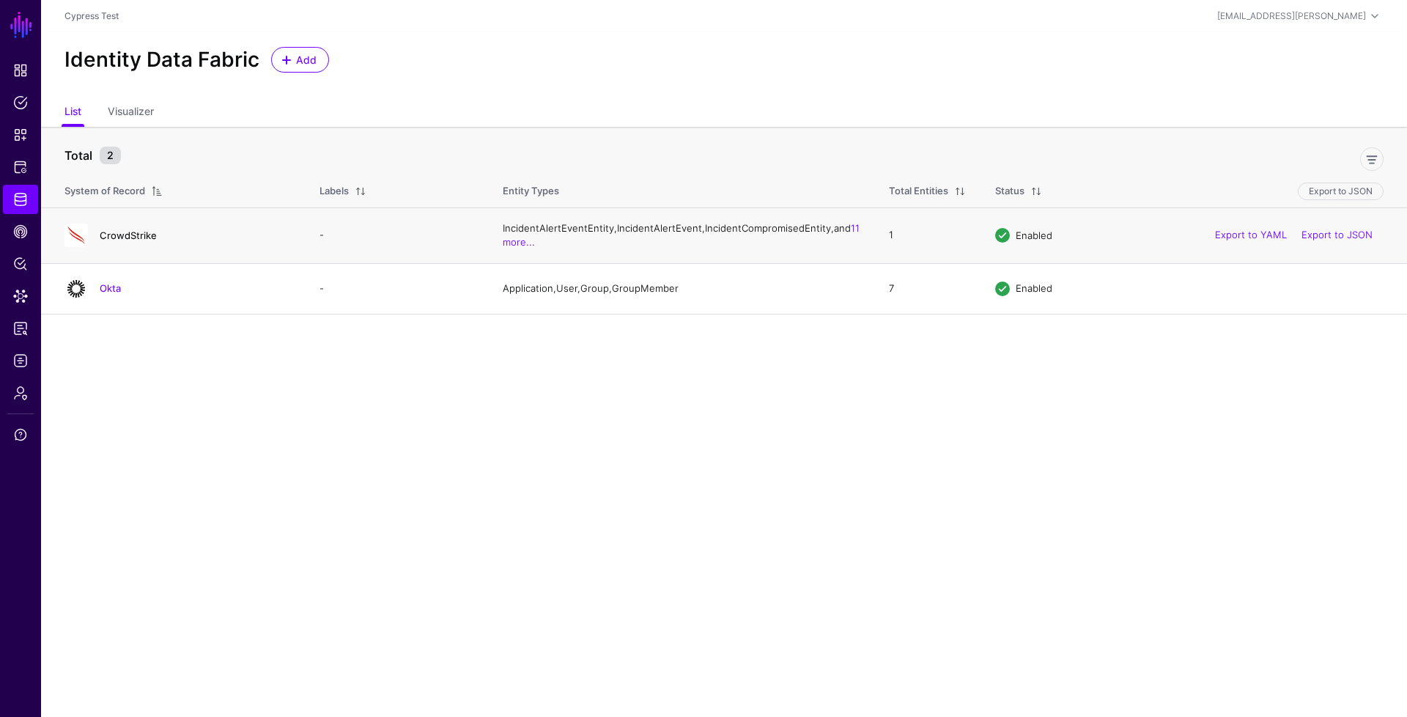
click at [116, 241] on link "CrowdStrike" at bounding box center [128, 235] width 57 height 12
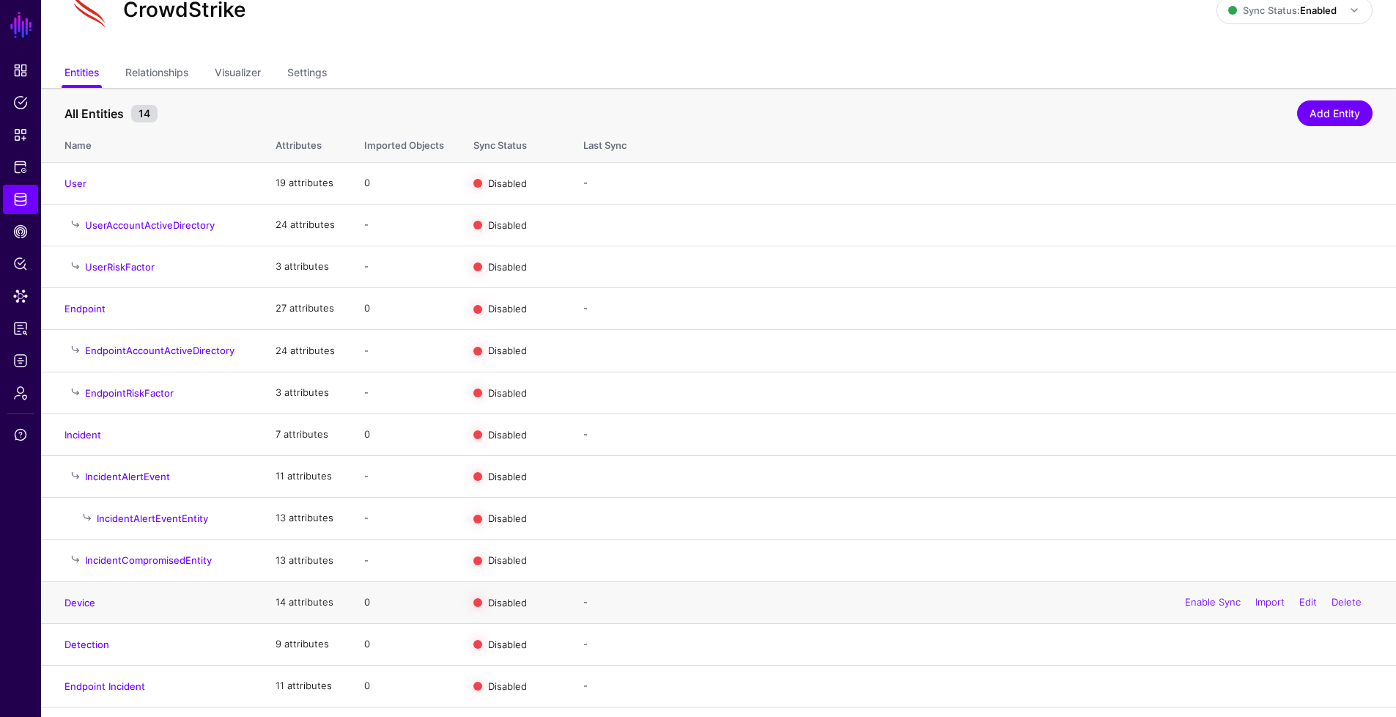
scroll to position [106, 0]
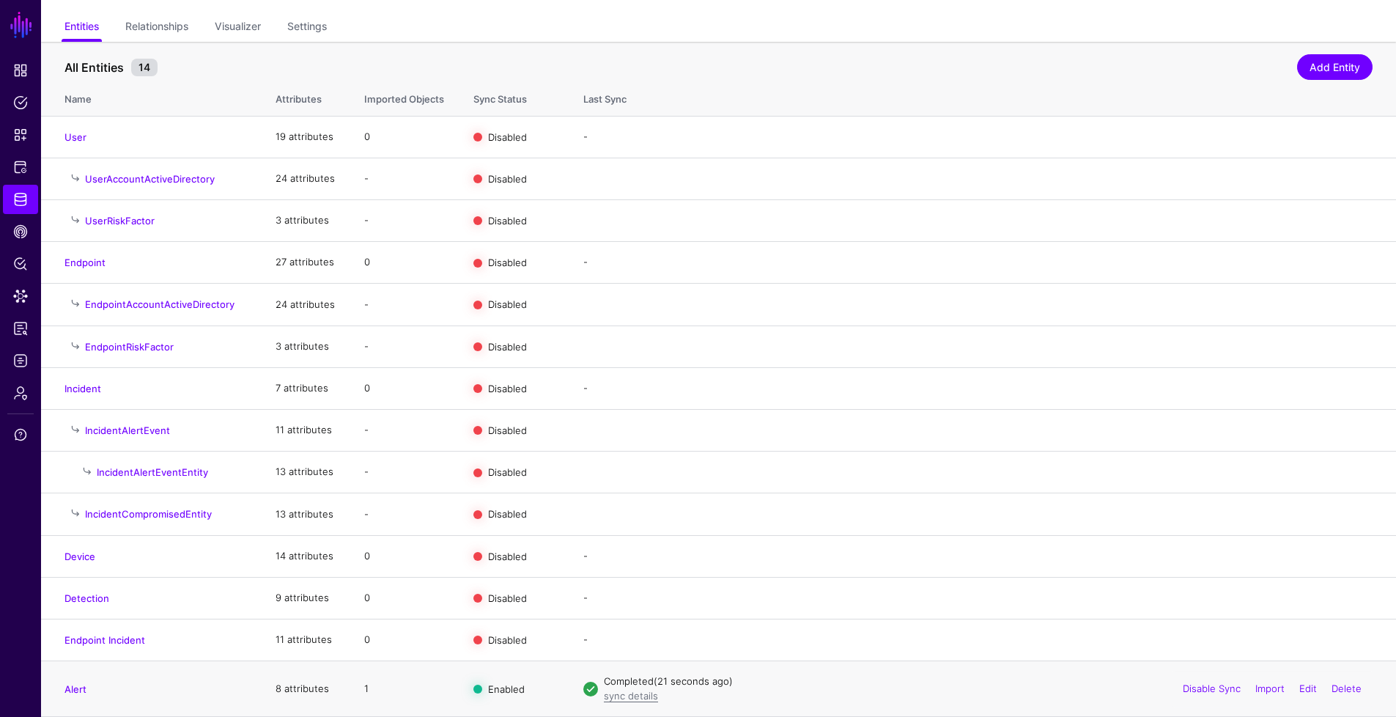
click at [87, 685] on h4 "Alert" at bounding box center [155, 688] width 182 height 13
click at [75, 688] on link "Alert" at bounding box center [75, 689] width 22 height 12
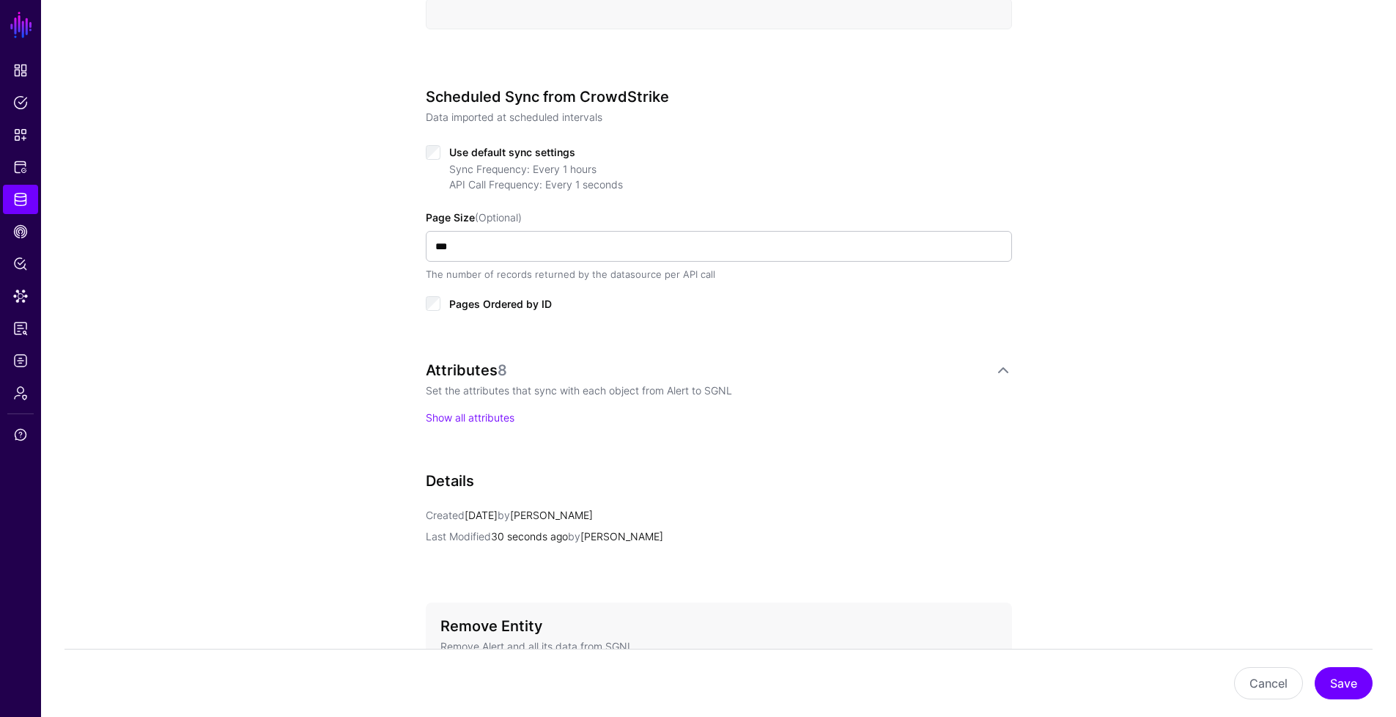
scroll to position [803, 0]
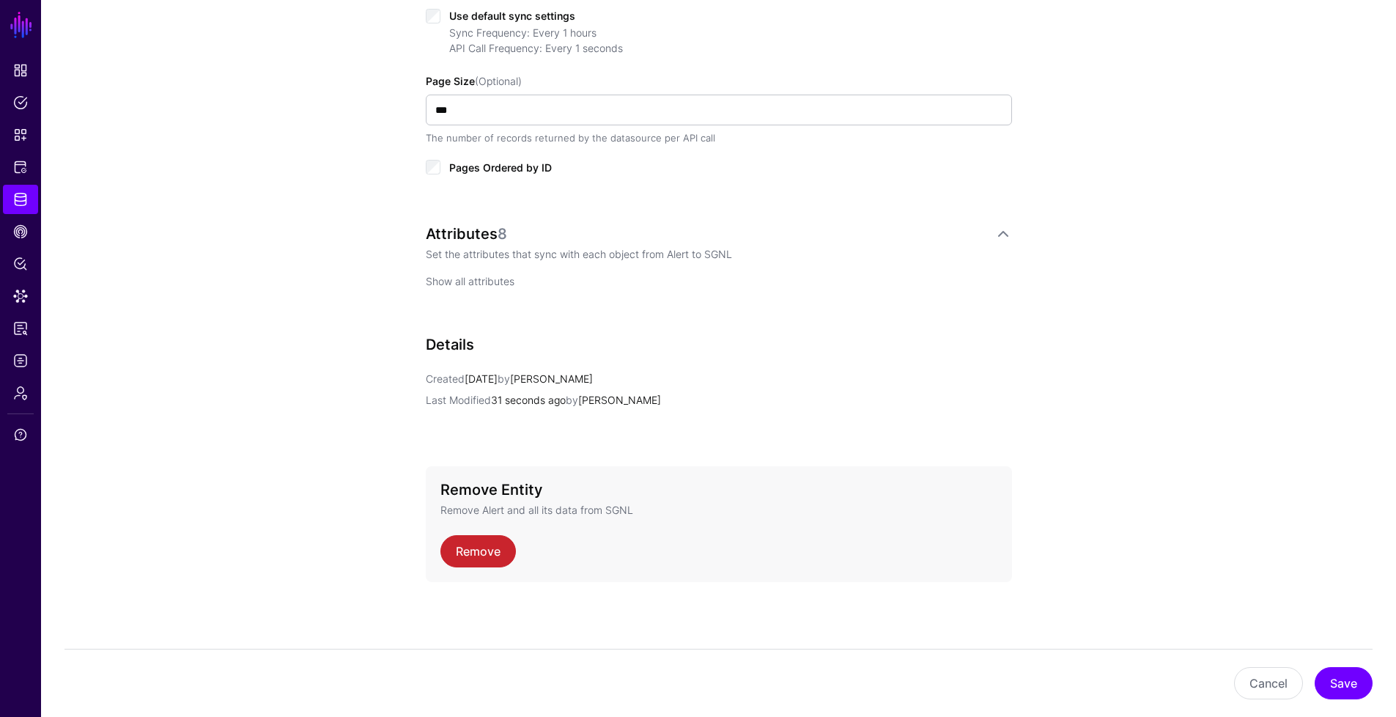
click at [484, 275] on link "Show all attributes" at bounding box center [470, 281] width 89 height 12
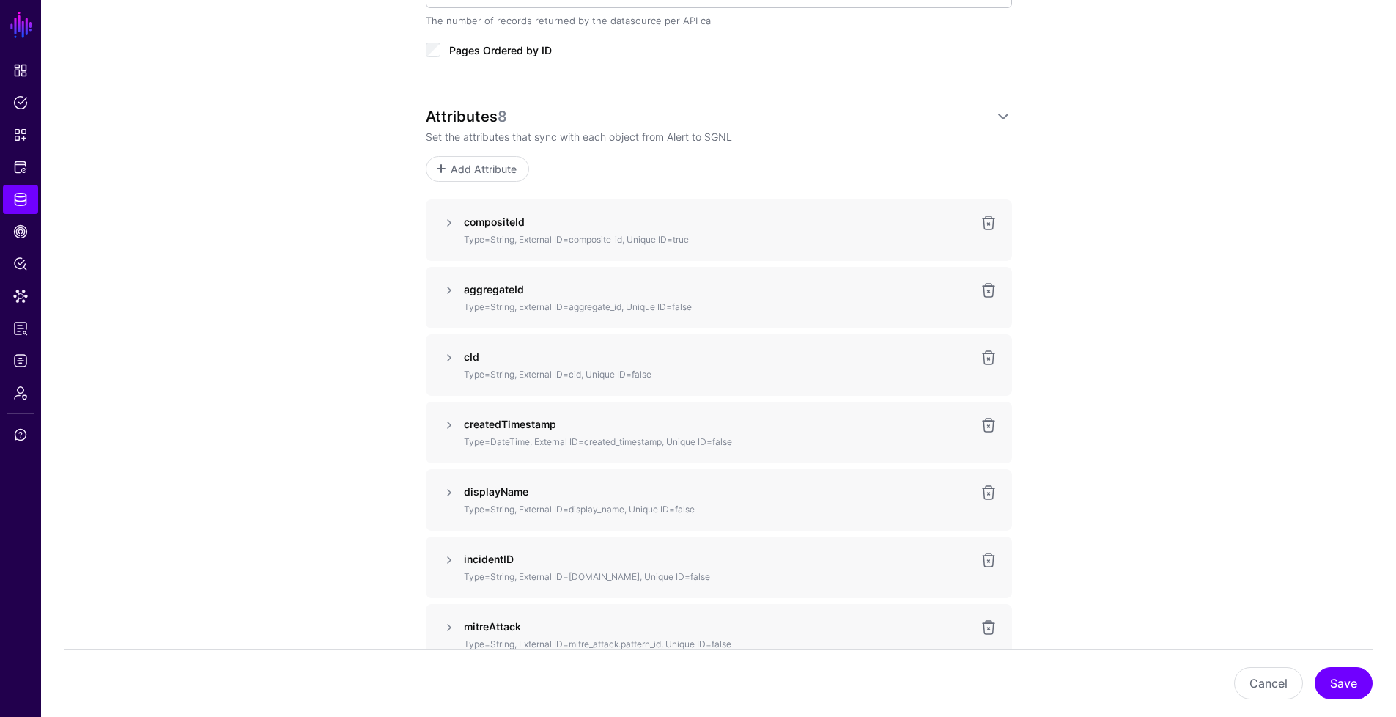
scroll to position [1091, 0]
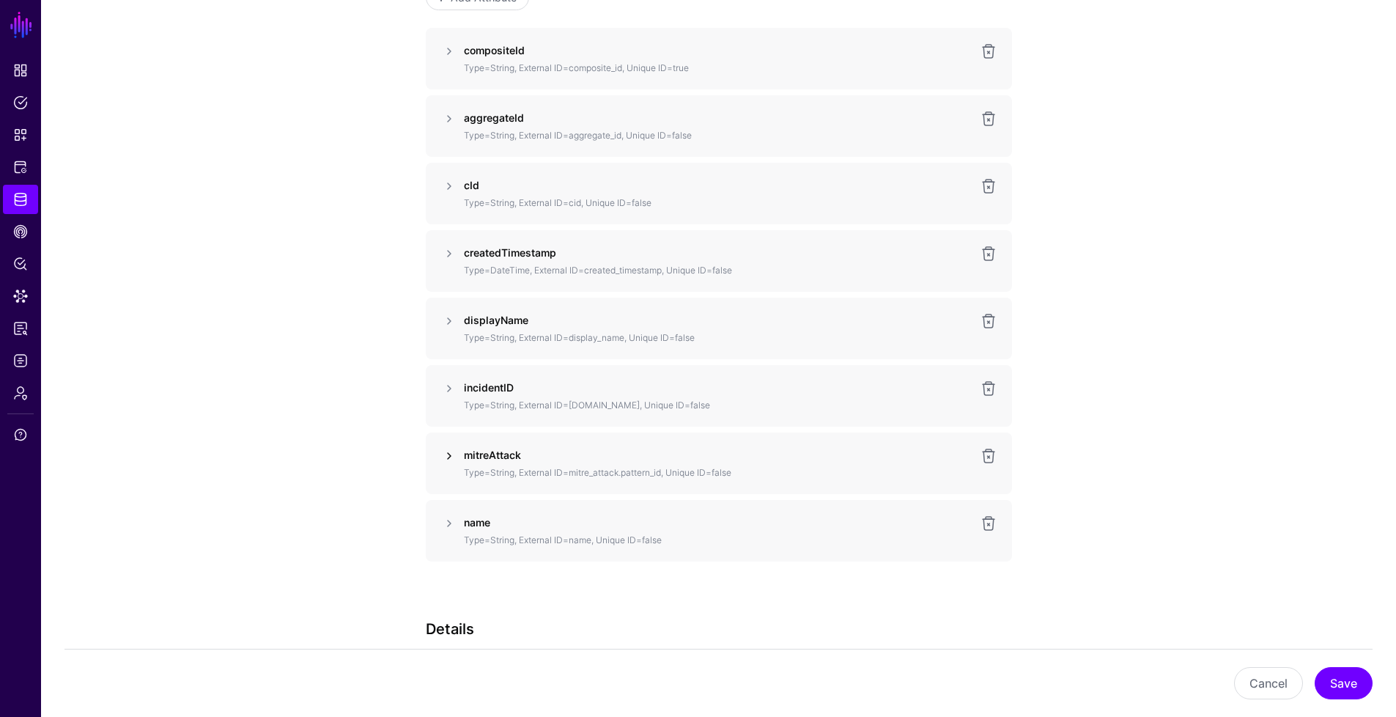
click at [446, 460] on link at bounding box center [450, 456] width 18 height 18
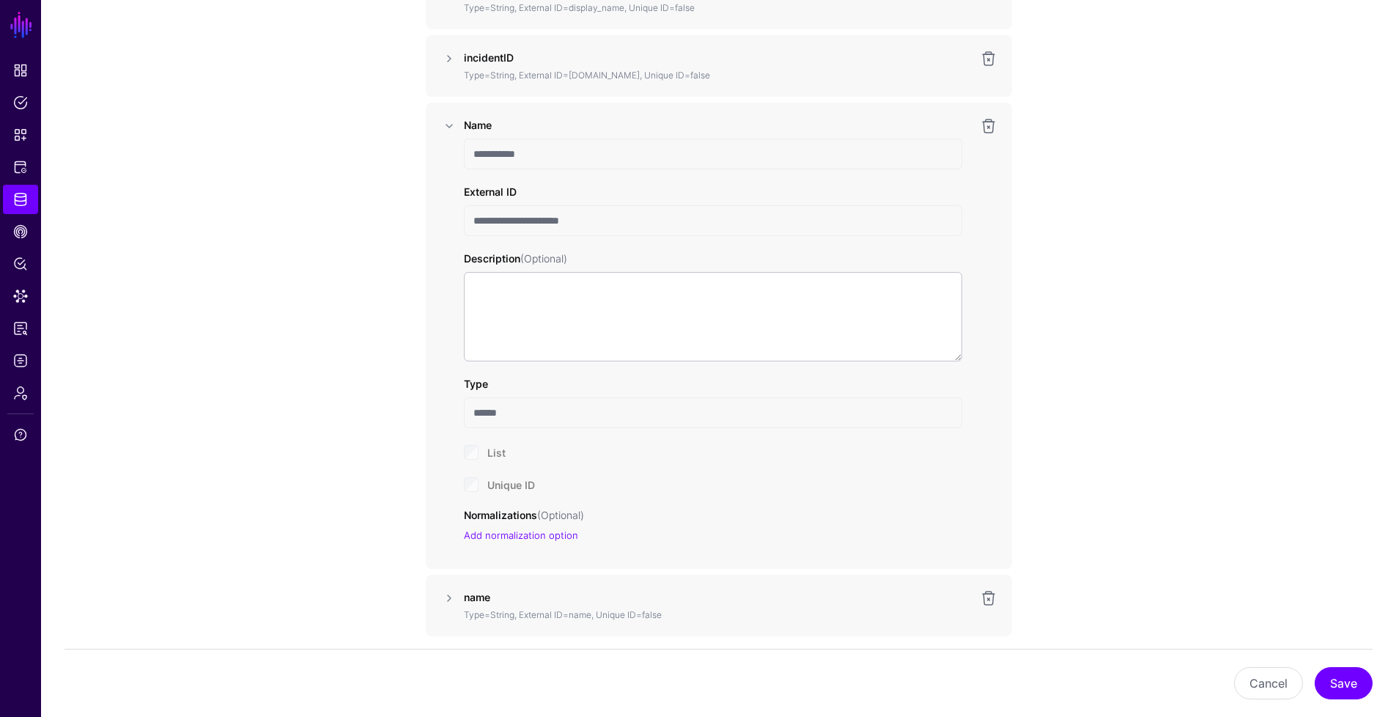
scroll to position [1409, 0]
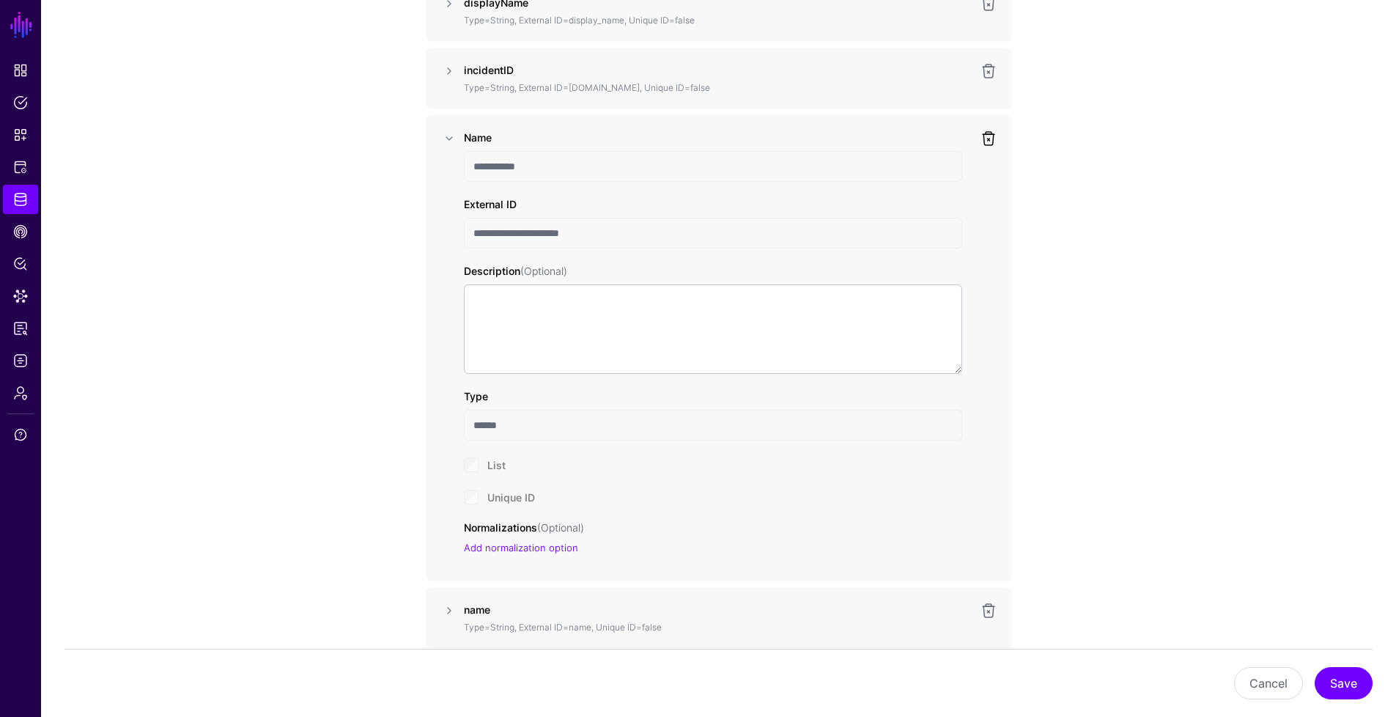
click at [992, 146] on link at bounding box center [989, 139] width 18 height 18
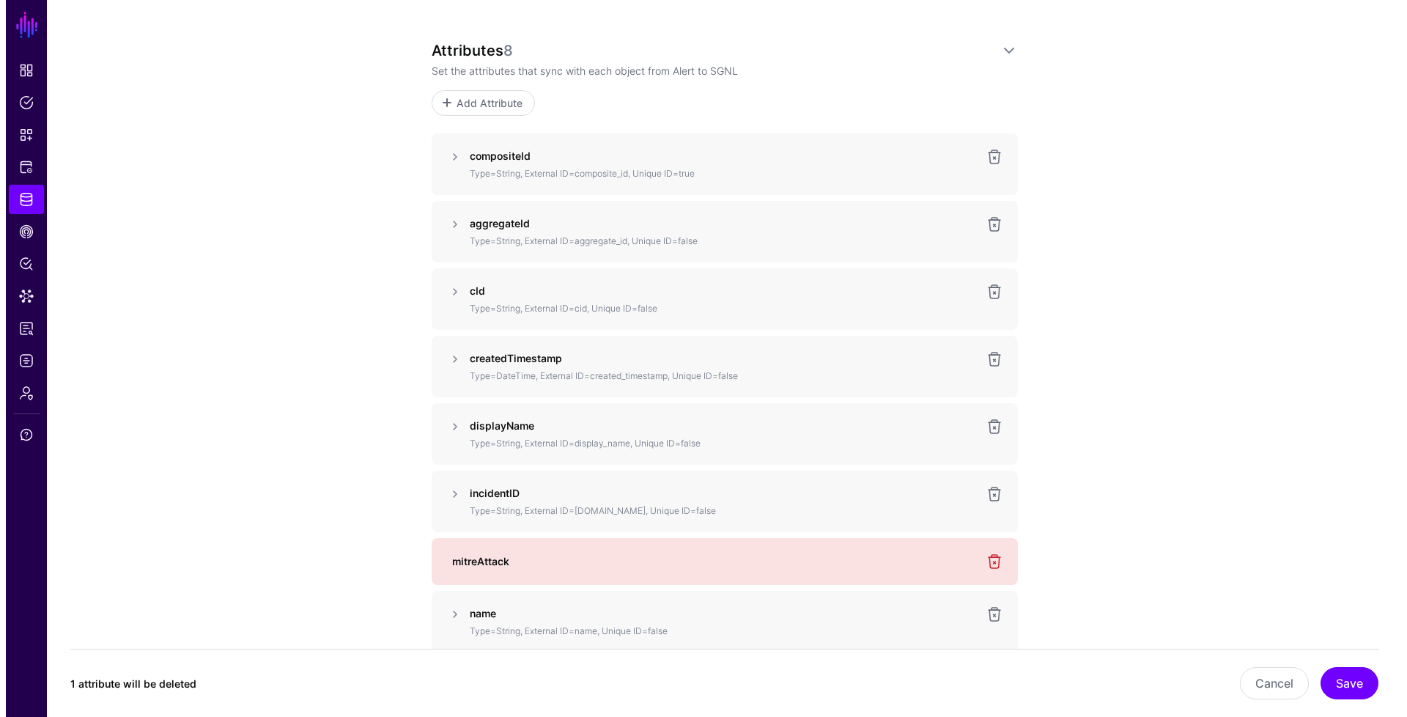
scroll to position [985, 0]
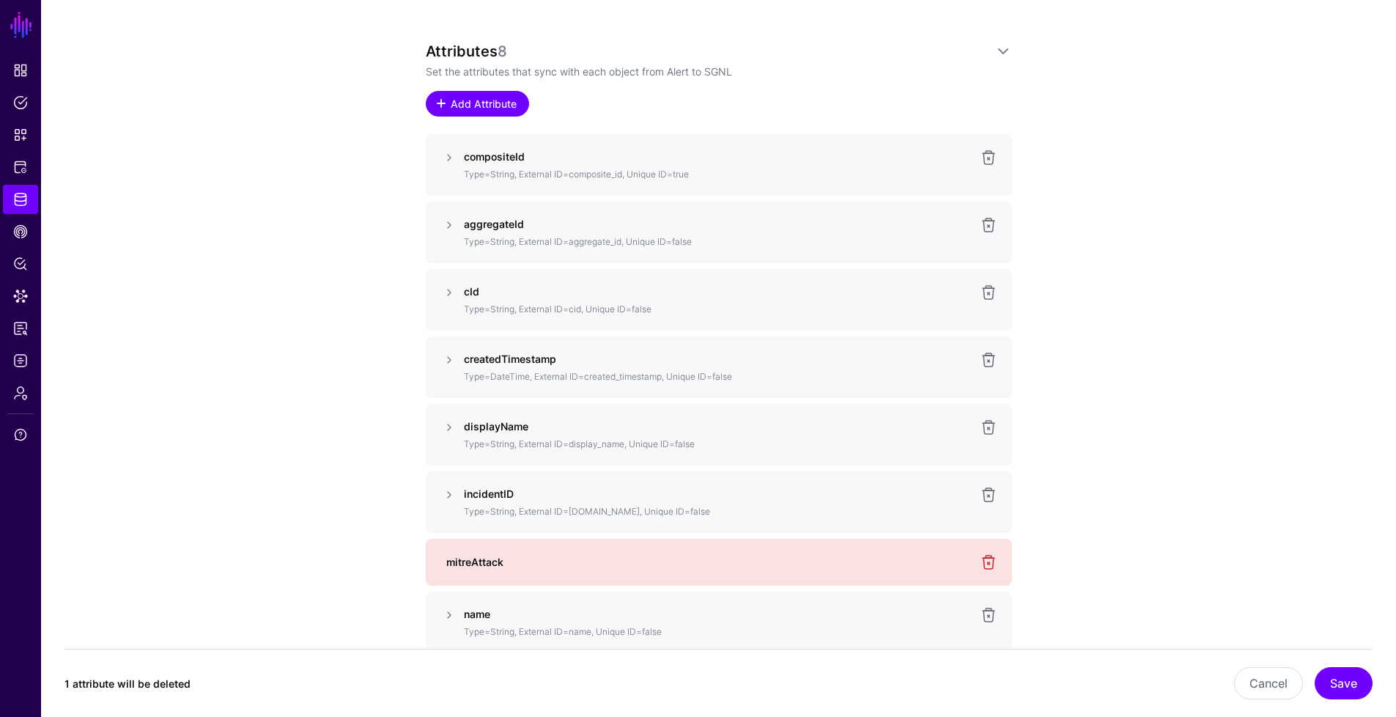
click at [509, 108] on span "Add Attribute" at bounding box center [484, 103] width 70 height 15
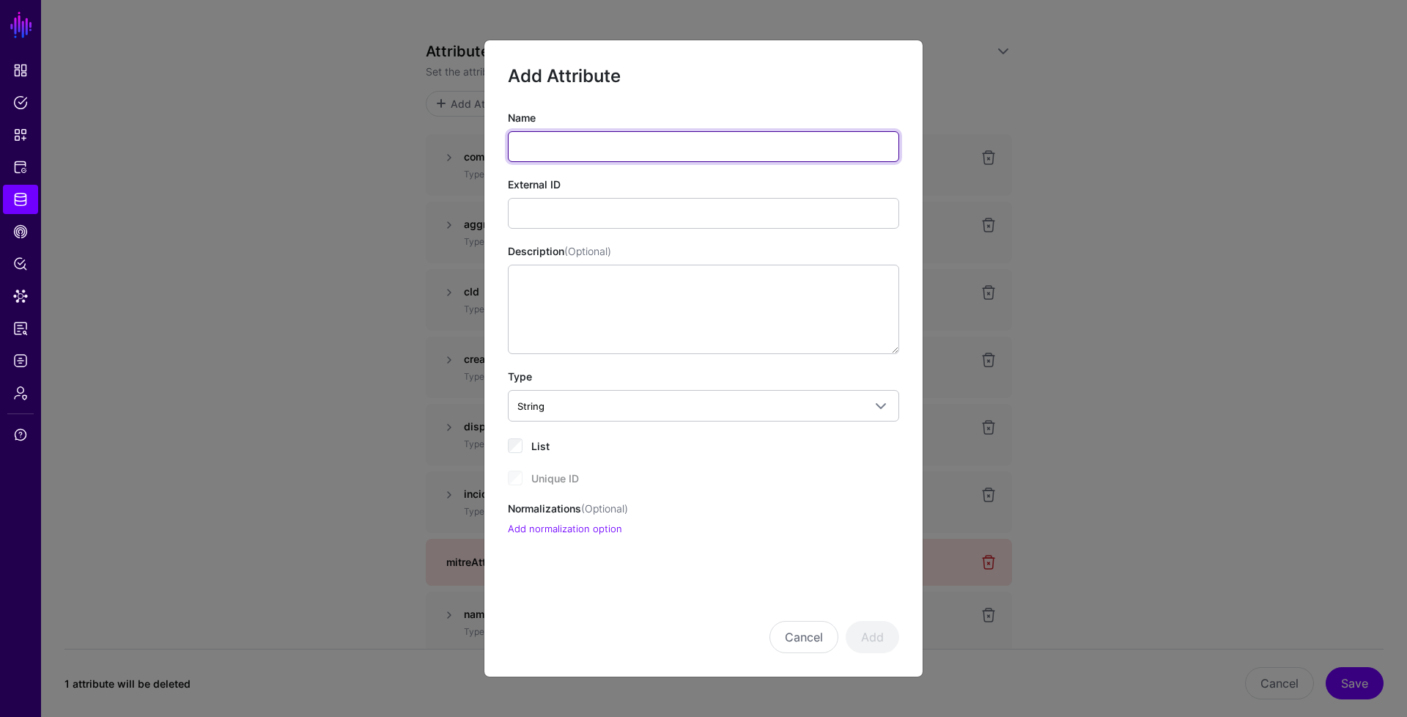
click at [562, 144] on input "Name" at bounding box center [703, 146] width 391 height 31
type input "**********"
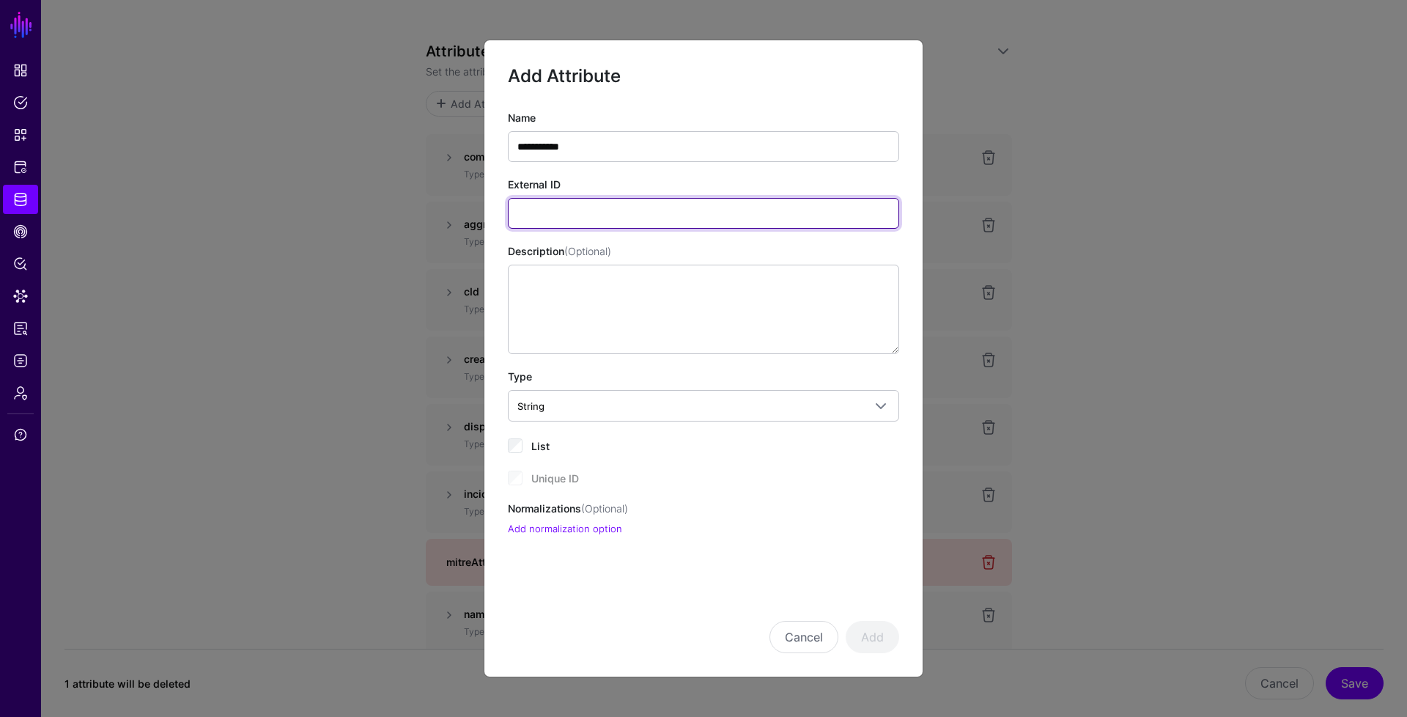
click at [608, 213] on input "External ID" at bounding box center [703, 213] width 391 height 31
type input "*"
type input "**********"
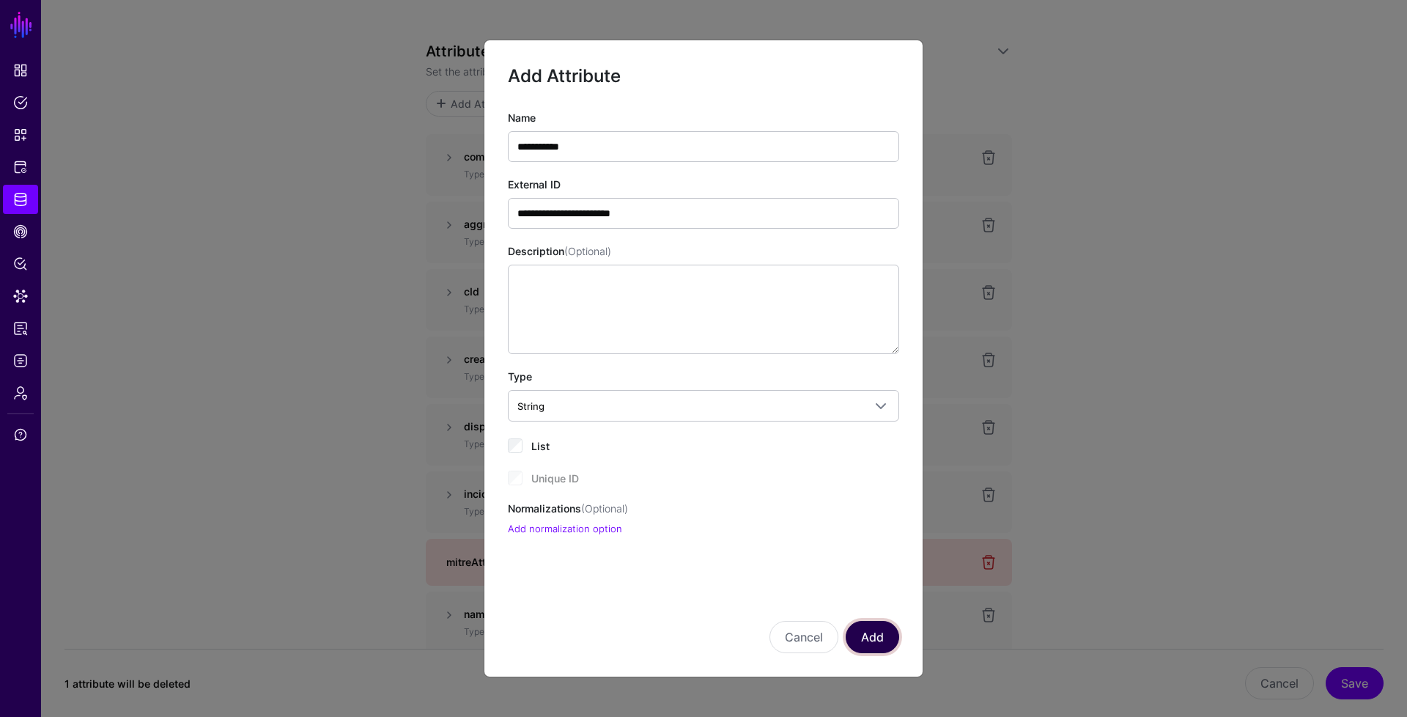
click at [872, 629] on button "Add" at bounding box center [873, 637] width 54 height 32
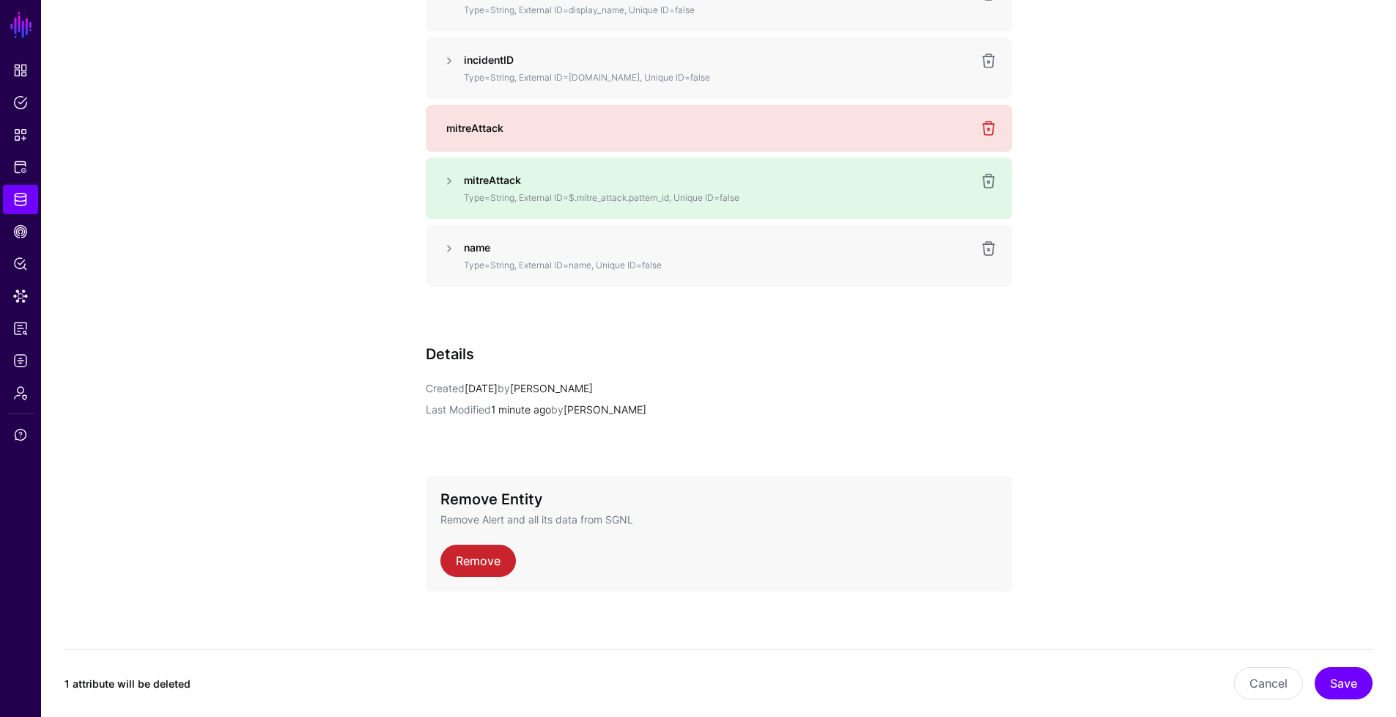
scroll to position [1429, 0]
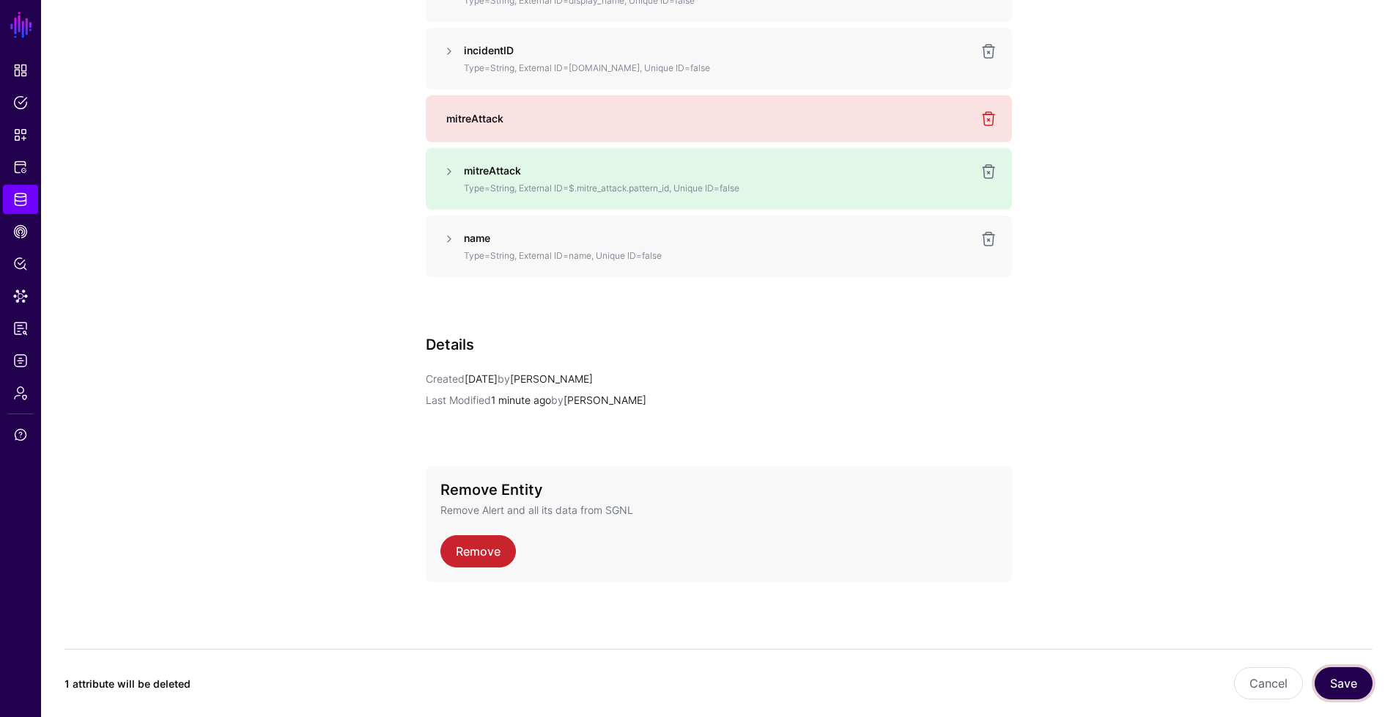
click at [1333, 679] on button "Save" at bounding box center [1344, 683] width 58 height 32
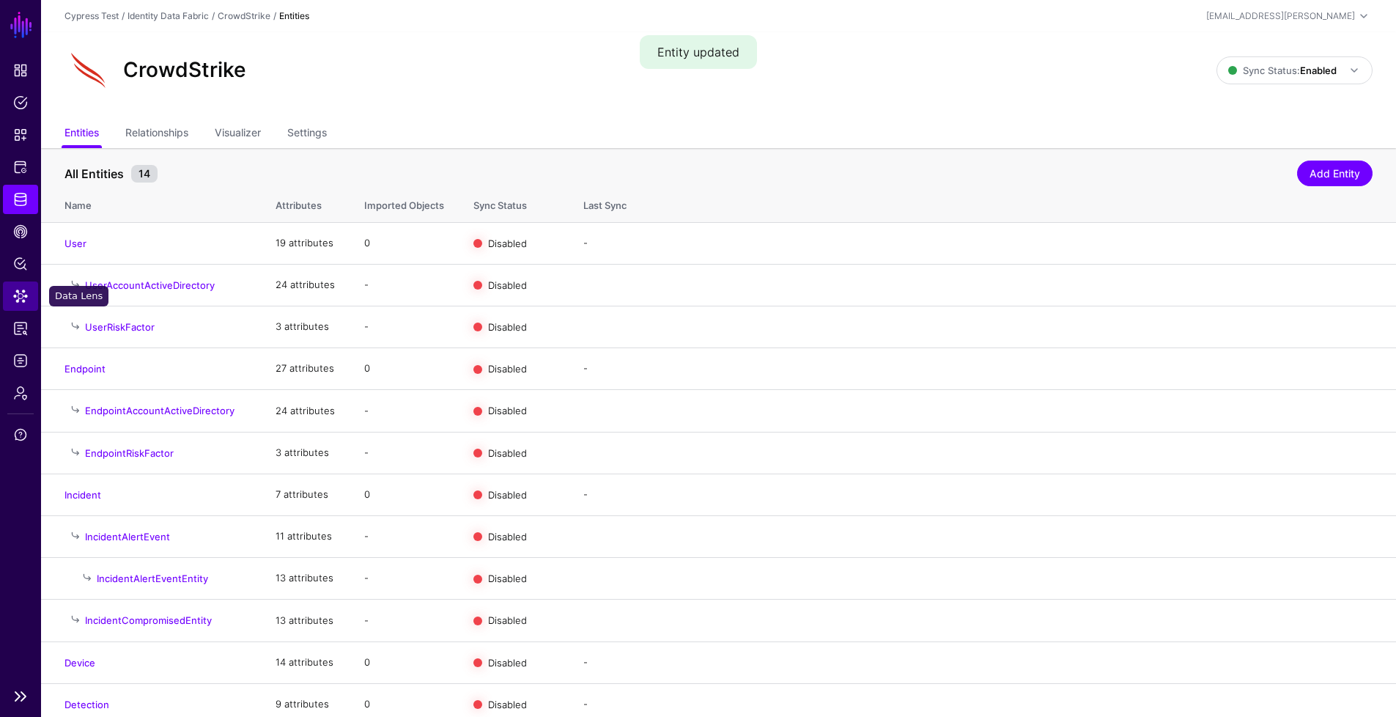
click at [21, 292] on span "Data Lens" at bounding box center [20, 296] width 15 height 15
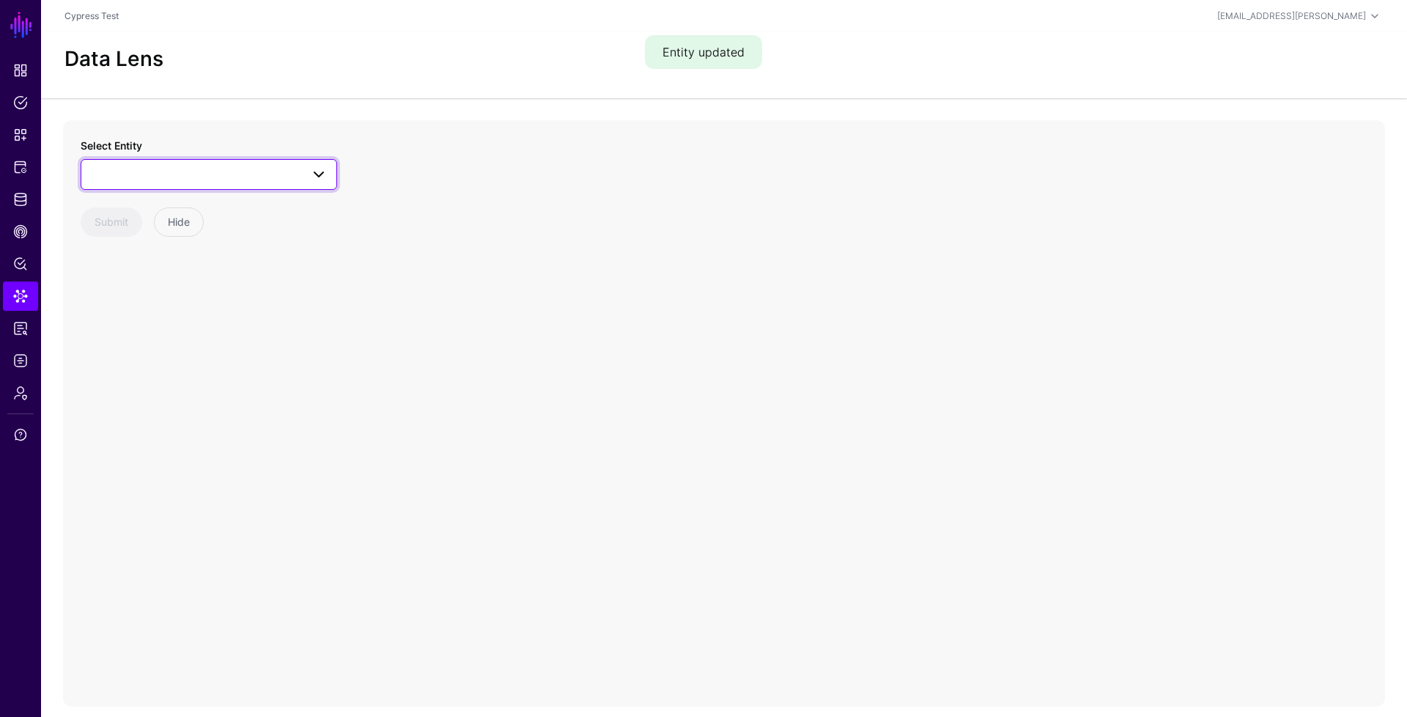
click at [221, 184] on link at bounding box center [209, 174] width 257 height 31
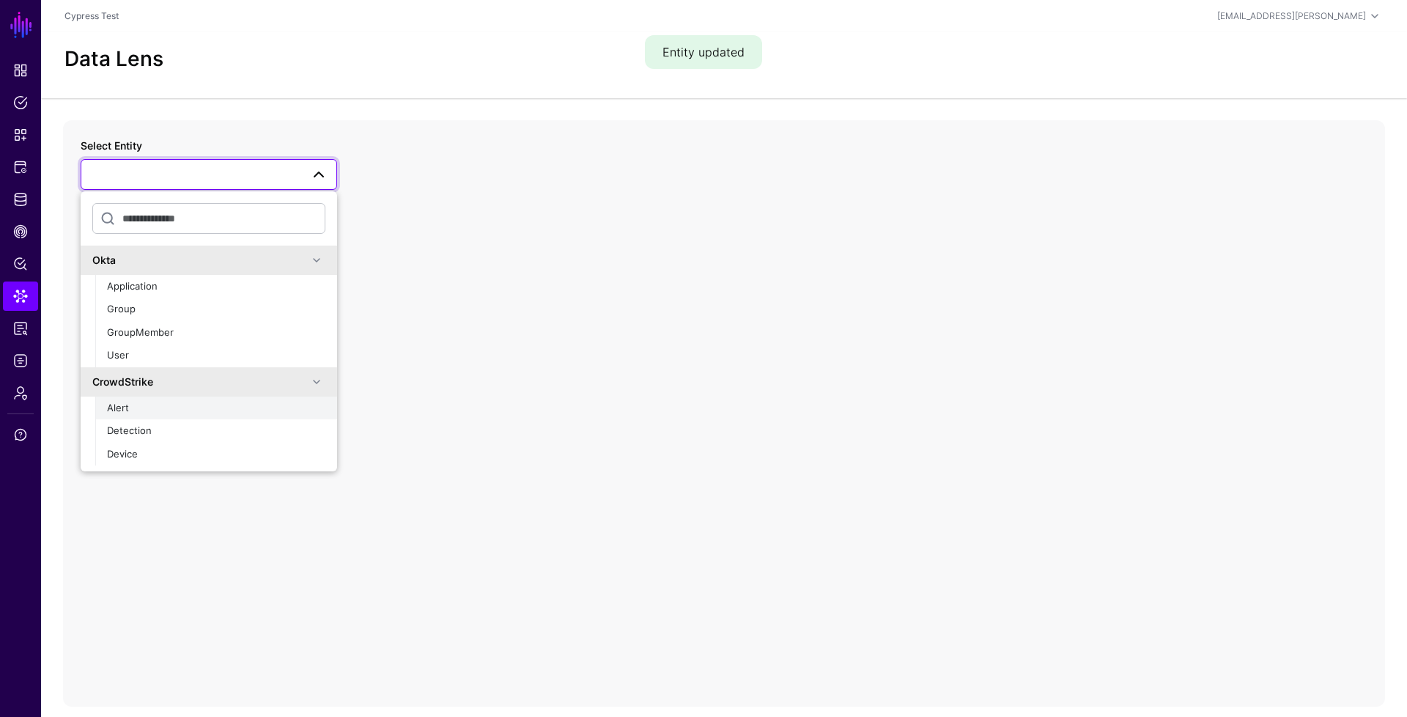
click at [147, 410] on div "Alert" at bounding box center [216, 408] width 218 height 15
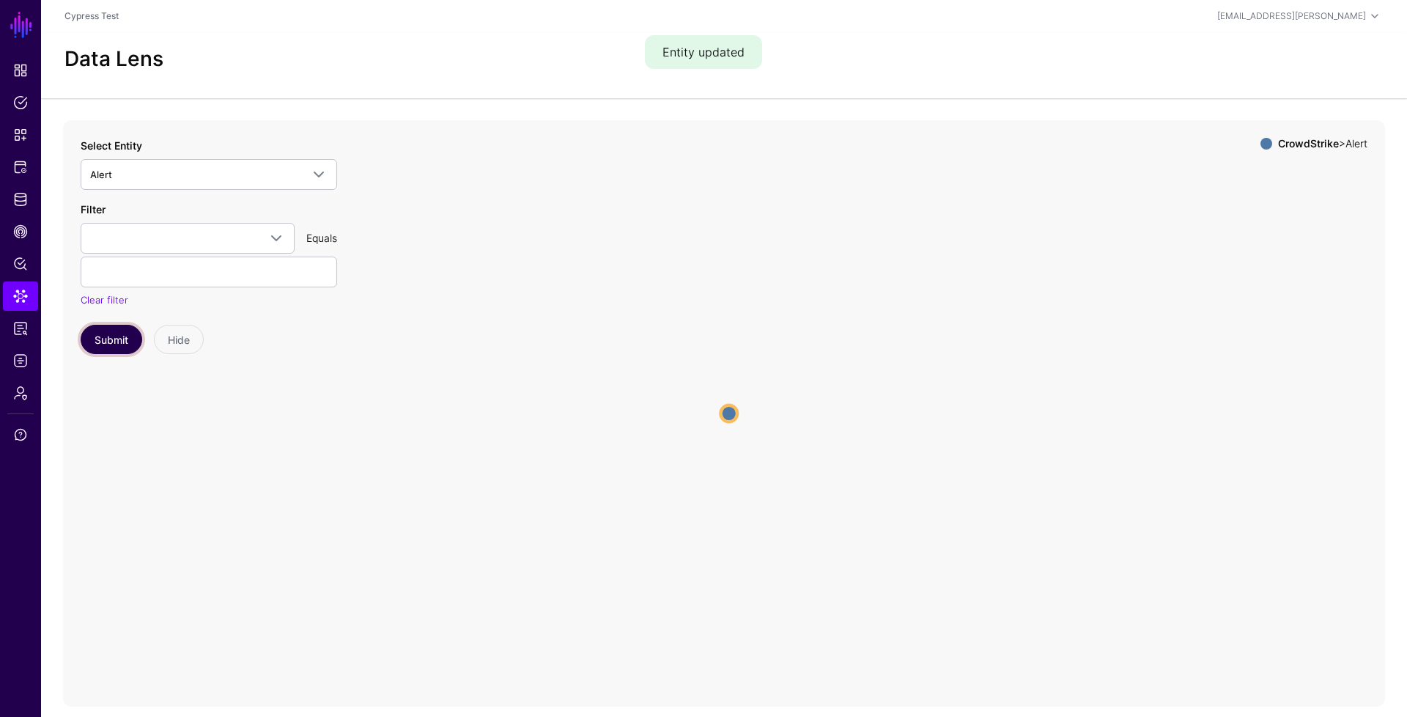
click at [116, 340] on button "Submit" at bounding box center [112, 339] width 62 height 29
click at [722, 413] on circle at bounding box center [729, 414] width 18 height 18
